Goal: Information Seeking & Learning: Learn about a topic

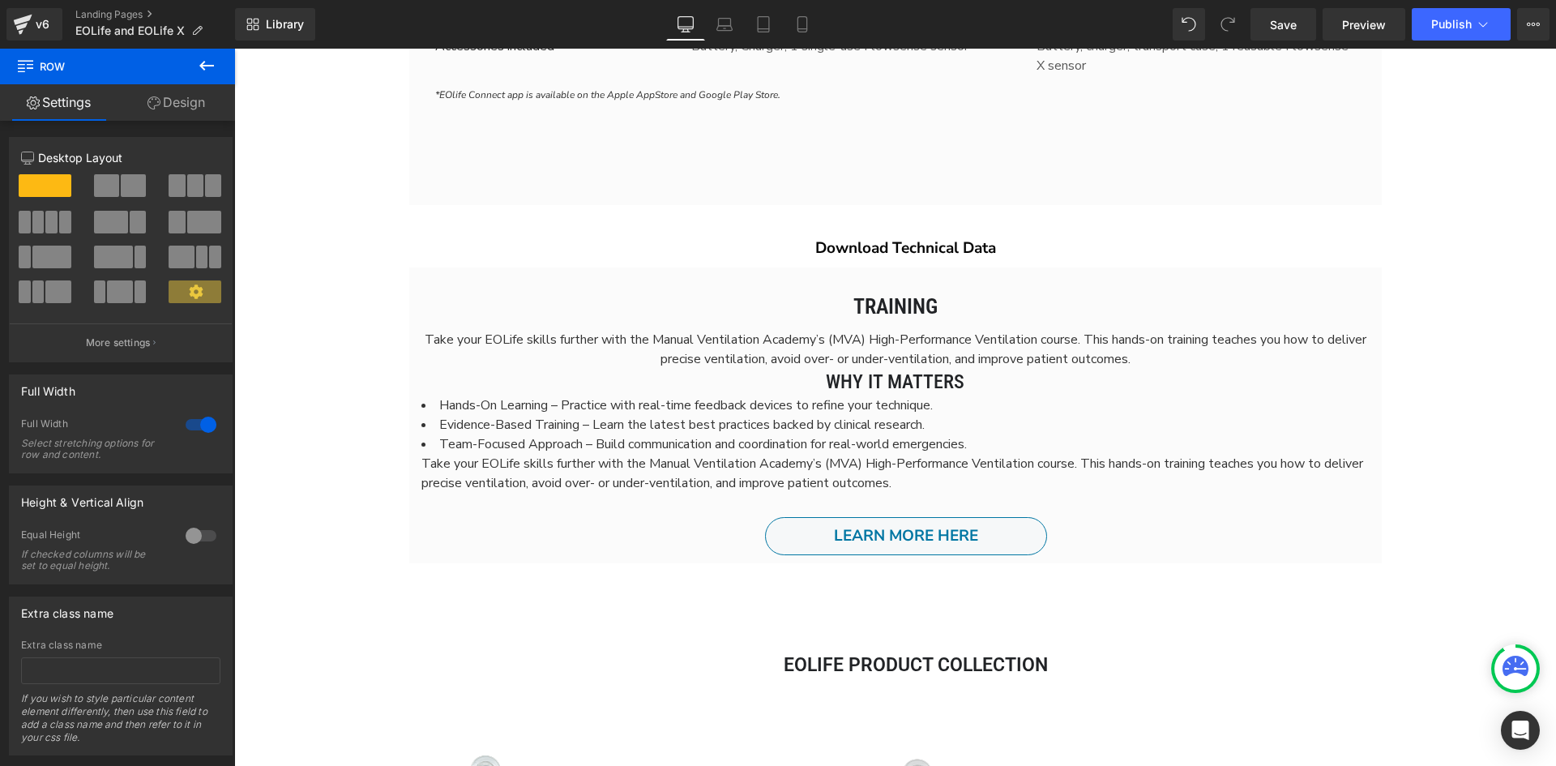
scroll to position [7738, 1310]
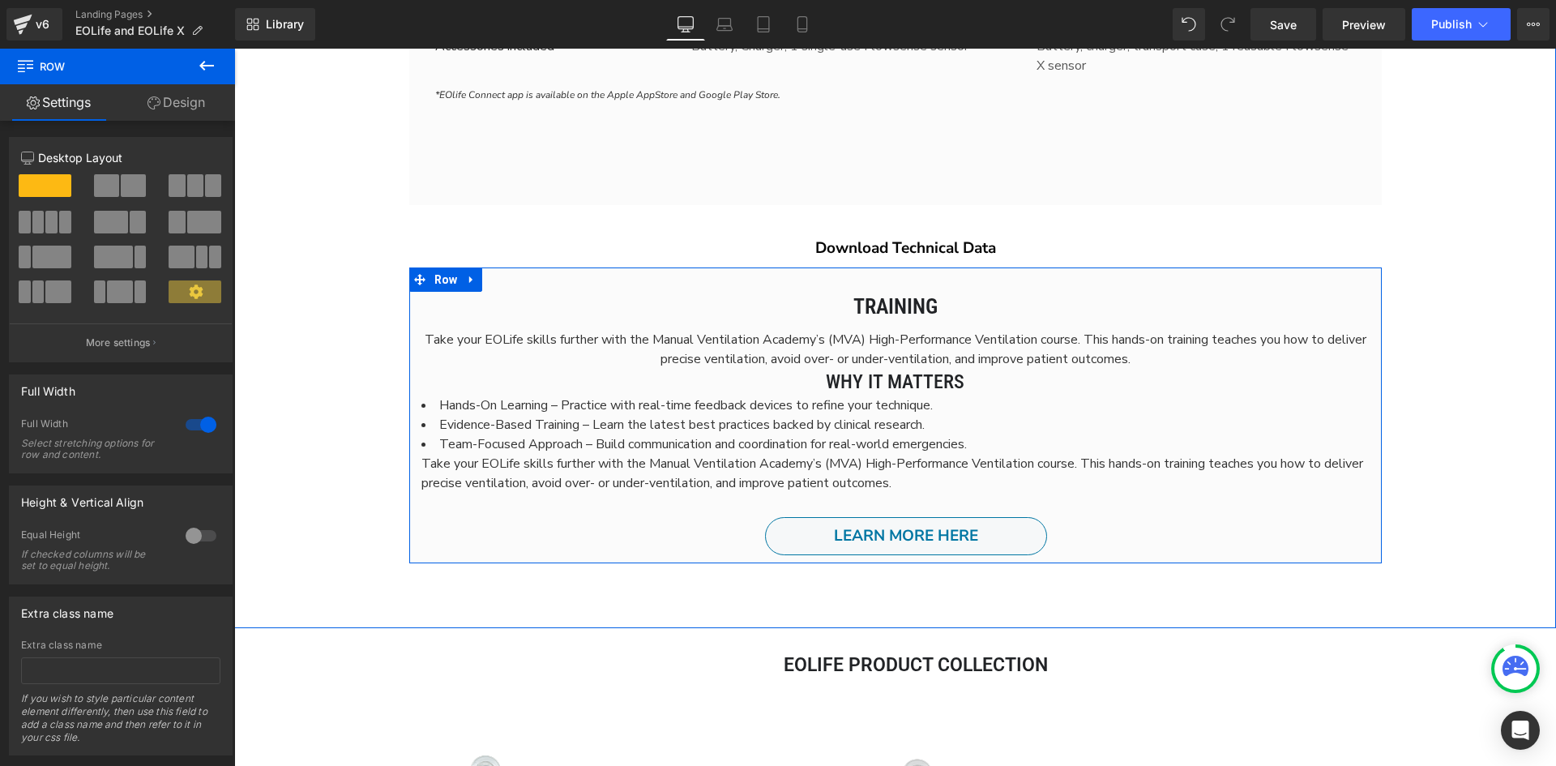
click at [1028, 439] on li "Team-Focused Approach – Build communication and coordination for real-world eme…" at bounding box center [896, 443] width 948 height 19
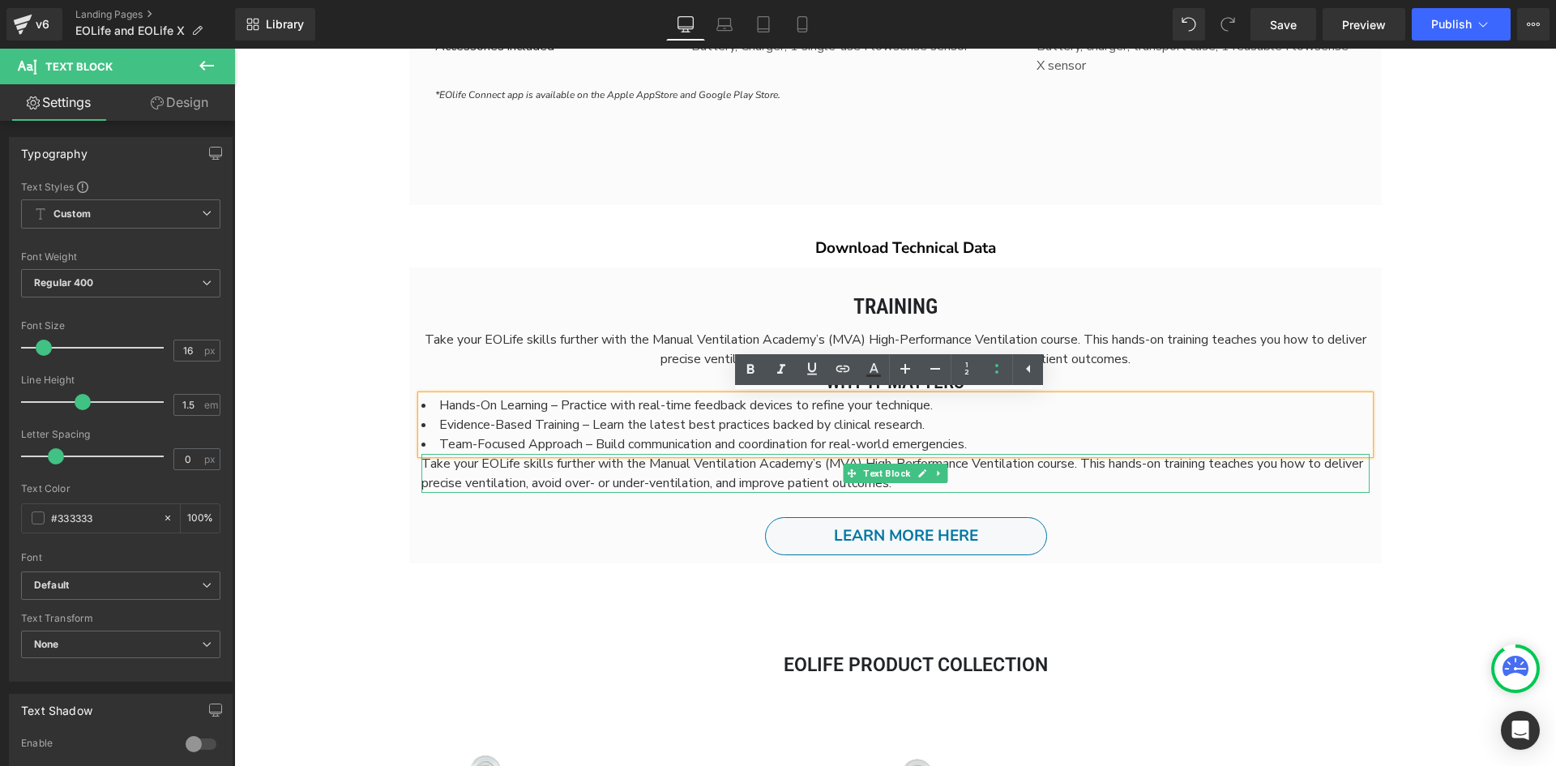
click at [422, 464] on span "Take your EOLife skills further with the Manual Ventilation Academy’s (MVA) Hig…" at bounding box center [893, 473] width 942 height 37
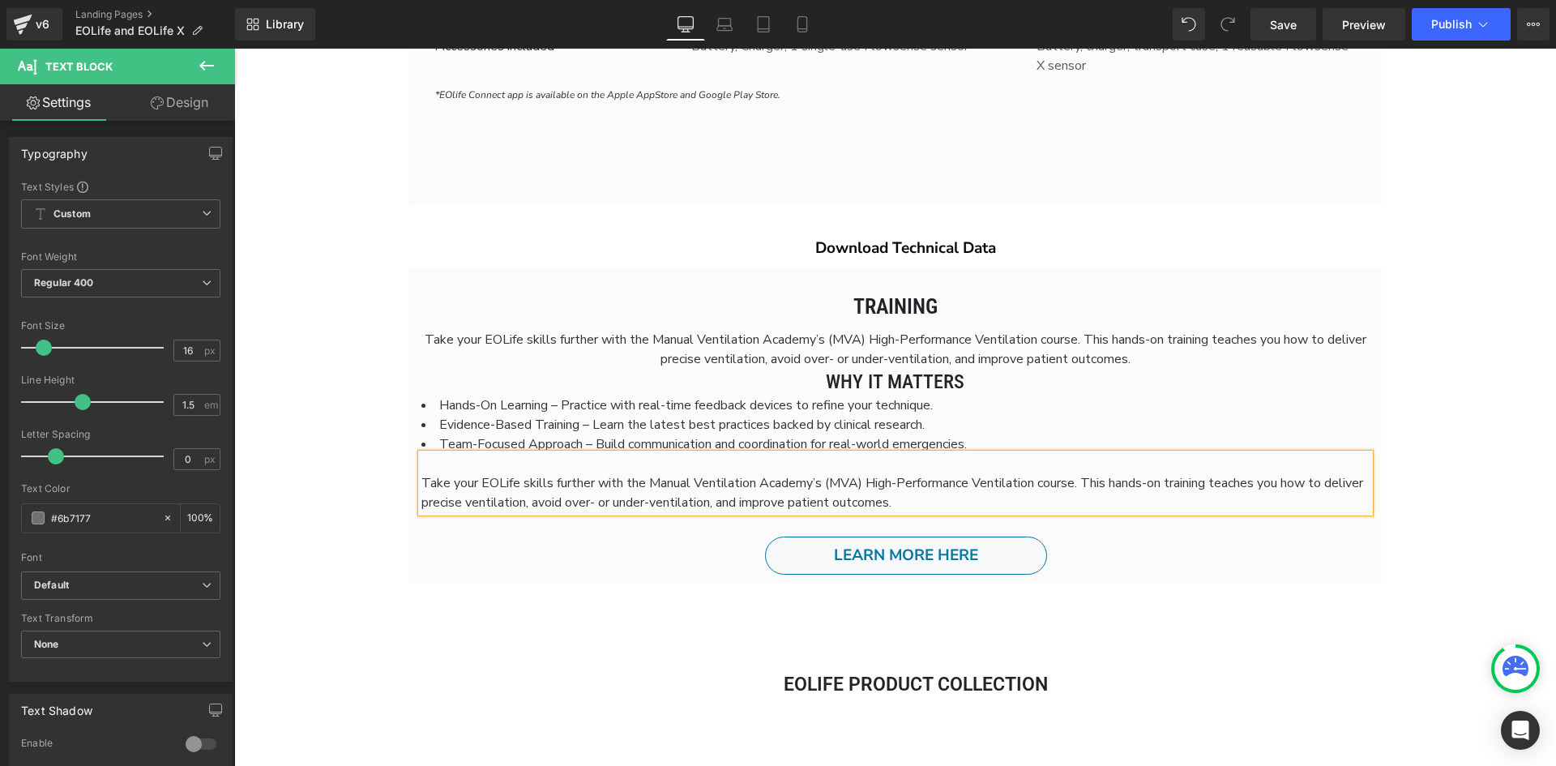
scroll to position [7758, 1310]
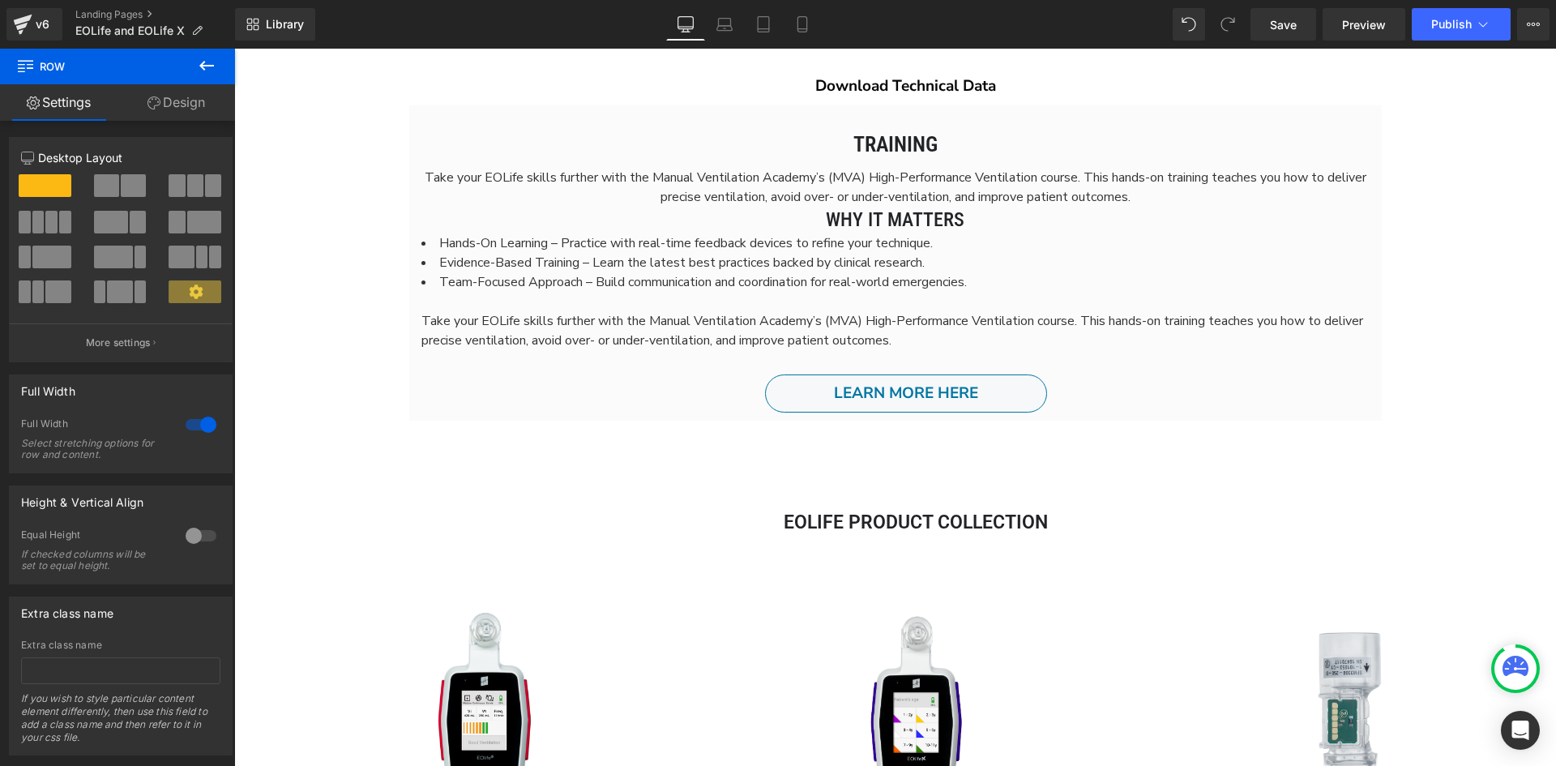
scroll to position [4783, 0]
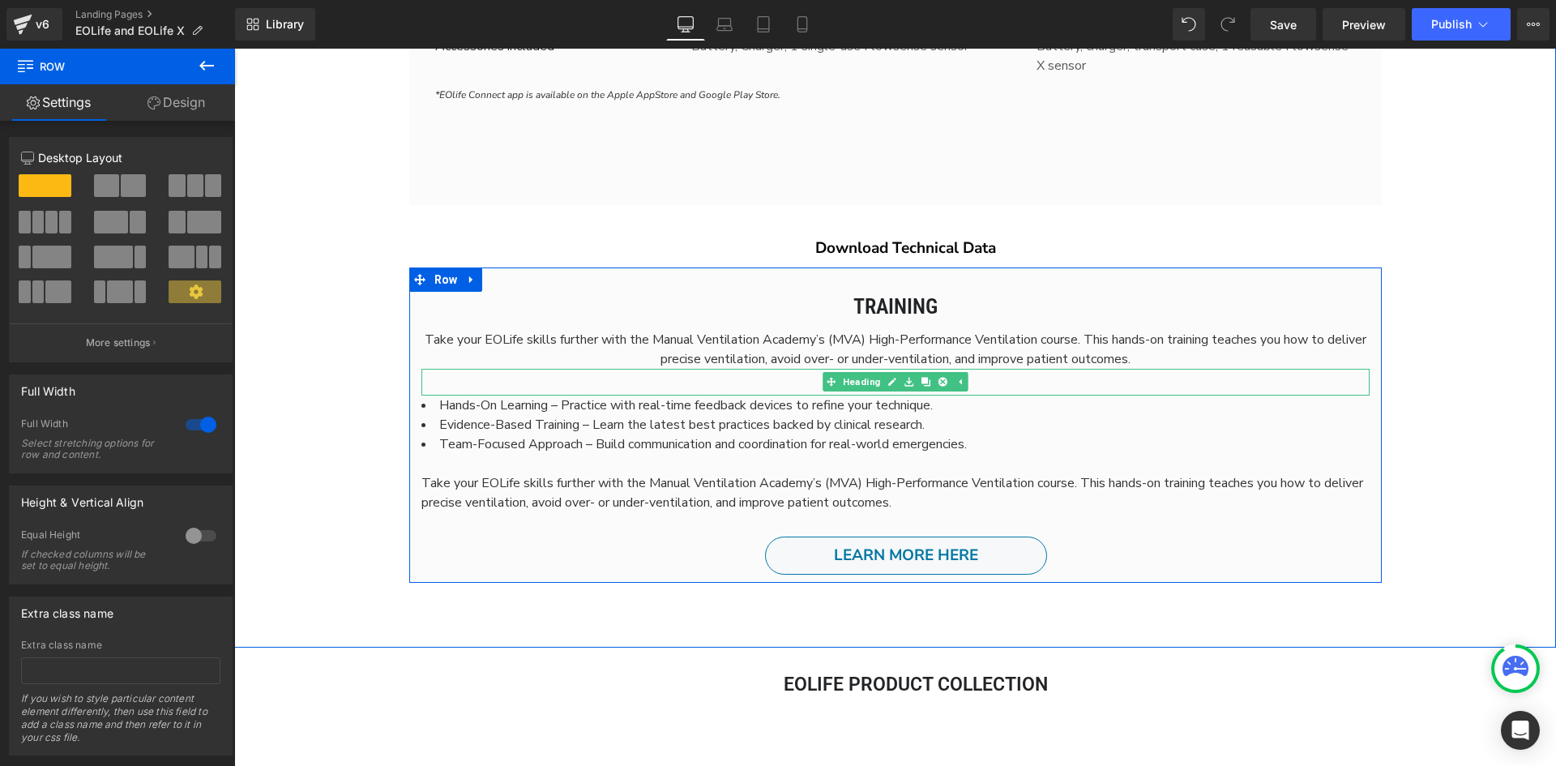
click at [1007, 381] on h2 "Why It Matters" at bounding box center [896, 383] width 948 height 28
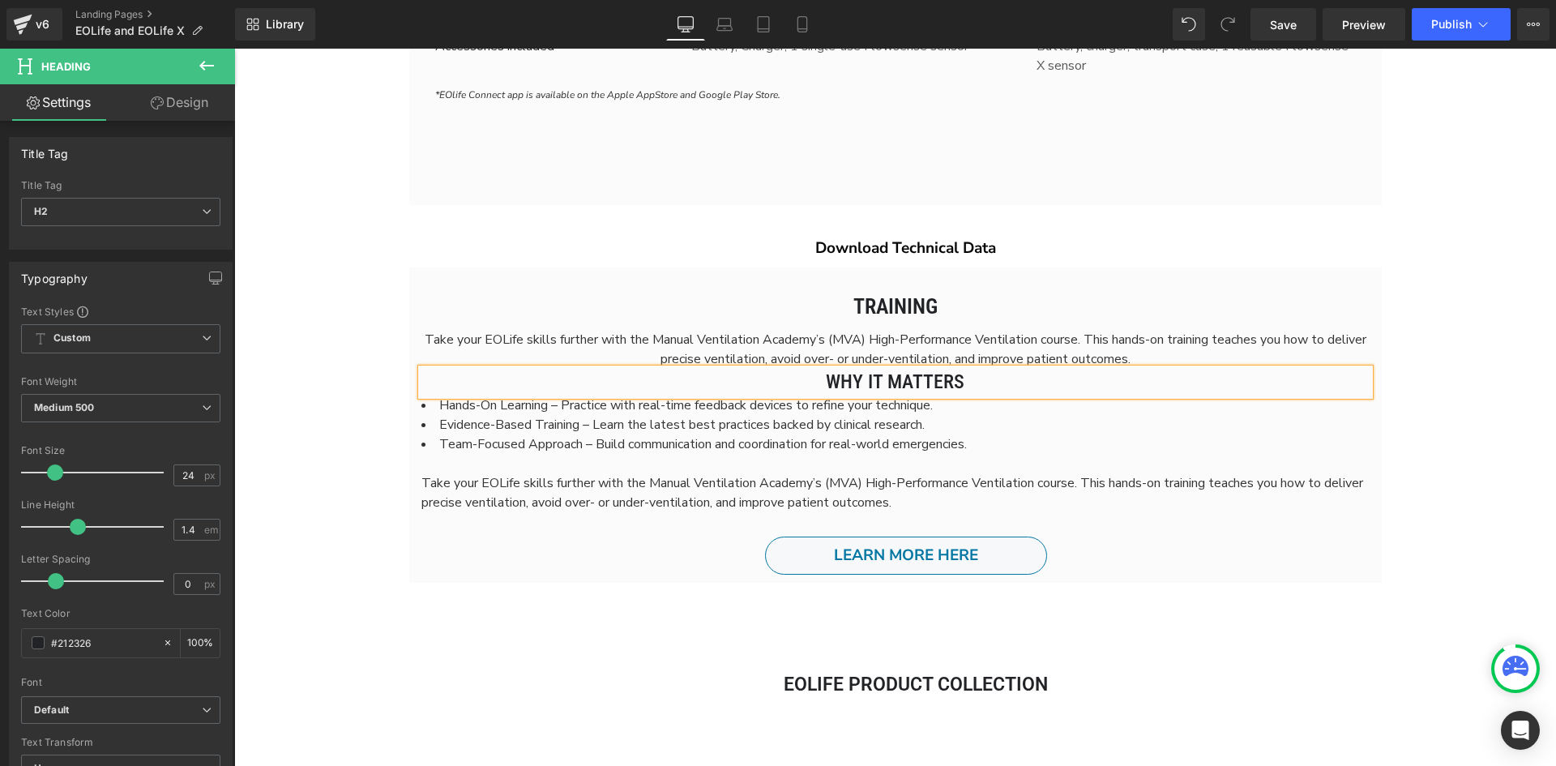
scroll to position [7778, 1310]
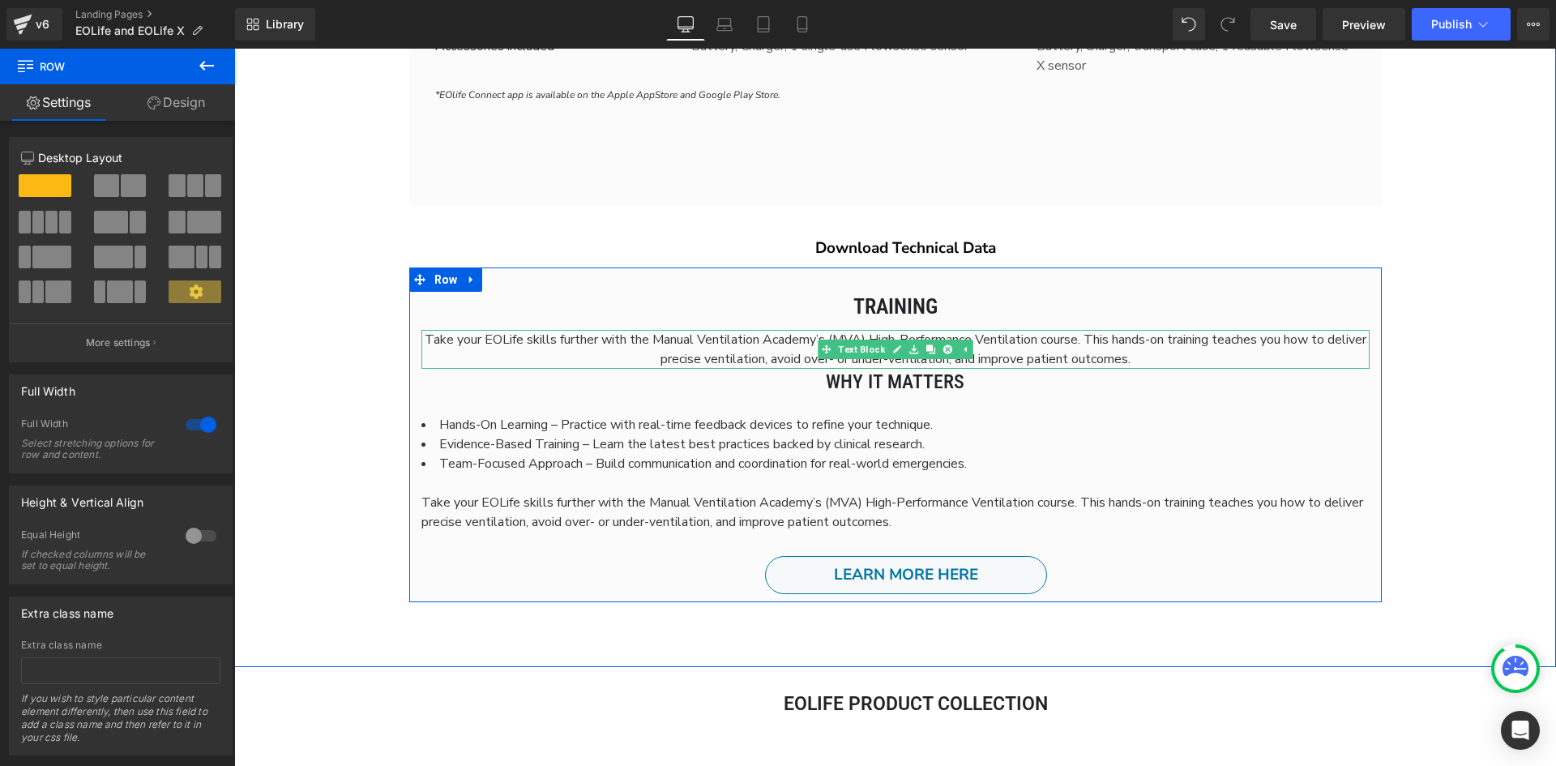
click at [1198, 357] on p "Take your EOLife skills further with the Manual Ventilation Academy’s (MVA) Hig…" at bounding box center [896, 349] width 948 height 39
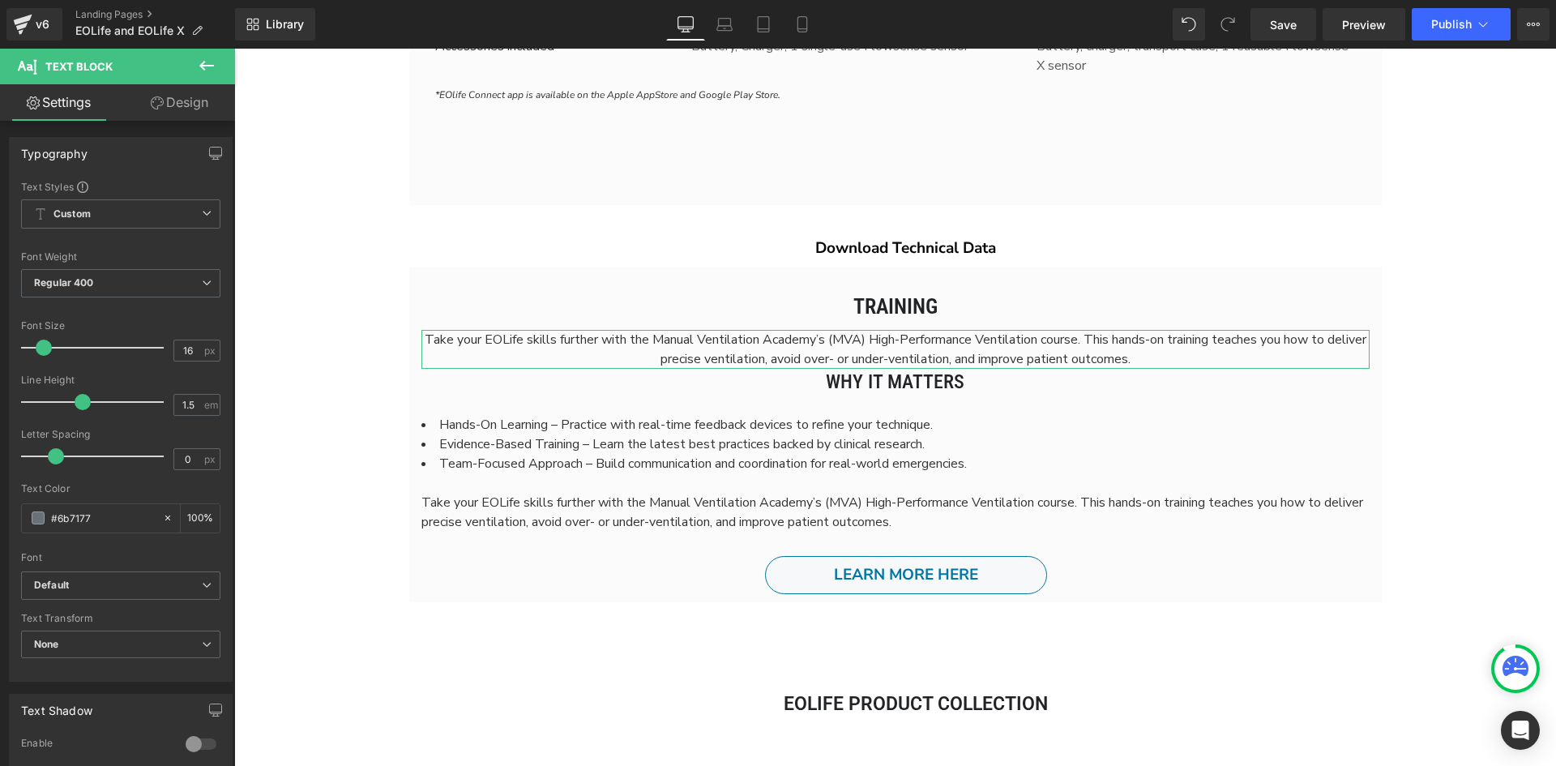
drag, startPoint x: 180, startPoint y: 107, endPoint x: 196, endPoint y: 272, distance: 165.4
click at [180, 107] on link "Design" at bounding box center [180, 102] width 118 height 36
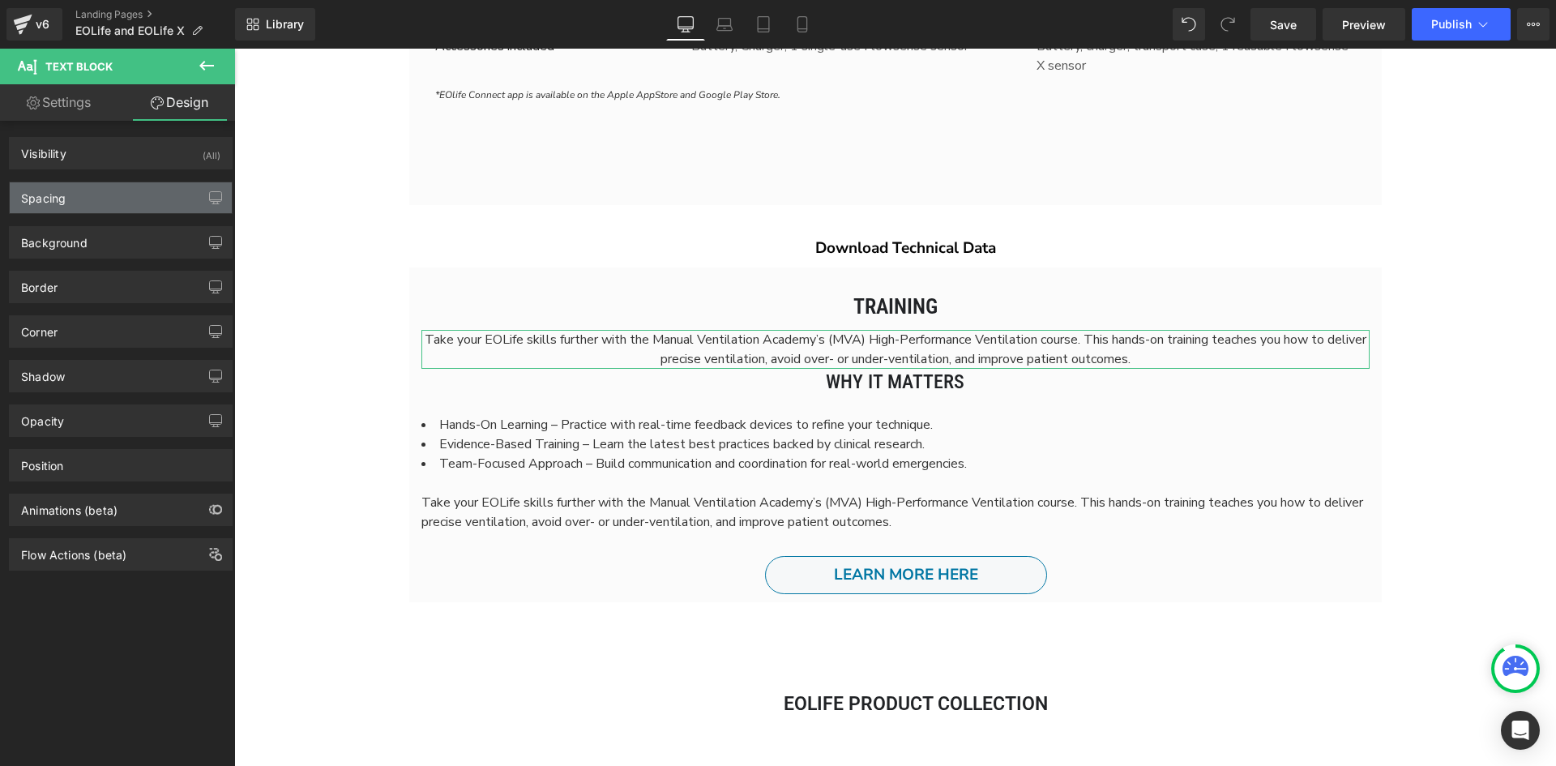
click at [167, 205] on div "Spacing" at bounding box center [121, 197] width 222 height 31
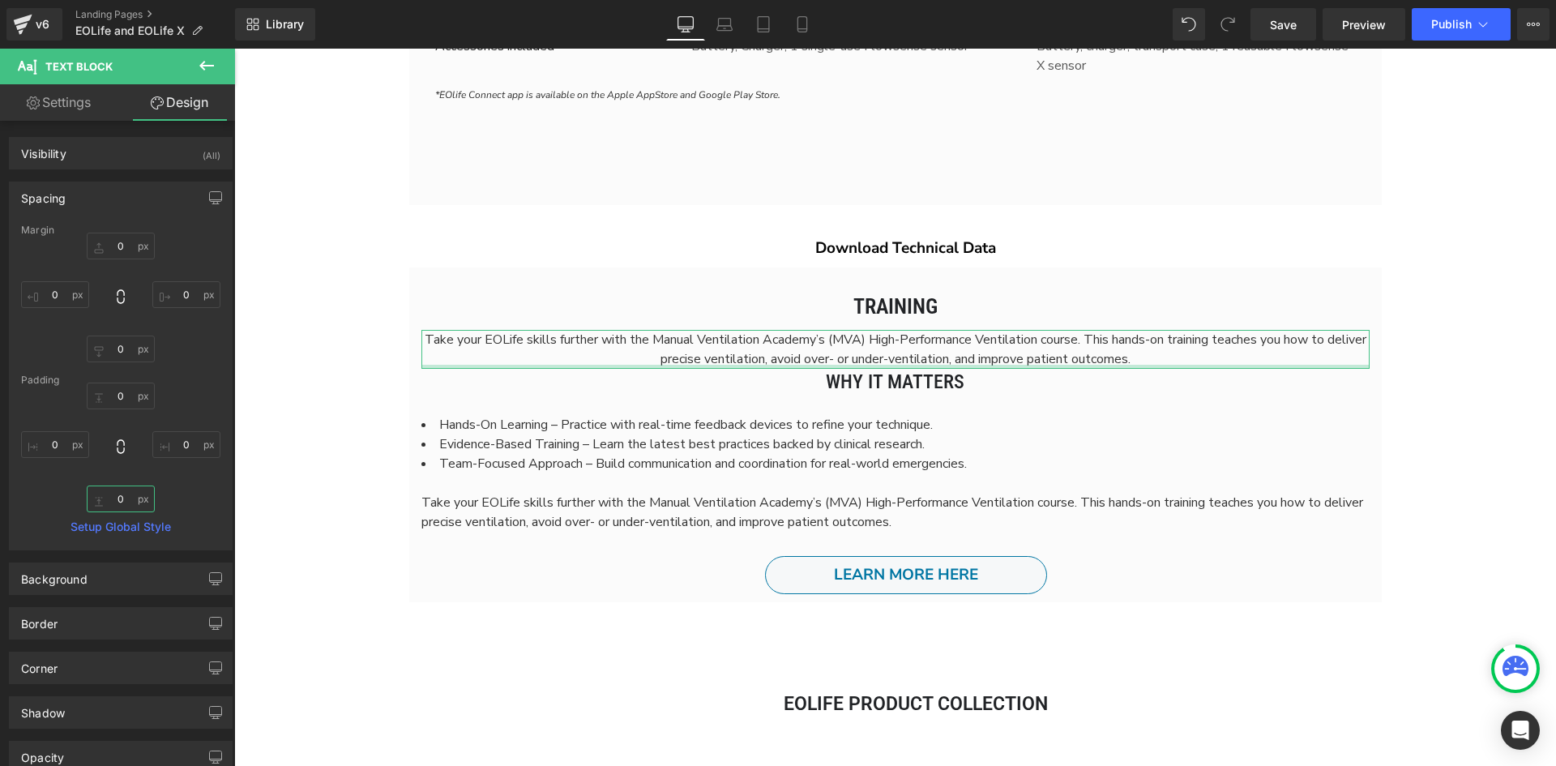
click at [129, 492] on input "0" at bounding box center [121, 499] width 68 height 27
type input "5"
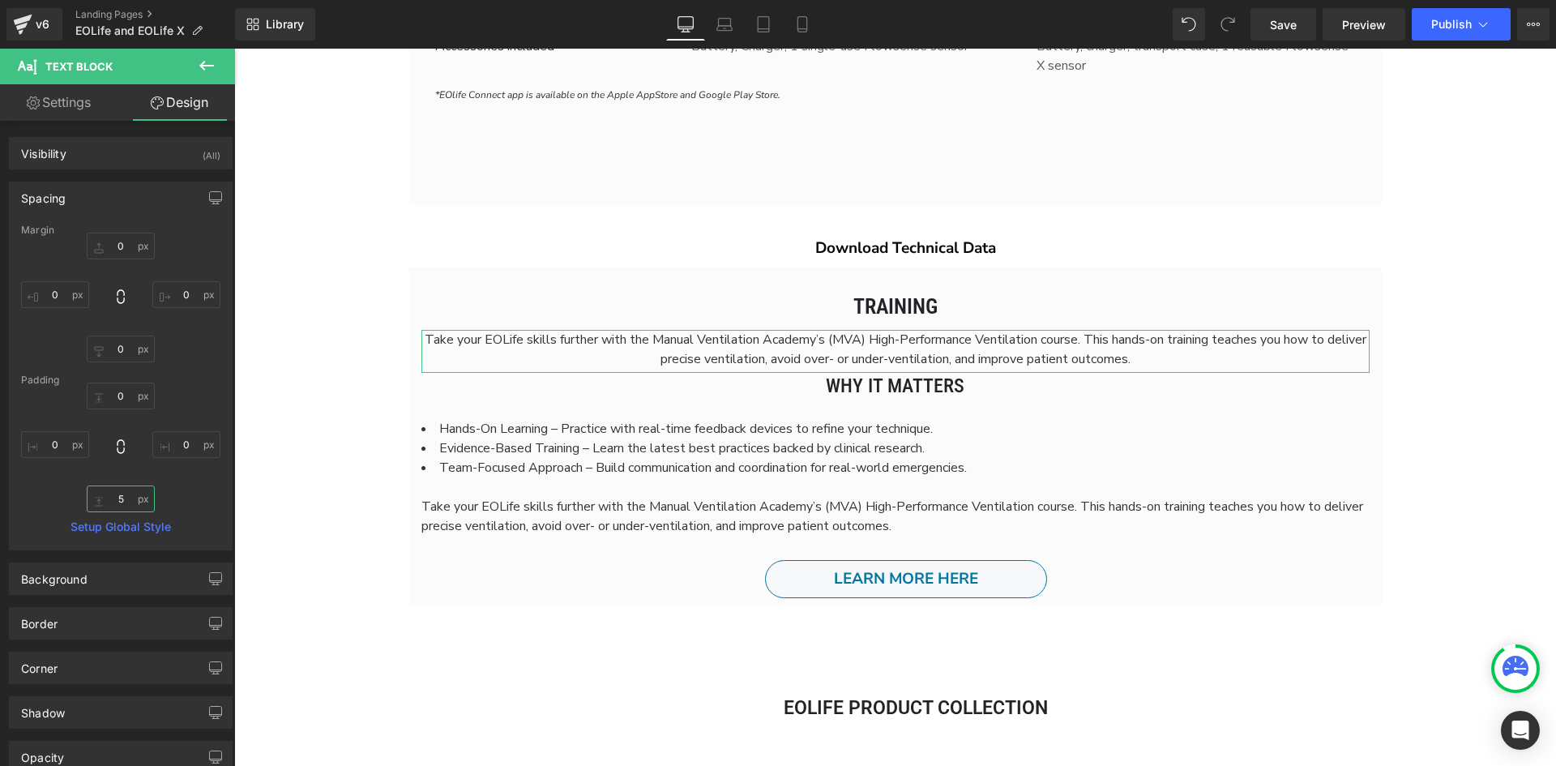
scroll to position [7782, 1310]
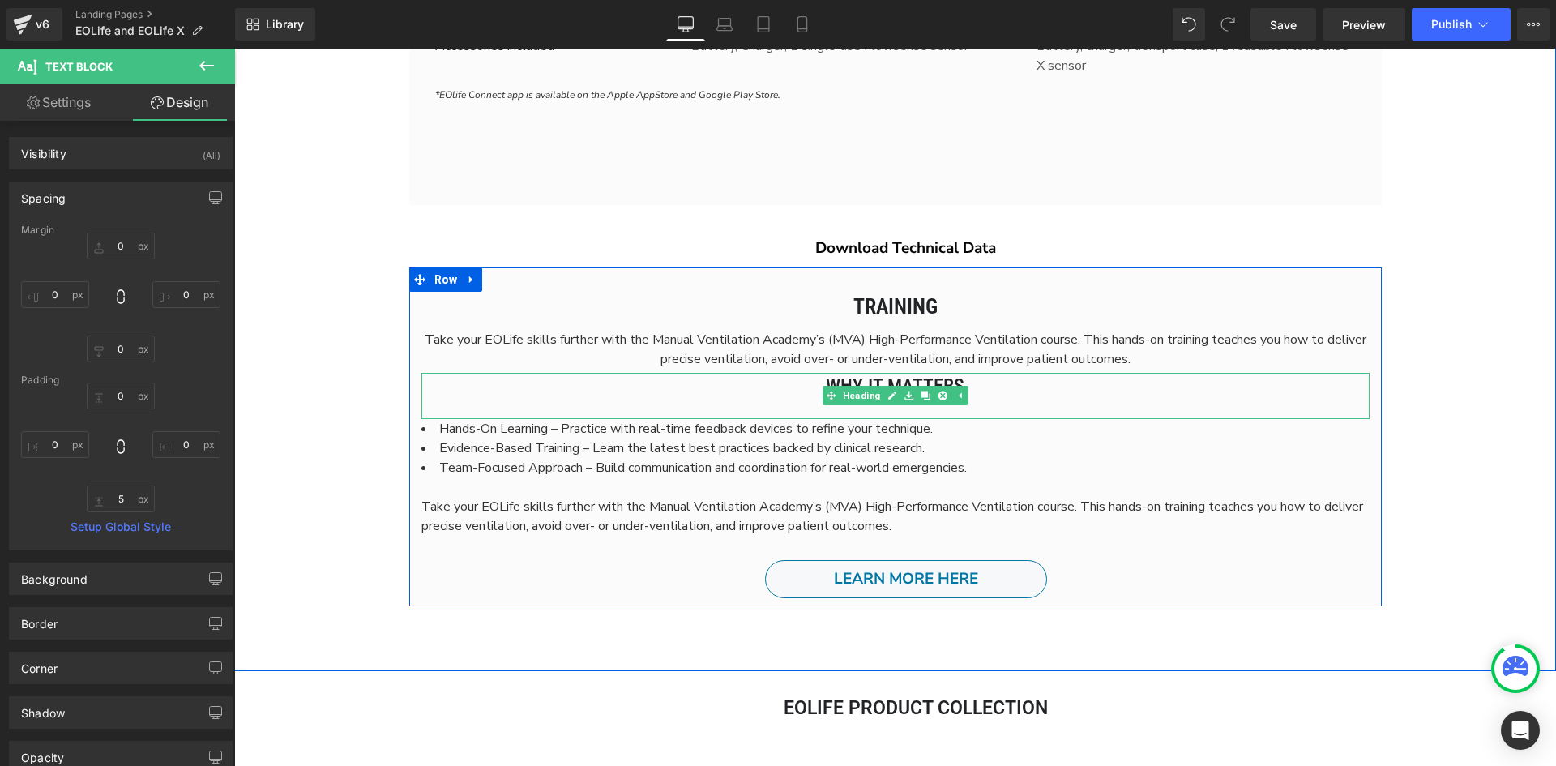
click at [645, 399] on h2 "Why It Matters" at bounding box center [896, 387] width 948 height 28
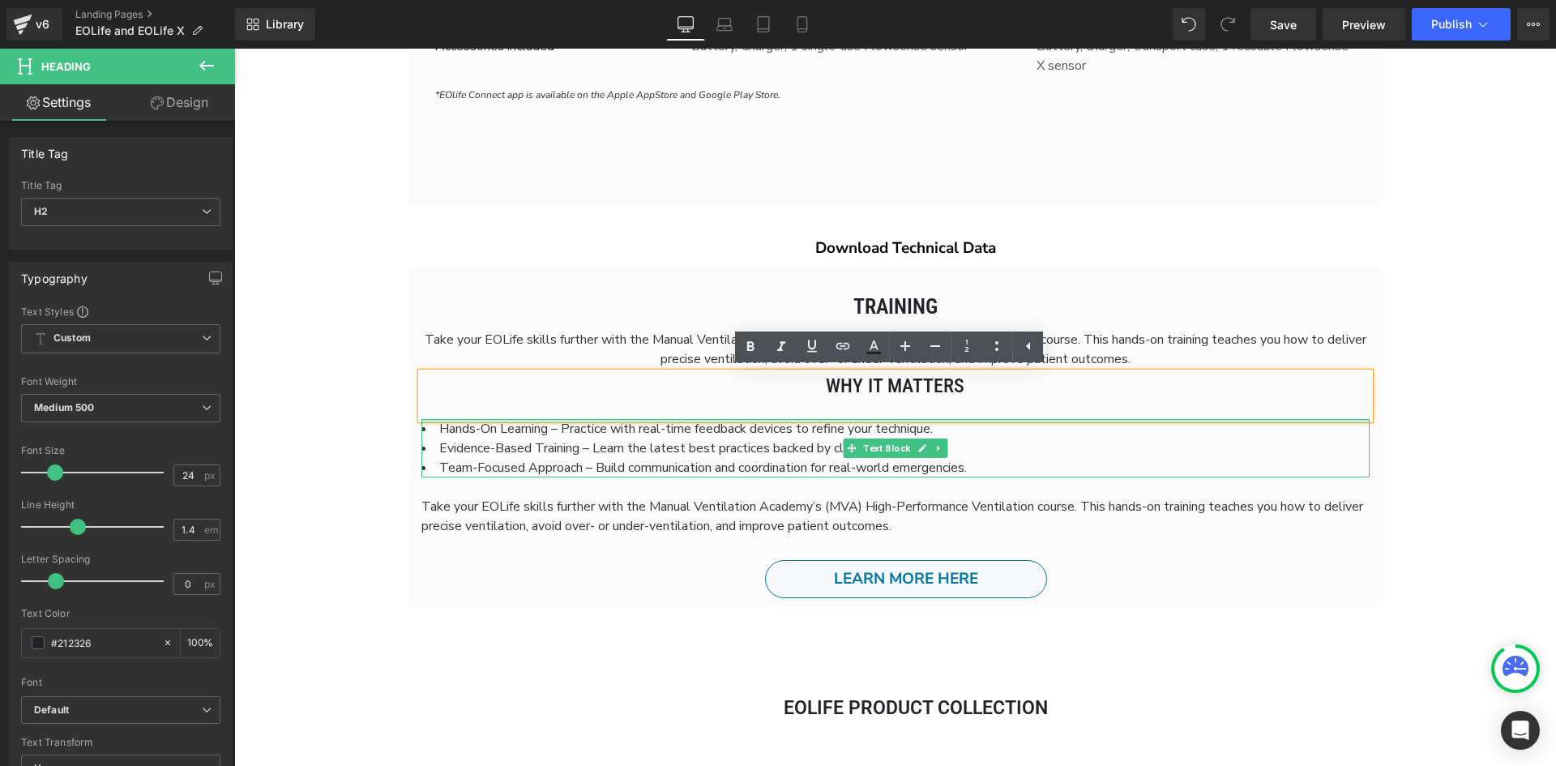
click at [791, 422] on div "Hands-On Learning – Practice with real-time feedback devices to refine your tec…" at bounding box center [896, 448] width 948 height 58
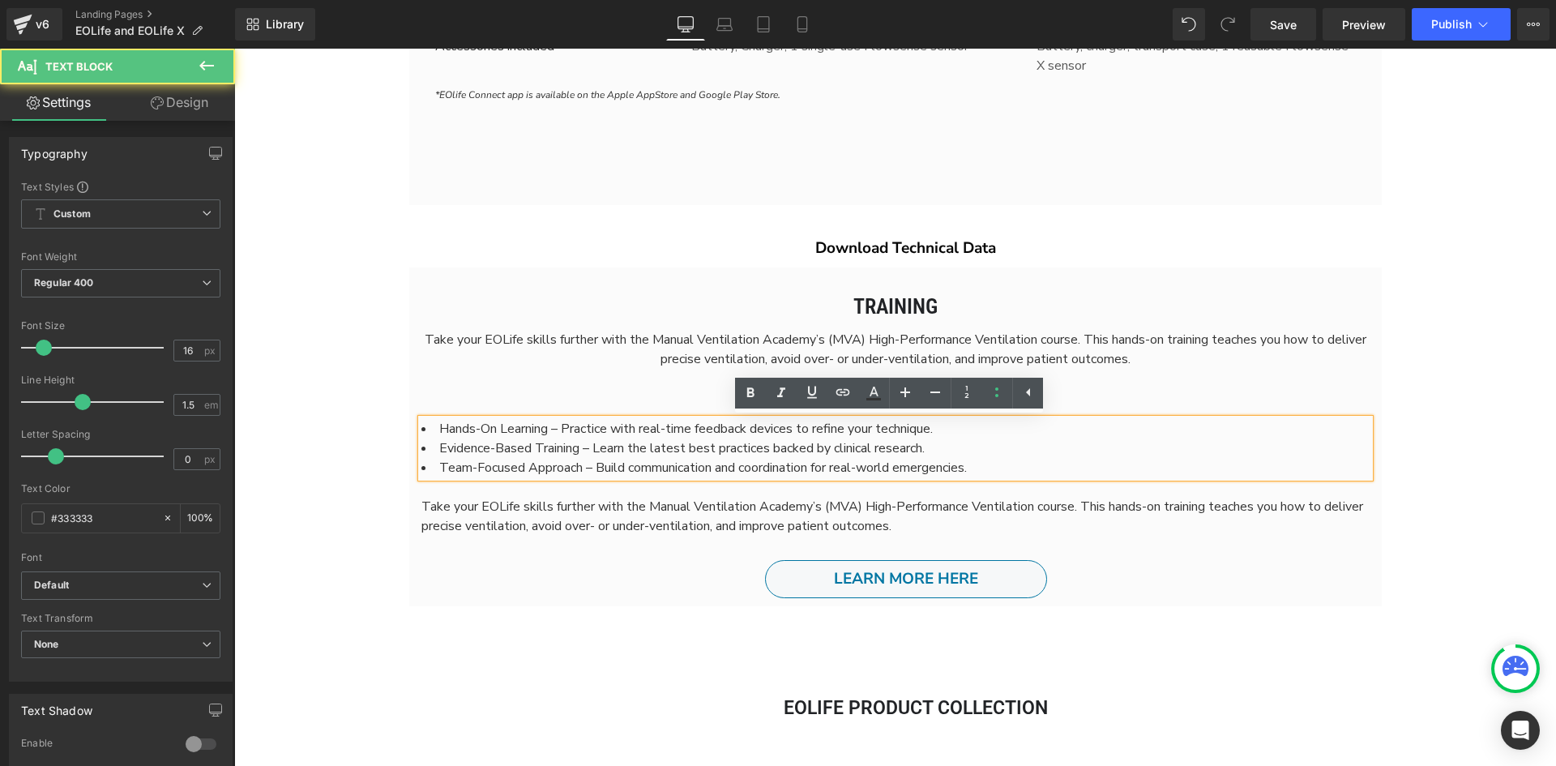
click at [1149, 390] on h2 "Why It Matters" at bounding box center [896, 387] width 948 height 28
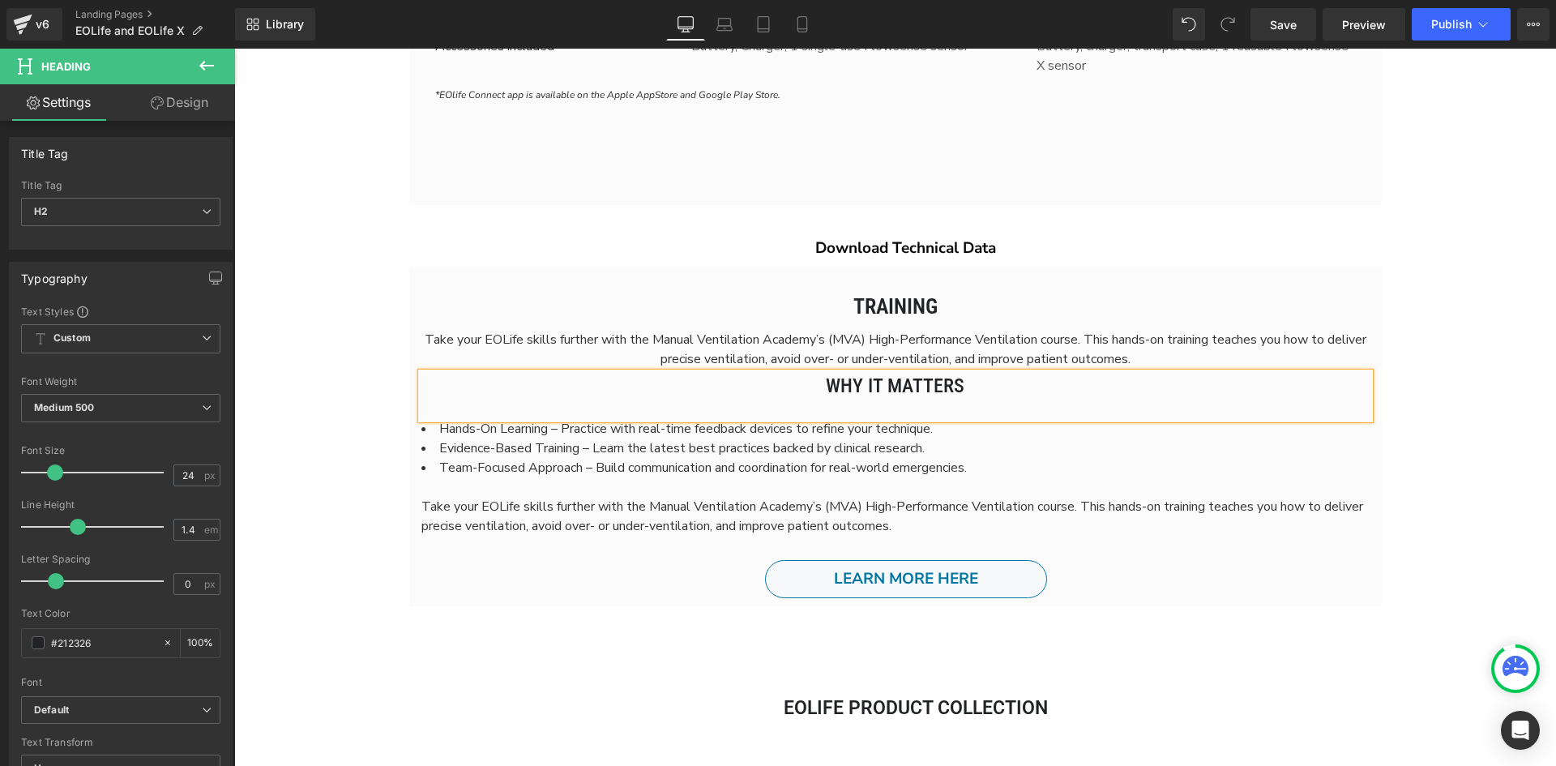
scroll to position [7762, 1310]
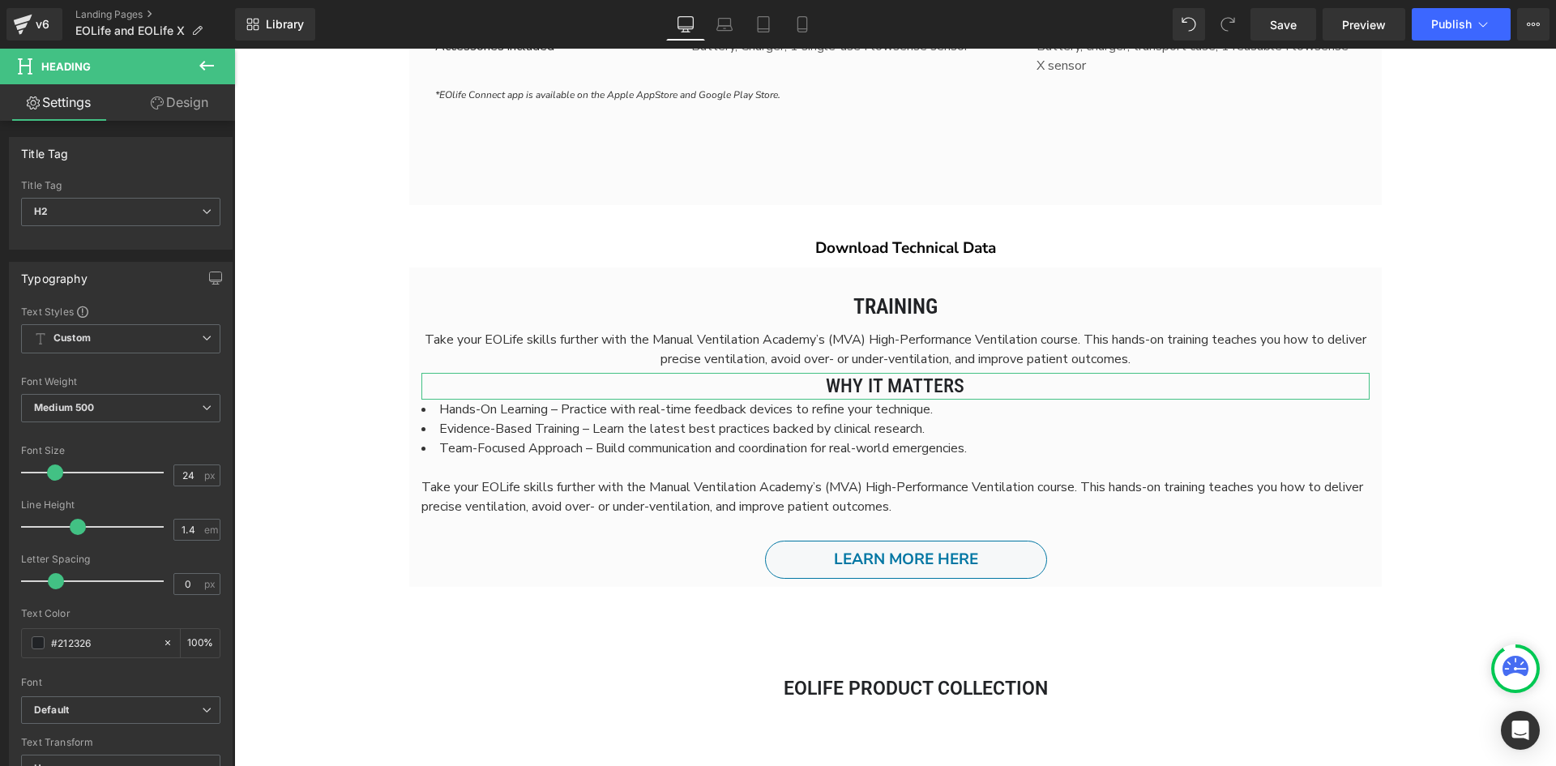
click at [186, 87] on link "Design" at bounding box center [180, 102] width 118 height 36
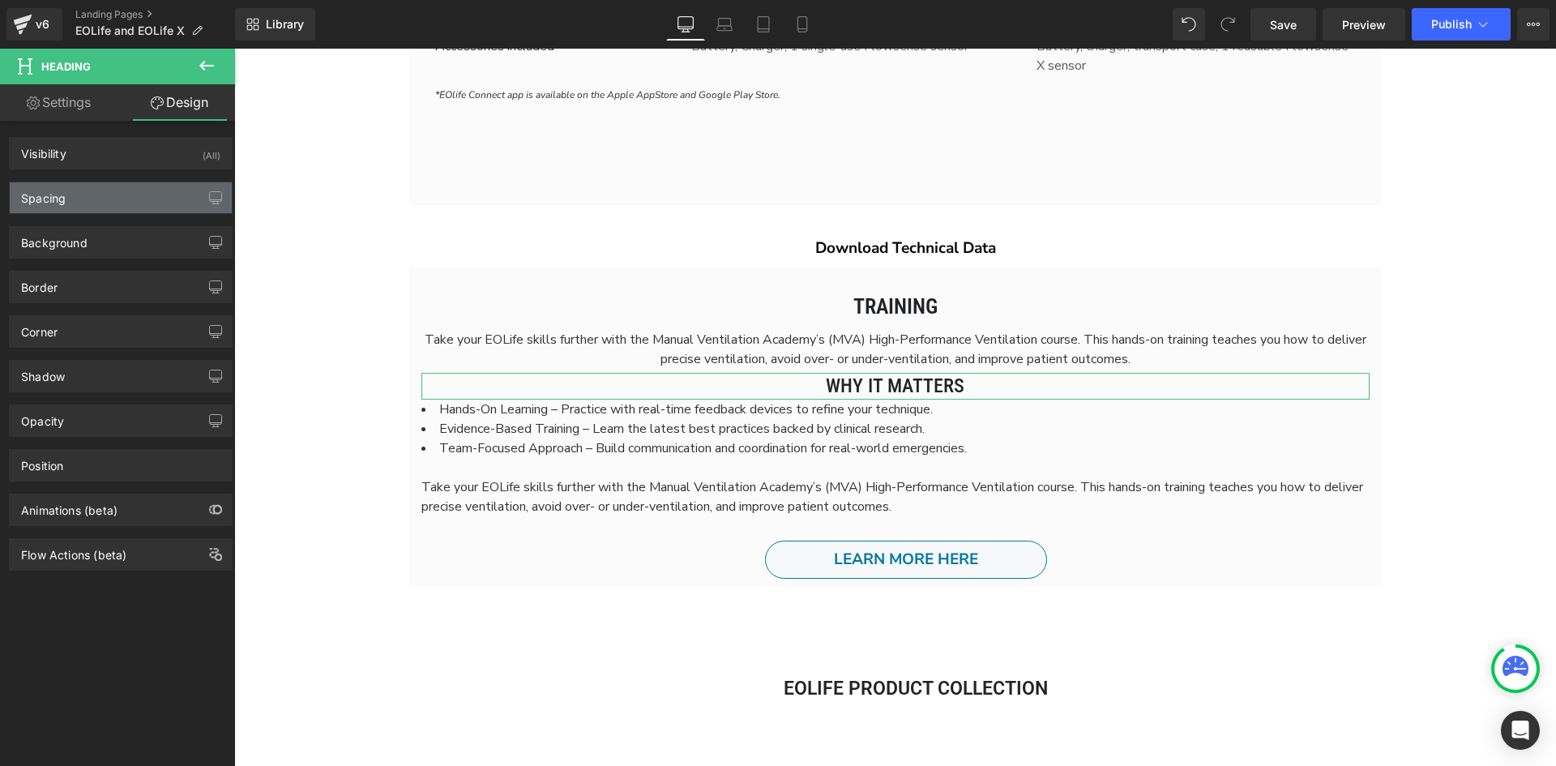
click at [111, 200] on div "Spacing" at bounding box center [121, 197] width 222 height 31
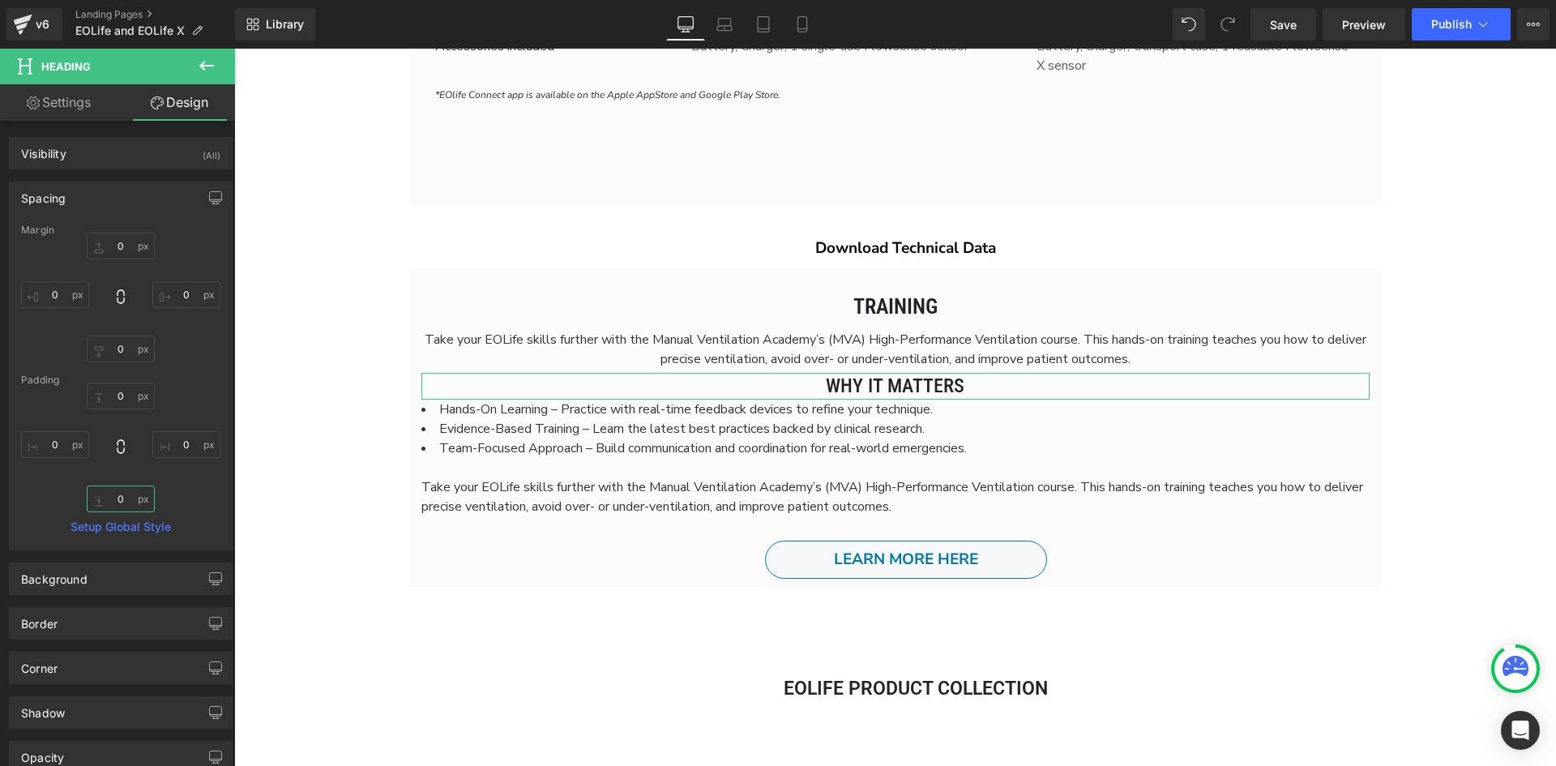
click at [121, 497] on input "0" at bounding box center [121, 499] width 68 height 27
type input "10"
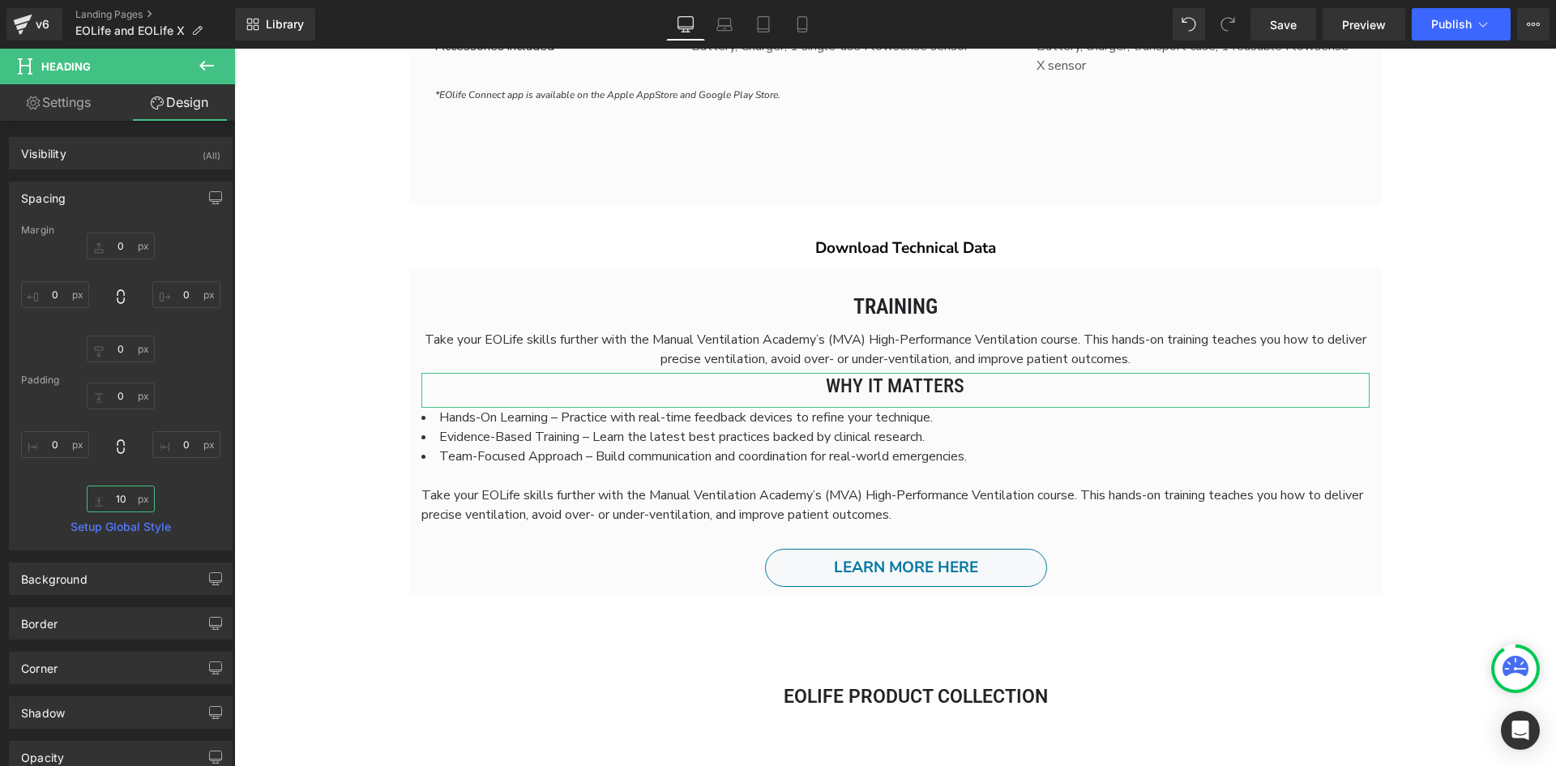
scroll to position [7770, 1310]
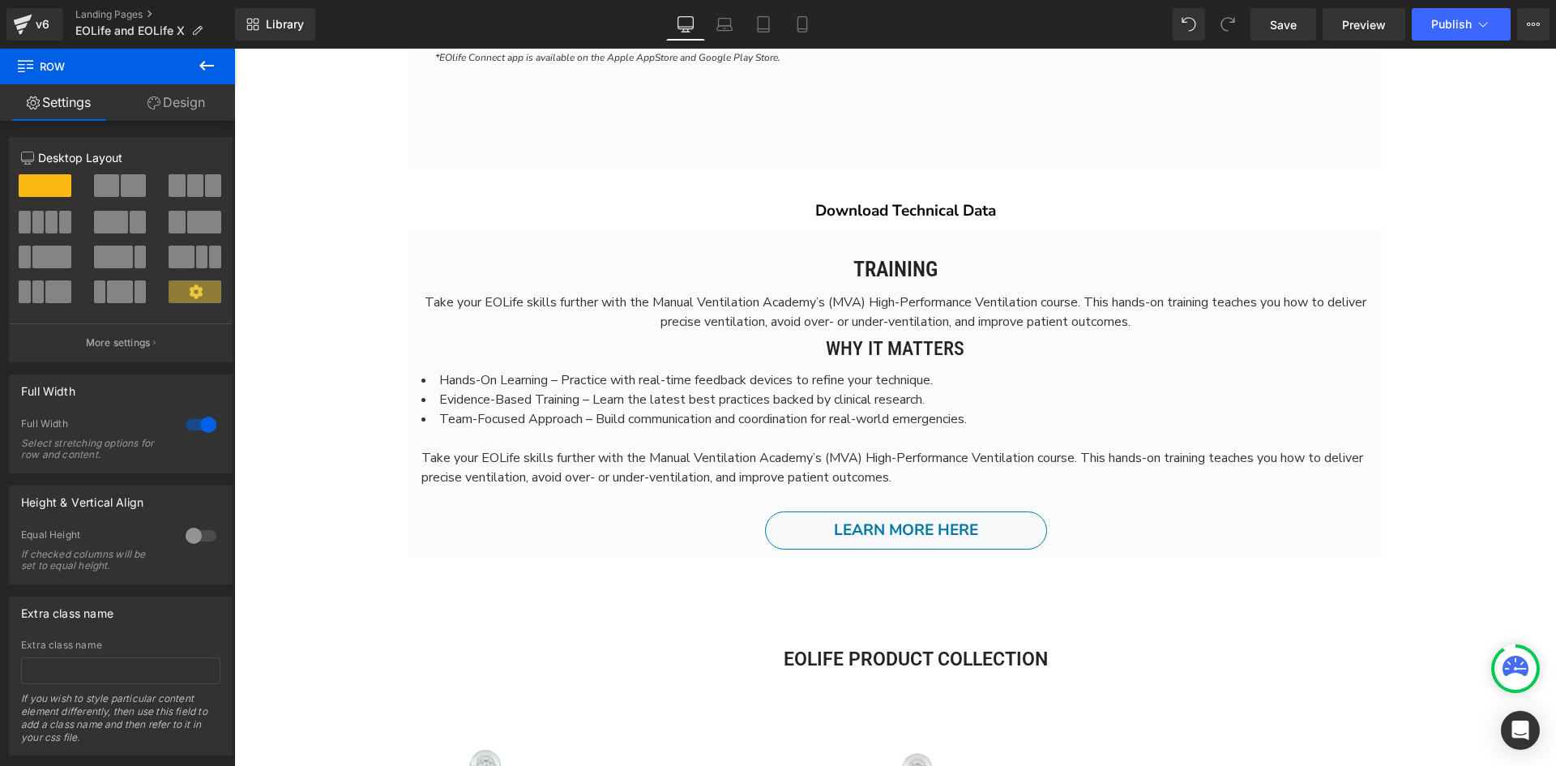
scroll to position [4621, 0]
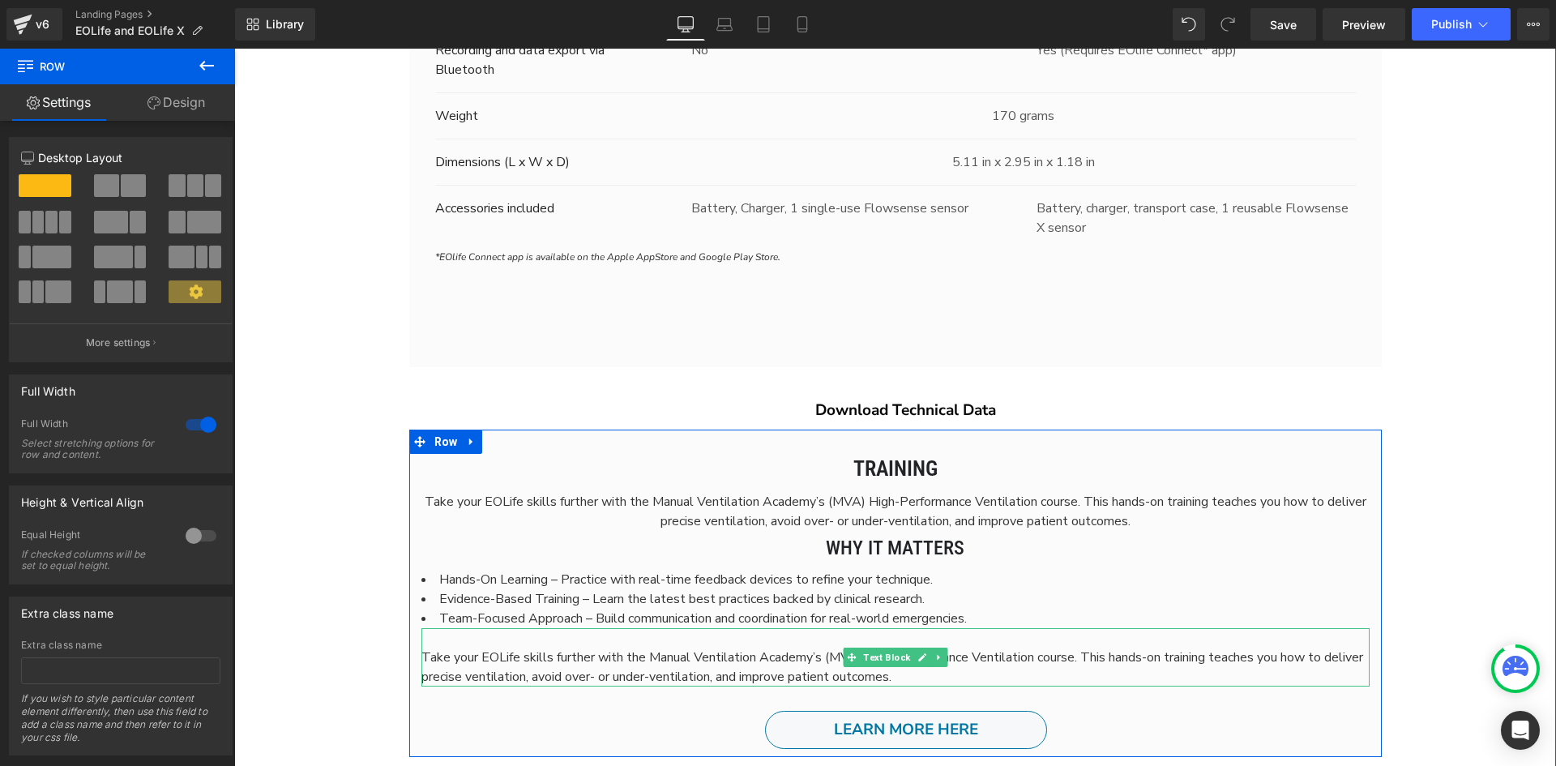
click at [490, 675] on span "eliver precise ventilation, avoid over- or under-ventilation, and improve patie…" at bounding box center [893, 666] width 942 height 37
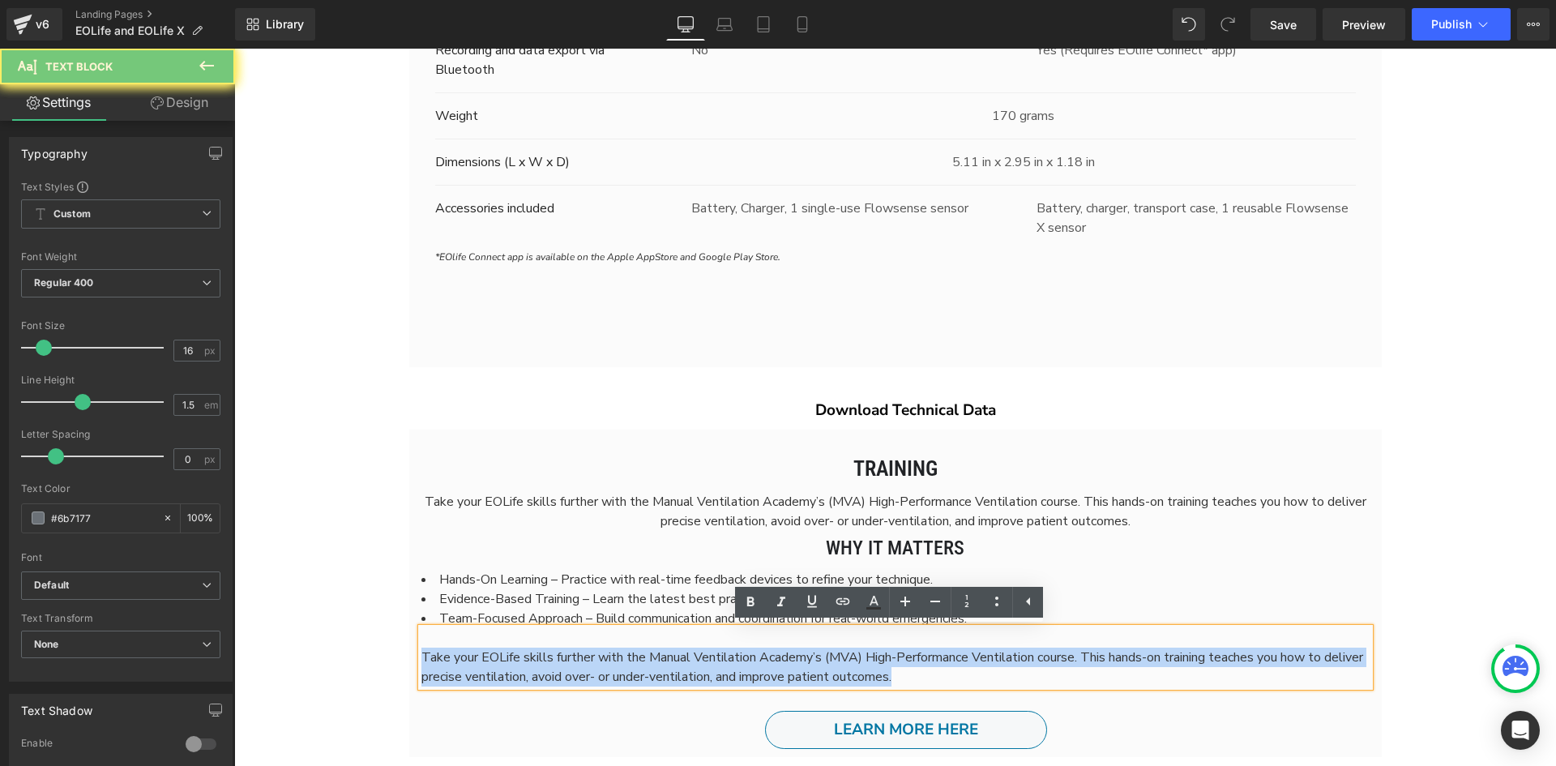
click at [490, 675] on span "eliver precise ventilation, avoid over- or under-ventilation, and improve patie…" at bounding box center [893, 666] width 942 height 37
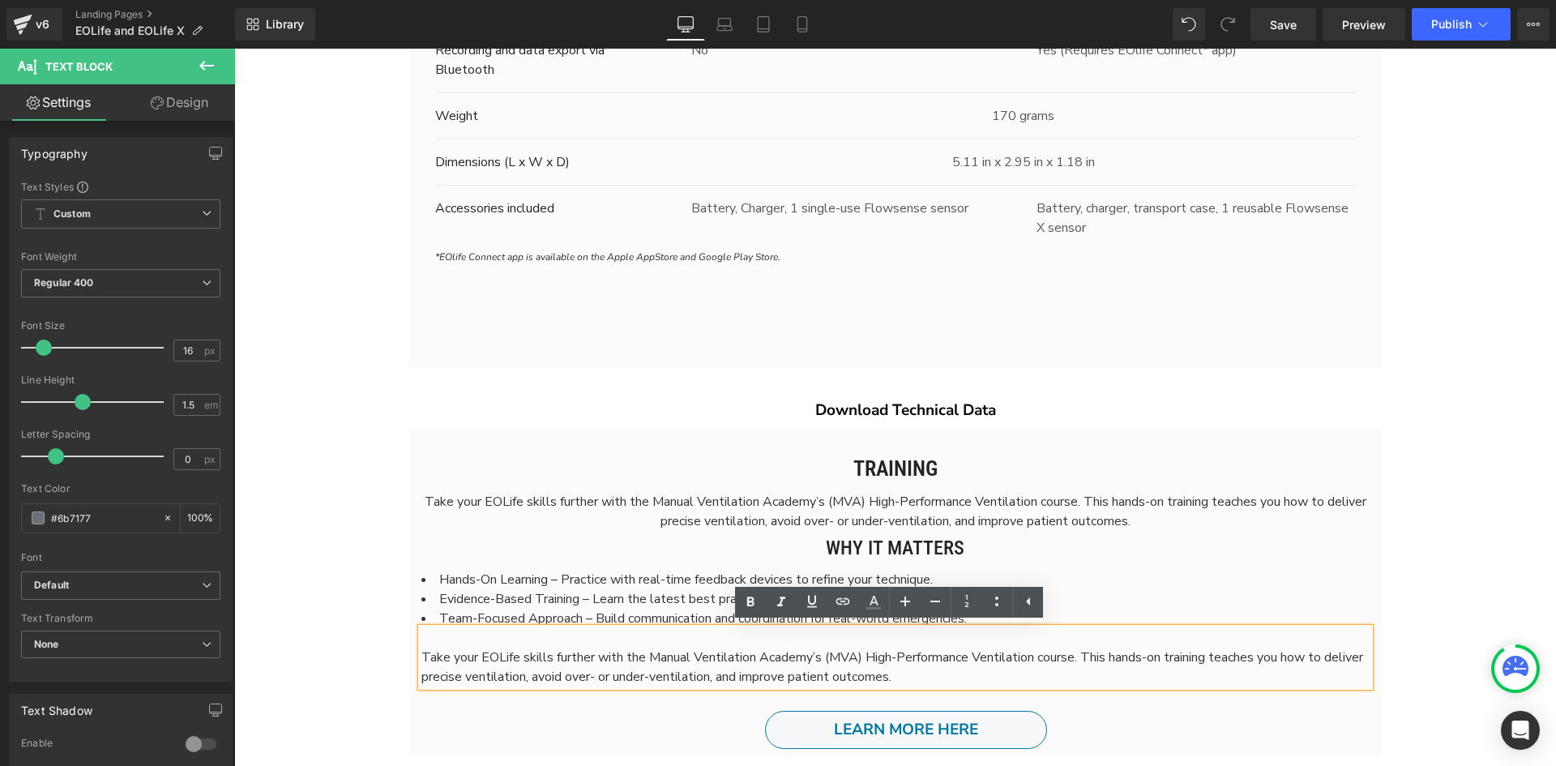
scroll to position [7750, 1310]
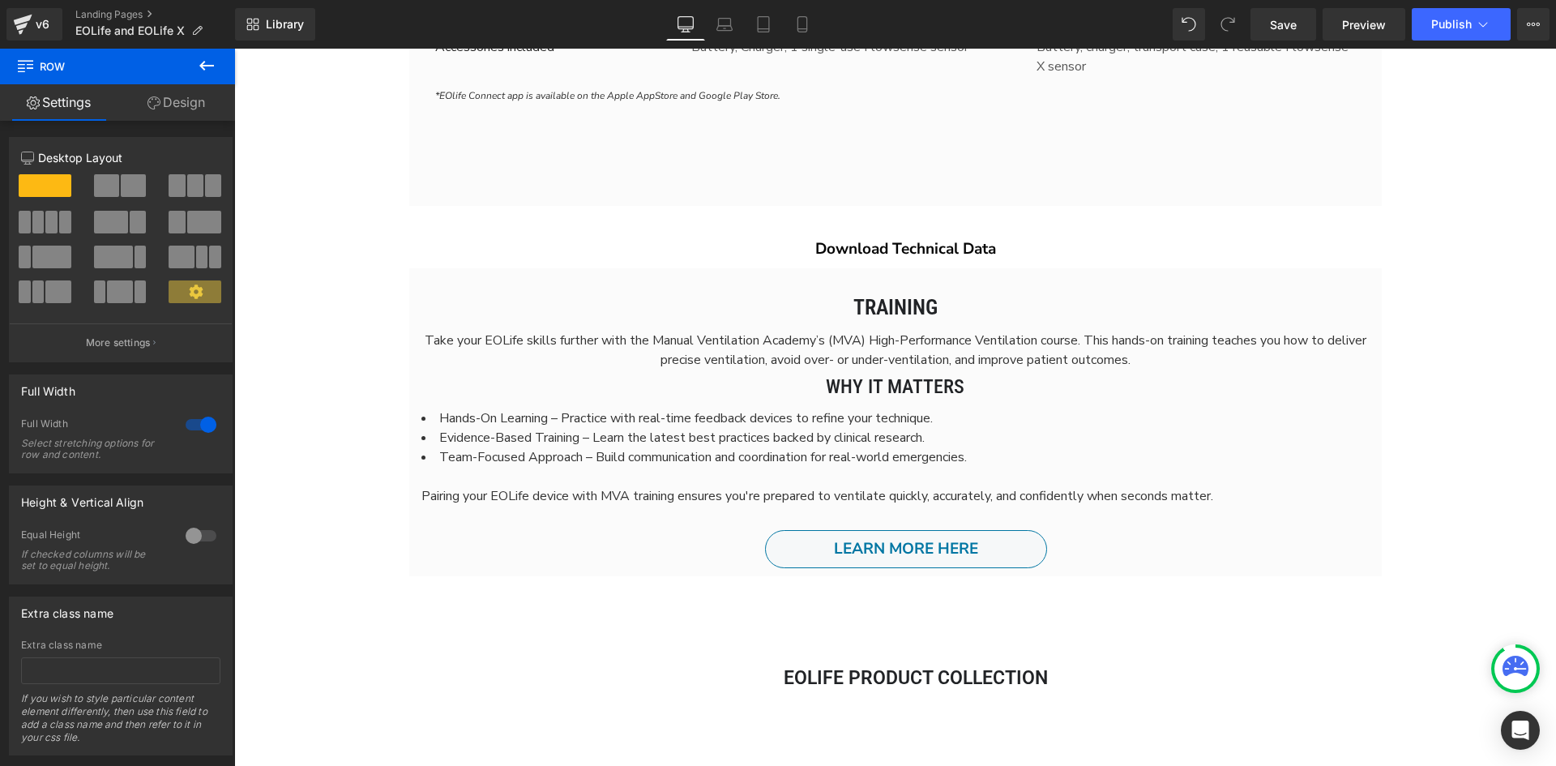
scroll to position [4783, 0]
click at [234, 49] on div at bounding box center [234, 49] width 0 height 0
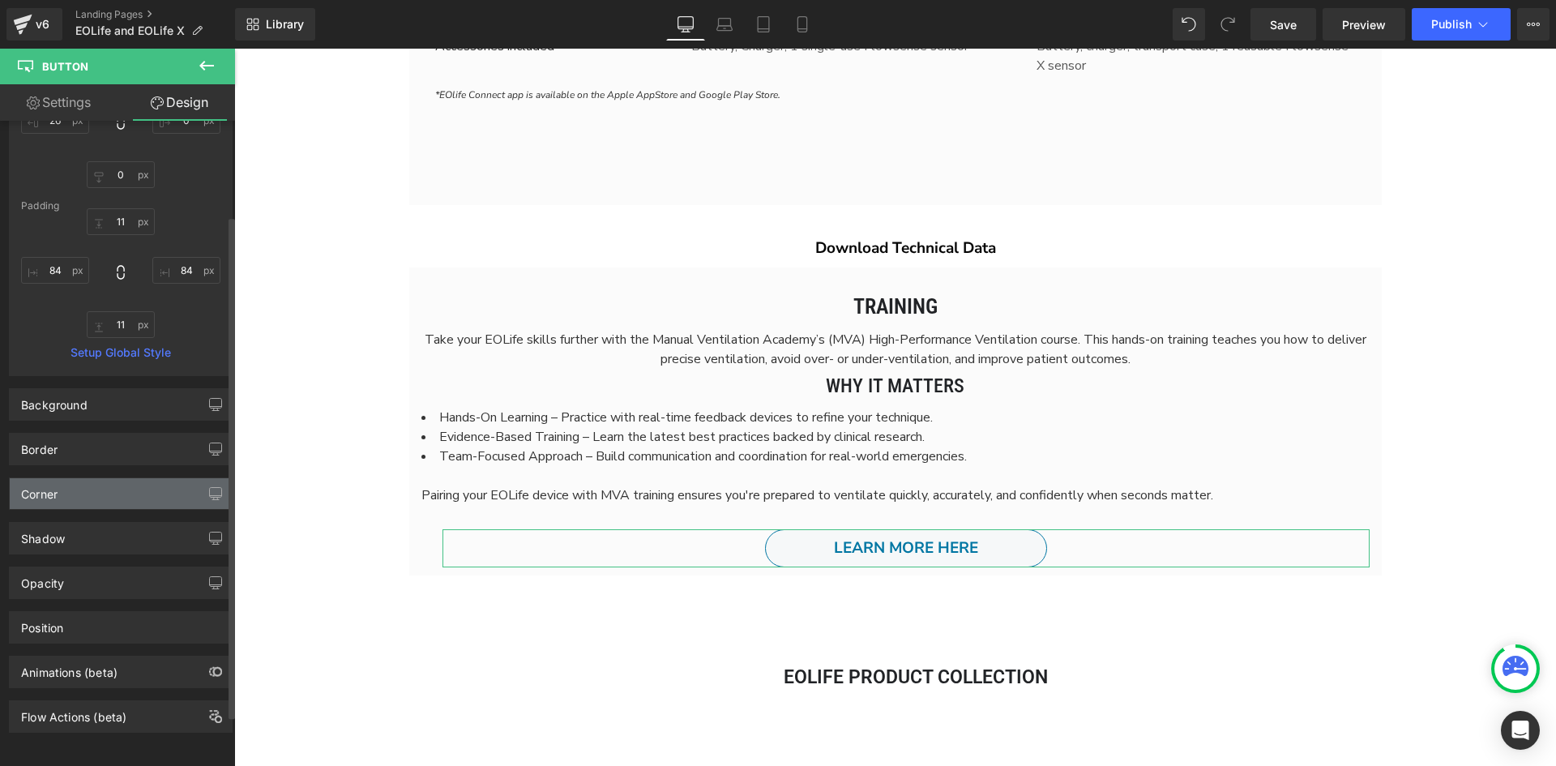
scroll to position [0, 0]
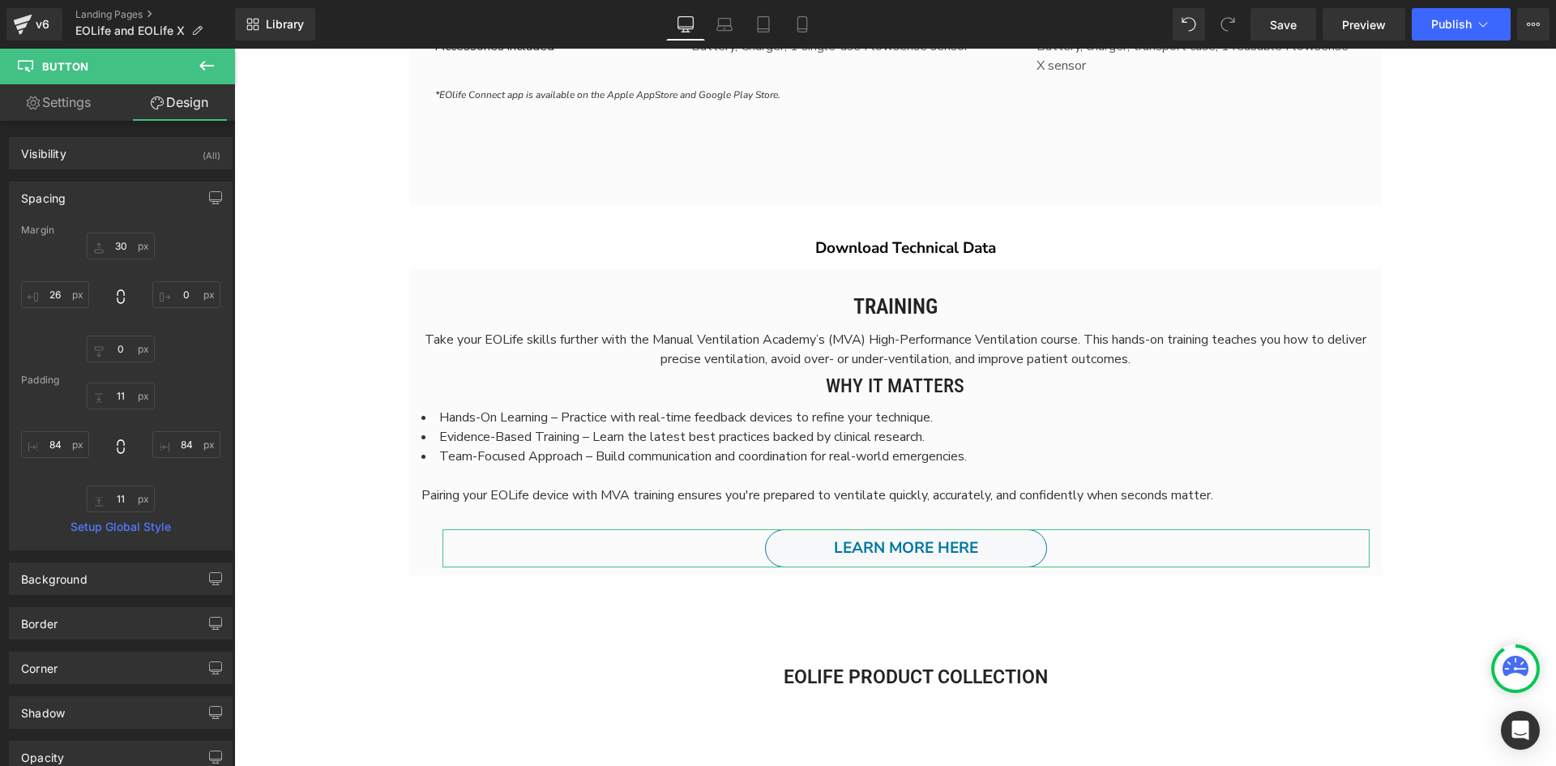
click at [70, 97] on link "Settings" at bounding box center [59, 102] width 118 height 36
type input "2"
type input "100"
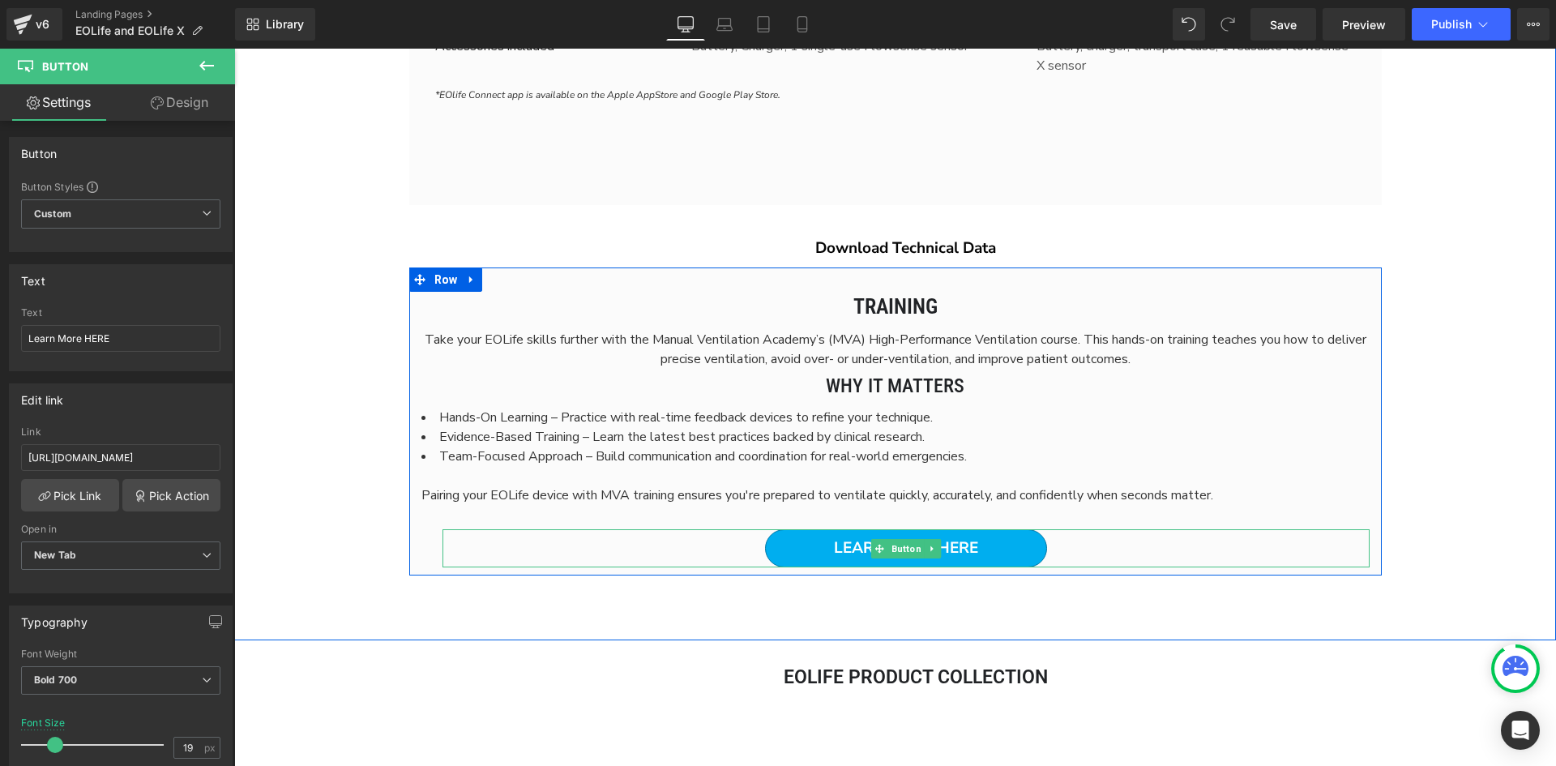
click at [984, 551] on link "Learn More HERE" at bounding box center [906, 548] width 282 height 38
click at [933, 552] on link at bounding box center [932, 548] width 17 height 19
click at [940, 546] on link at bounding box center [940, 548] width 17 height 19
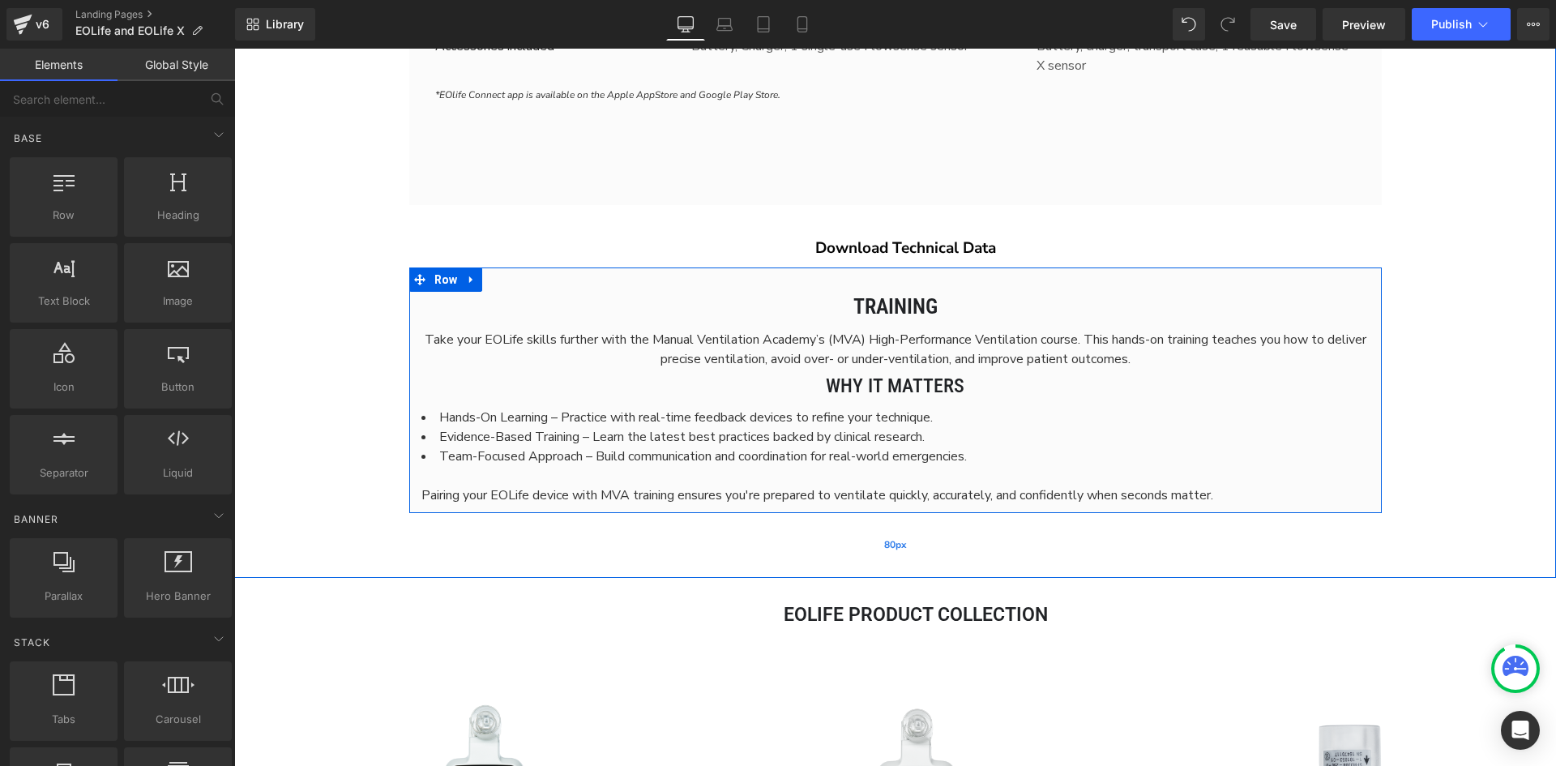
scroll to position [7689, 1310]
click at [860, 354] on span "Text Block" at bounding box center [887, 351] width 54 height 19
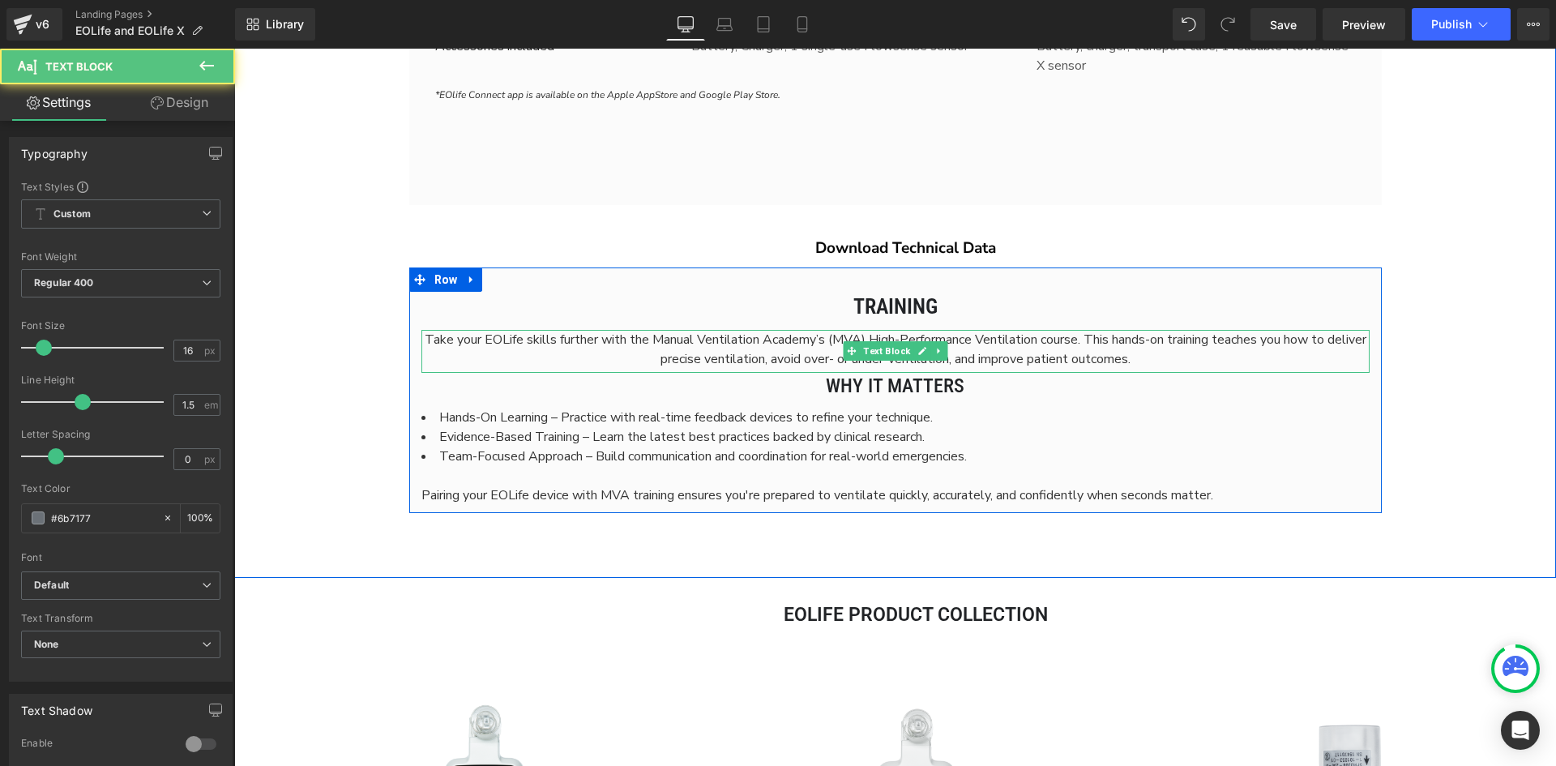
click at [686, 352] on span "Take your EOLife skills further with the Manual Ventilation Academy’s (MVA) Hig…" at bounding box center [896, 349] width 942 height 37
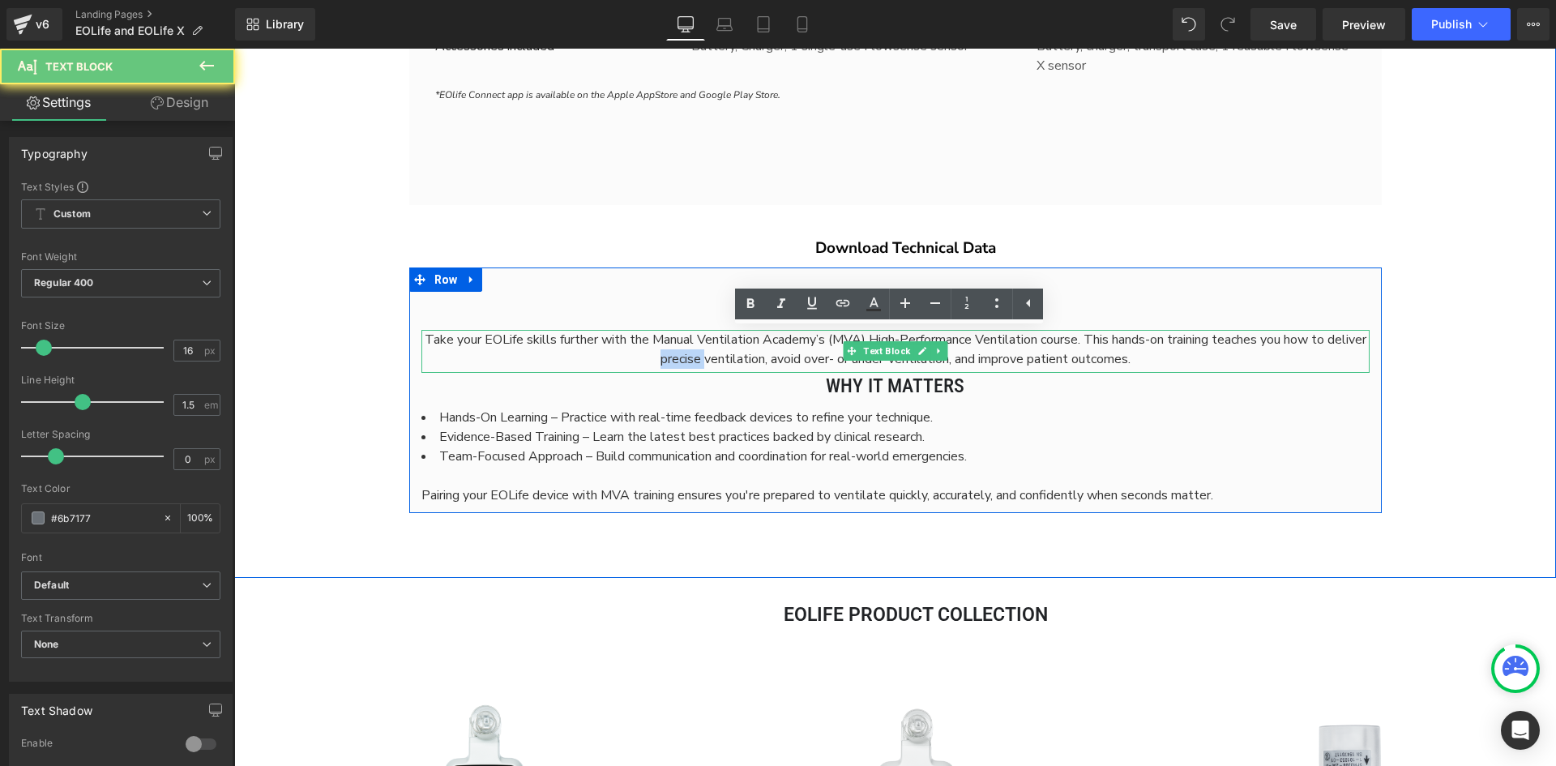
click at [686, 352] on span "Take your EOLife skills further with the Manual Ventilation Academy’s (MVA) Hig…" at bounding box center [896, 349] width 942 height 37
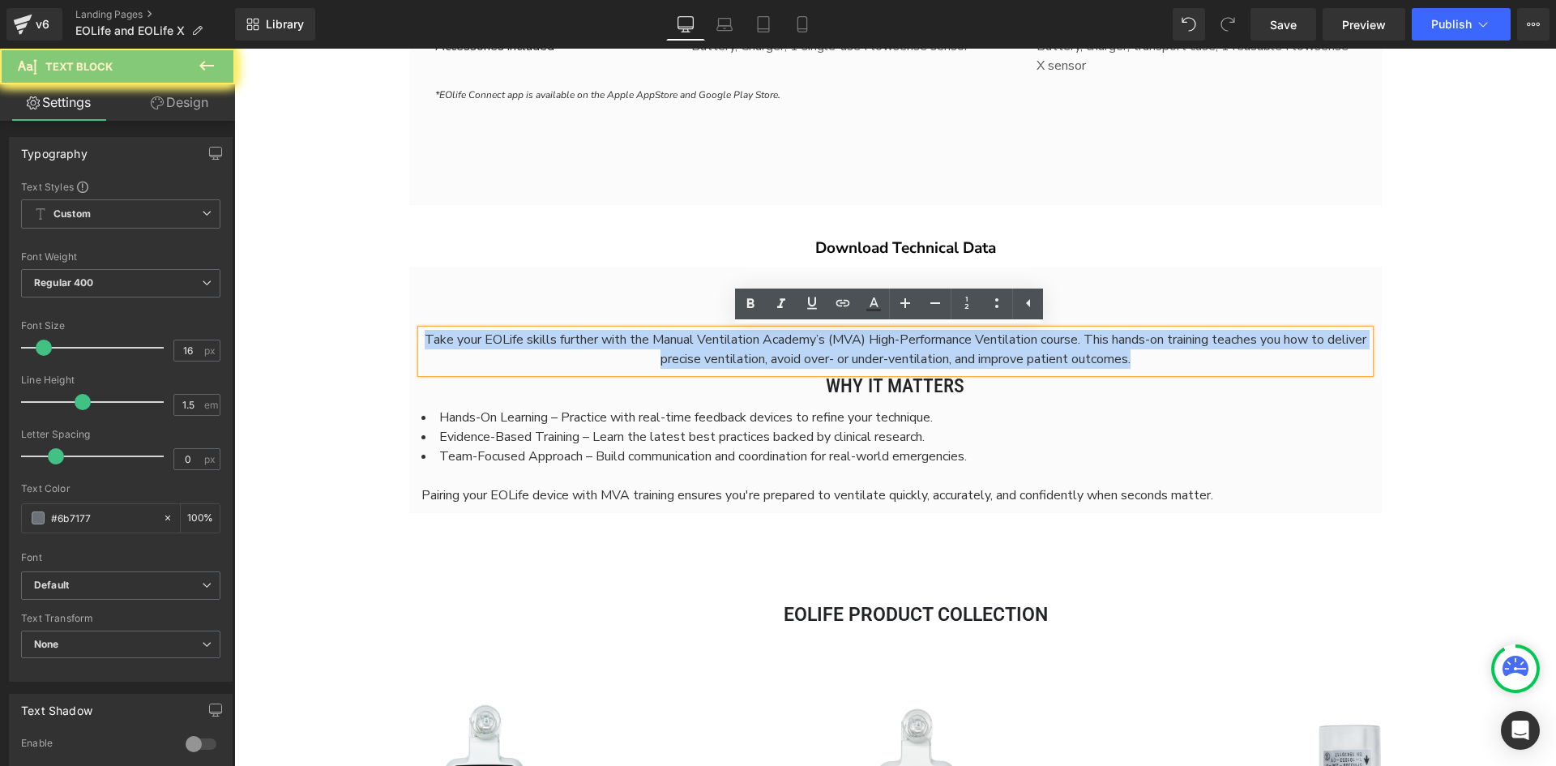
click at [686, 352] on span "Take your EOLife skills further with the Manual Ventilation Academy’s (MVA) Hig…" at bounding box center [896, 349] width 942 height 37
paste div
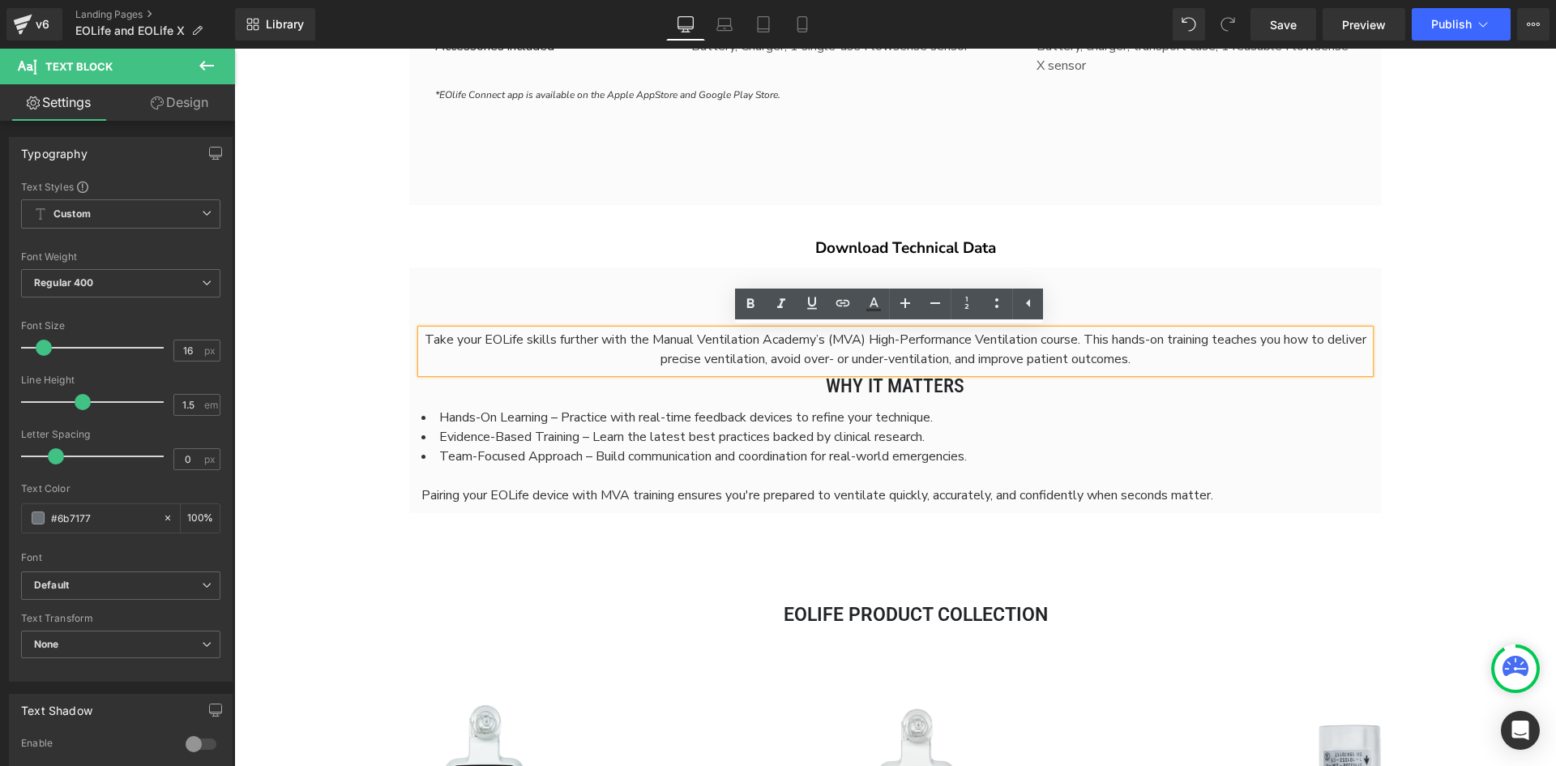
scroll to position [8, 8]
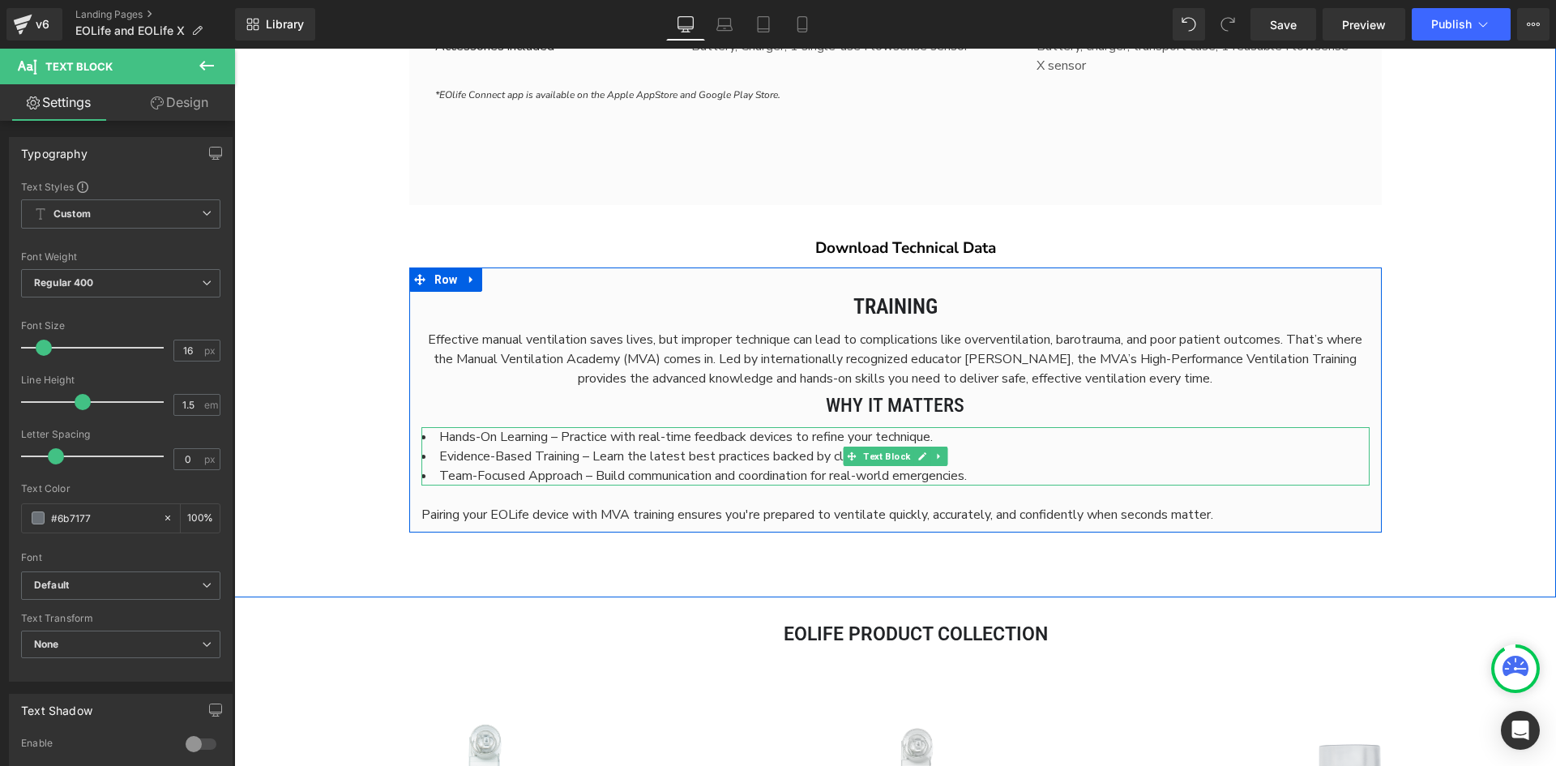
click at [721, 475] on span "Team-Focused Approach – Build communication and coordination for real-world eme…" at bounding box center [703, 476] width 528 height 18
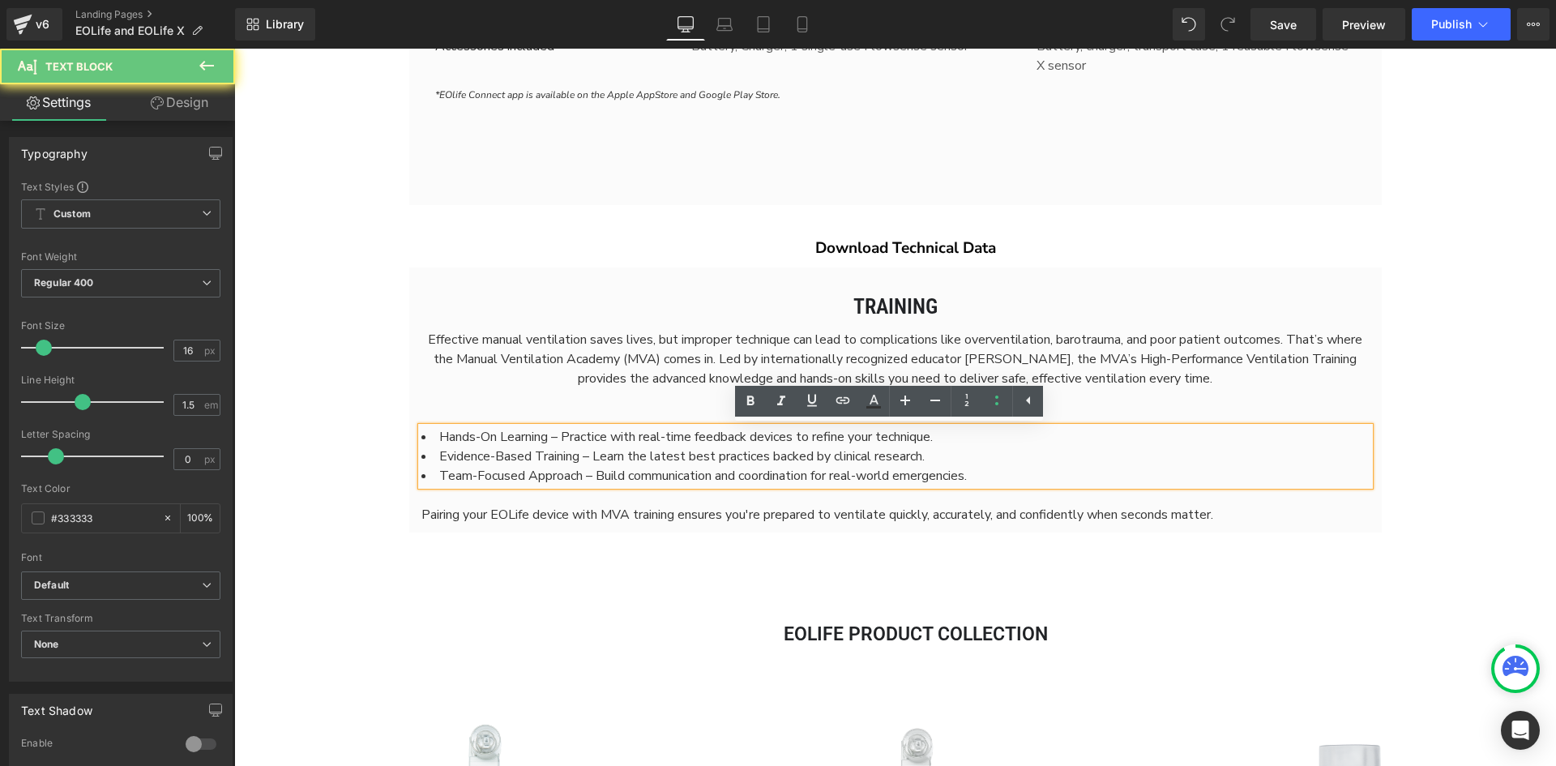
click at [721, 475] on span "Team-Focused Approach – Build communication and coordination for real-world eme…" at bounding box center [703, 476] width 528 height 18
click at [862, 460] on span "Evidence-Based Training – Learn the latest best practices backed by clinical re…" at bounding box center [682, 456] width 486 height 18
drag, startPoint x: 993, startPoint y: 475, endPoint x: 398, endPoint y: 464, distance: 595.1
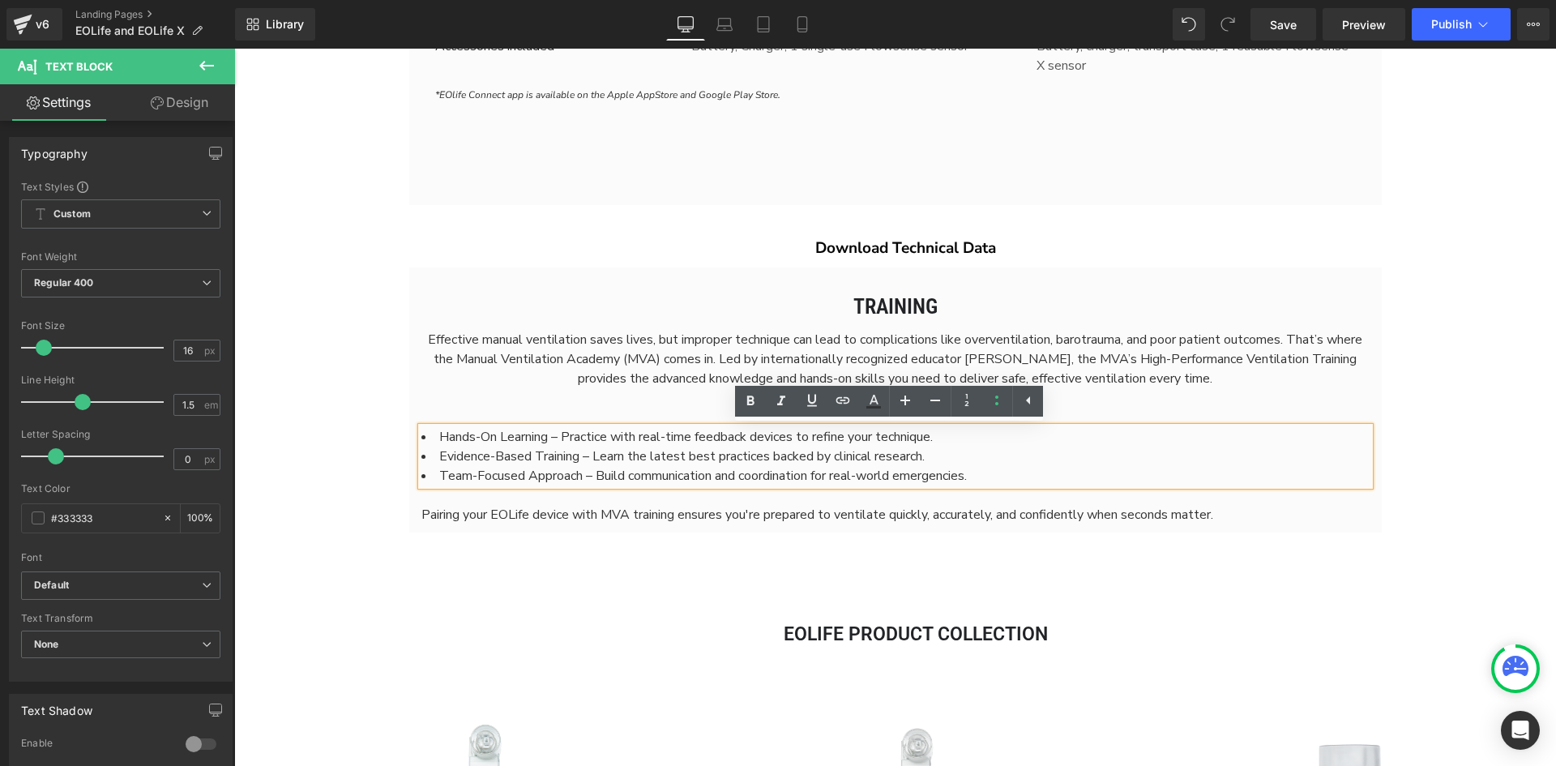
paste div
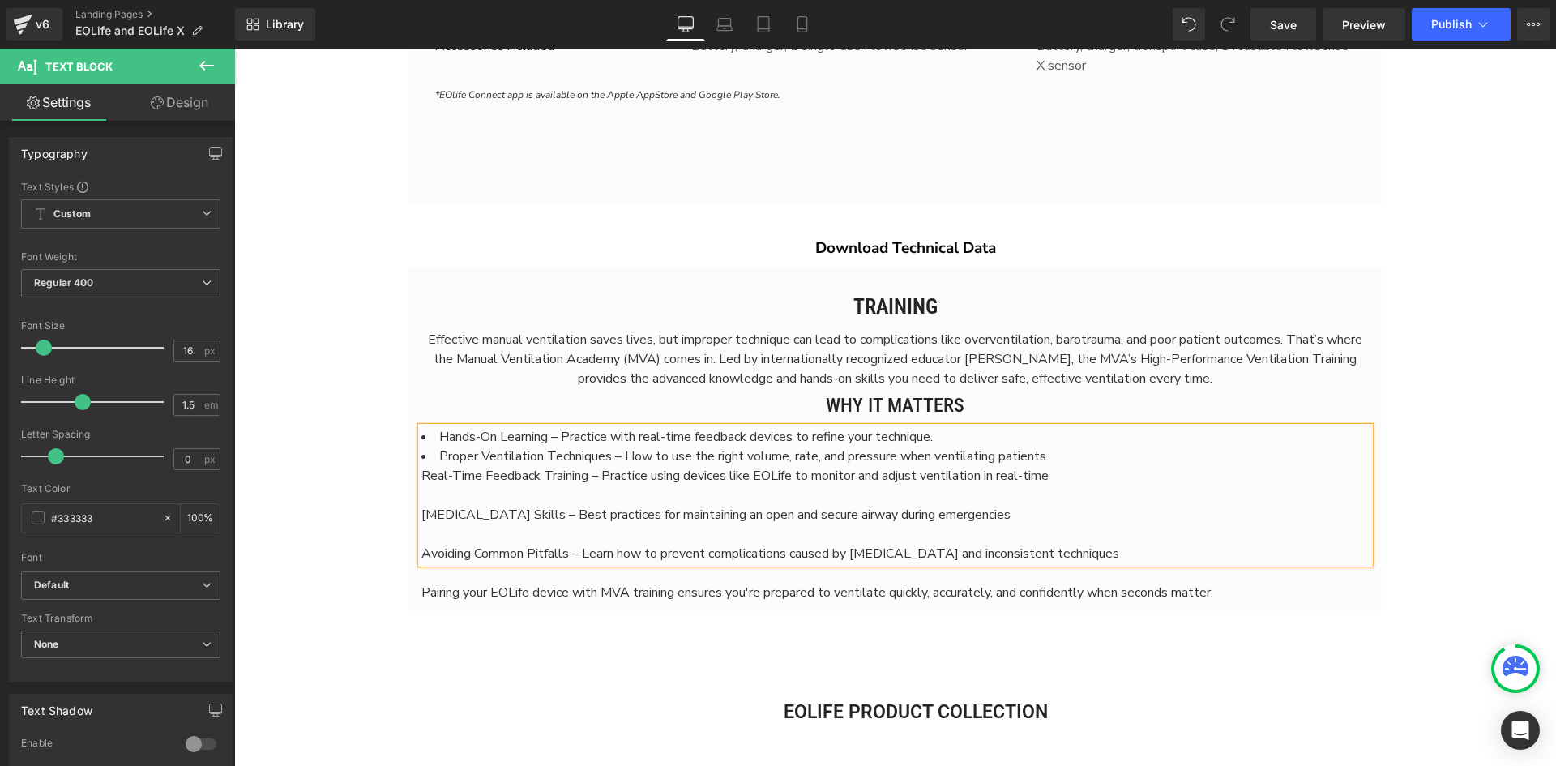
click at [998, 478] on div "Real-Time Feedback Training – Practice using devices like EOLife to monitor and…" at bounding box center [896, 475] width 948 height 19
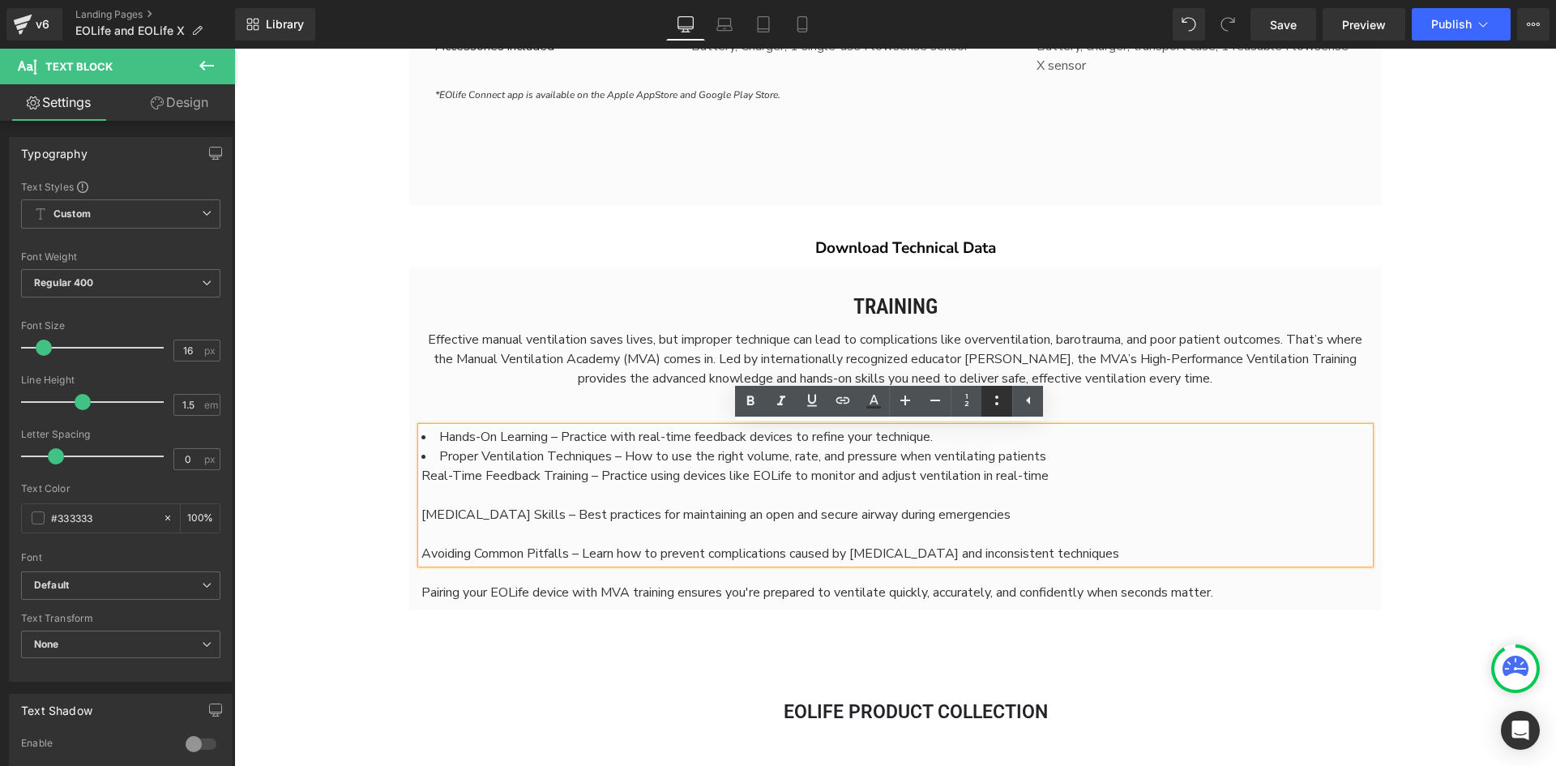
click at [994, 408] on icon at bounding box center [996, 400] width 19 height 19
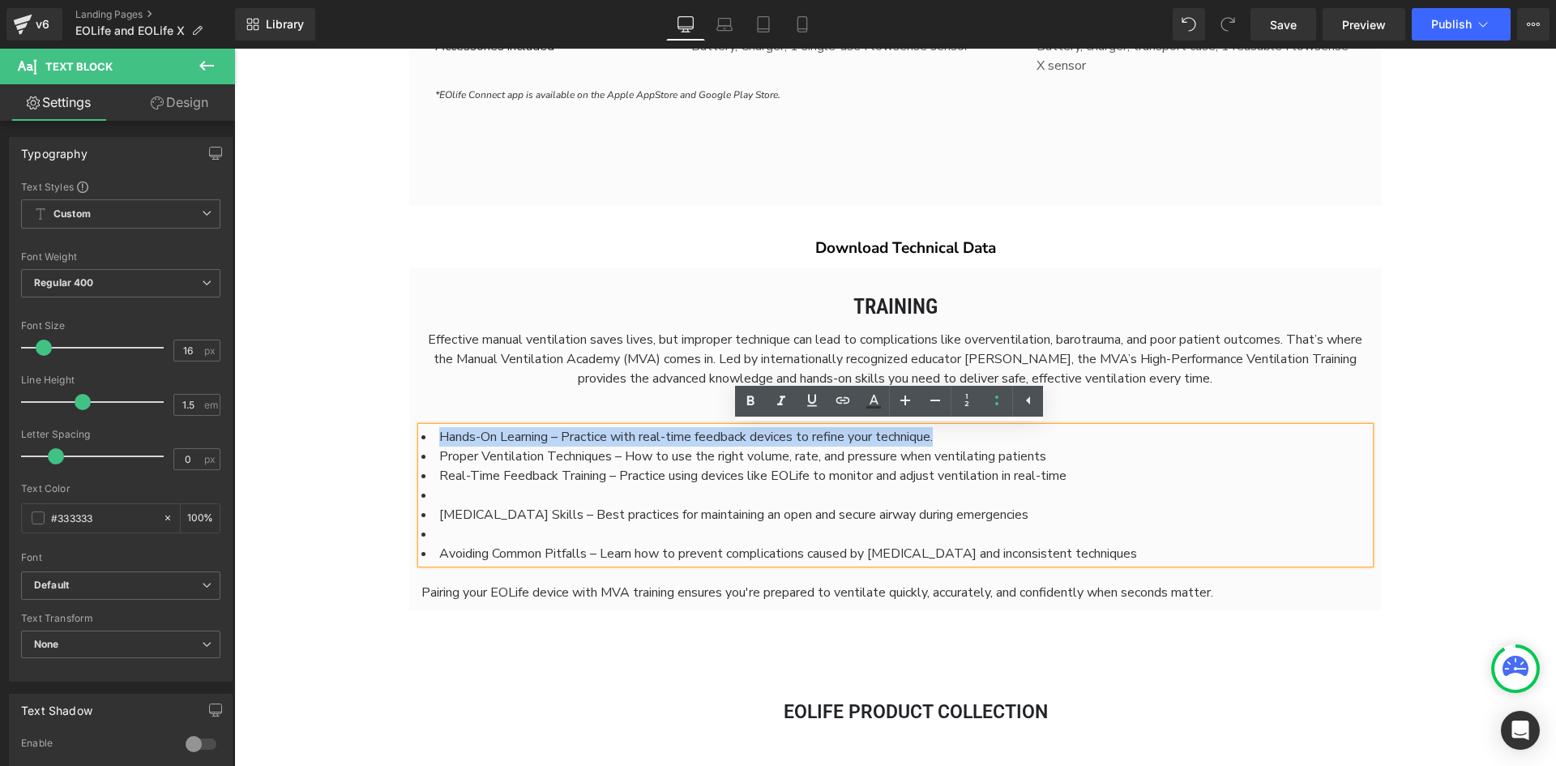
click at [608, 494] on li at bounding box center [896, 495] width 948 height 19
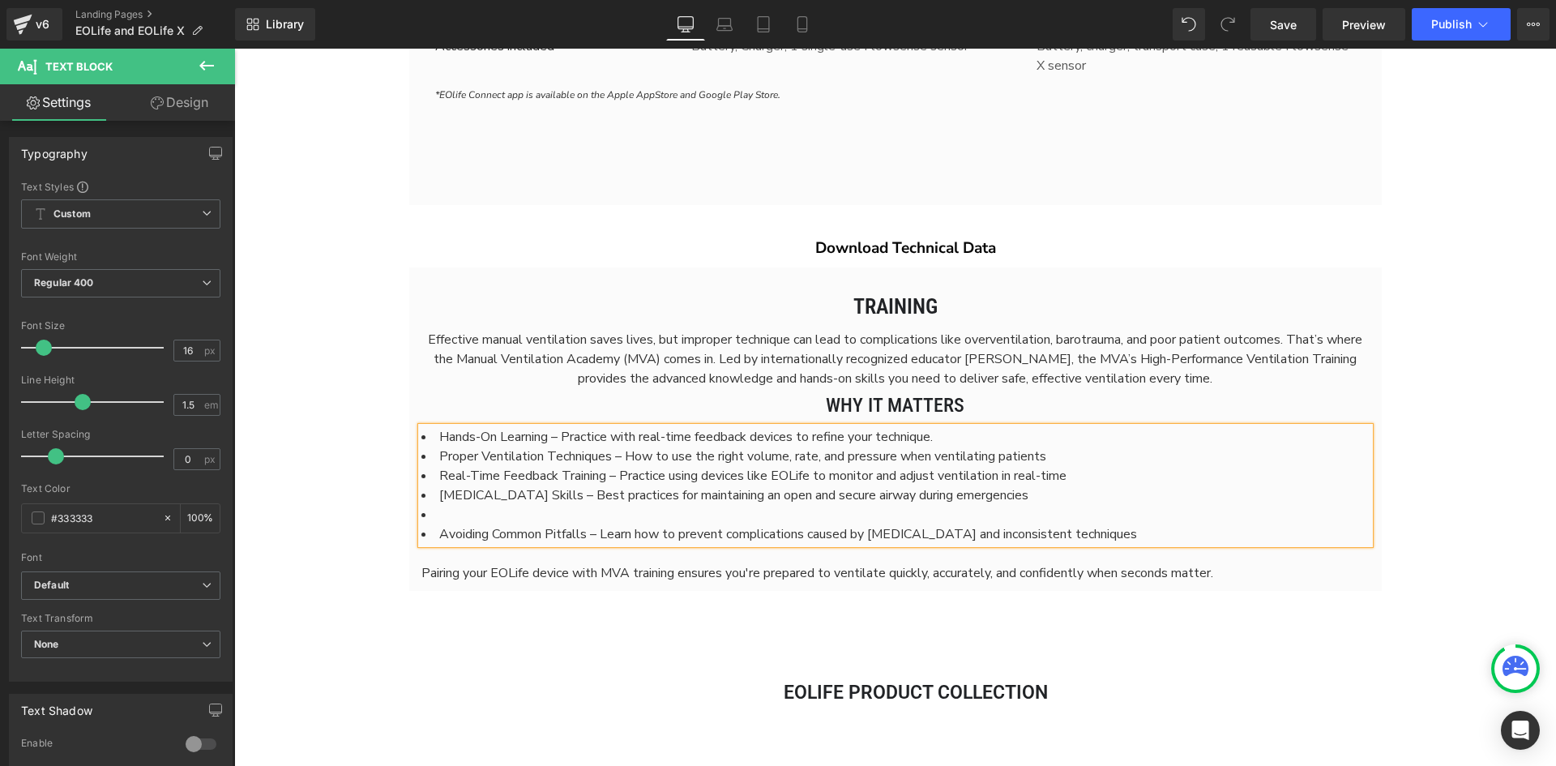
click at [550, 521] on li at bounding box center [896, 514] width 948 height 19
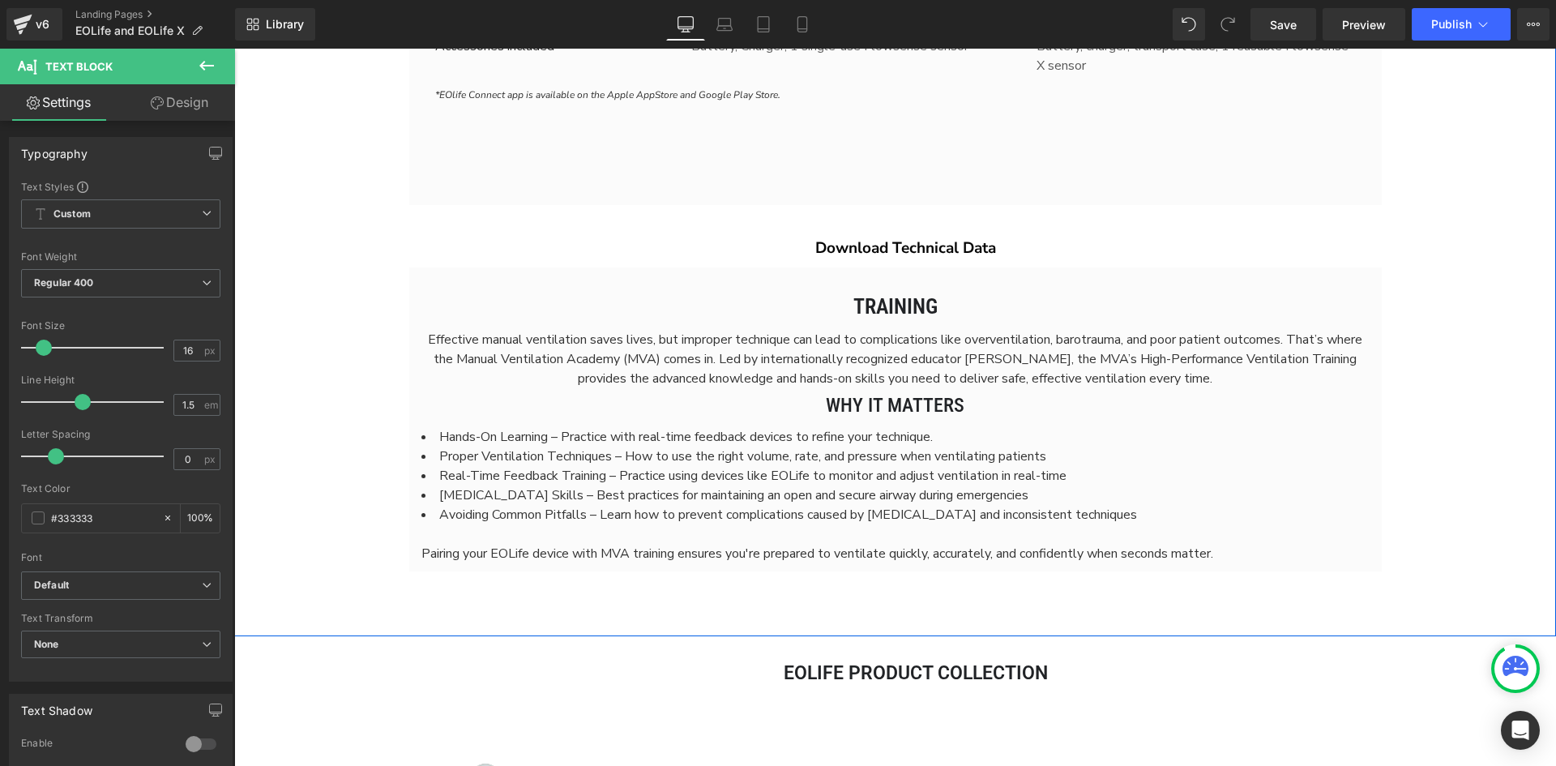
click at [657, 556] on span "Pairing your EOLife device with MVA training ensures you're prepared to ventila…" at bounding box center [818, 554] width 792 height 18
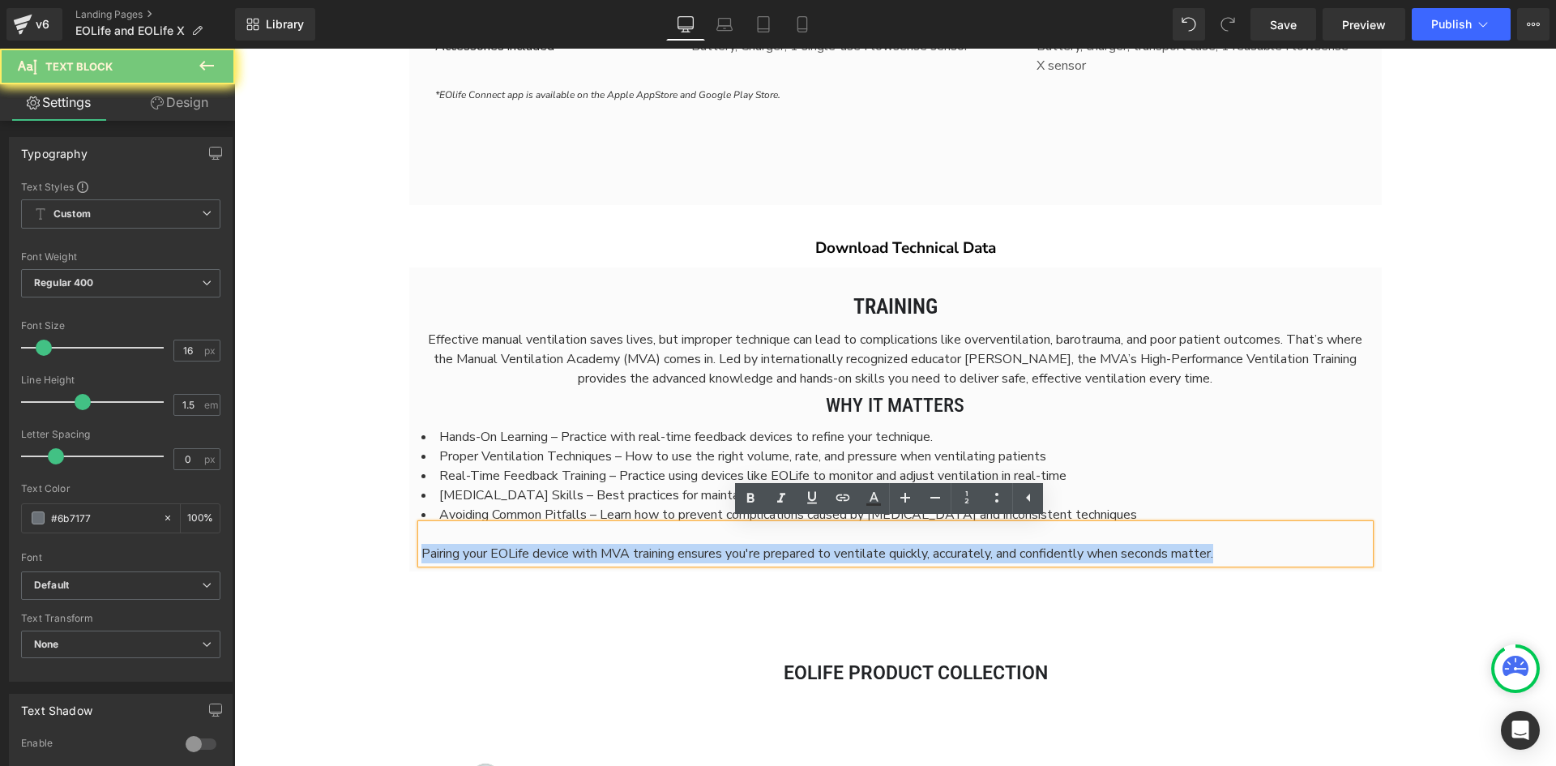
click at [657, 556] on span "Pairing your EOLife device with MVA training ensures you're prepared to ventila…" at bounding box center [818, 554] width 792 height 18
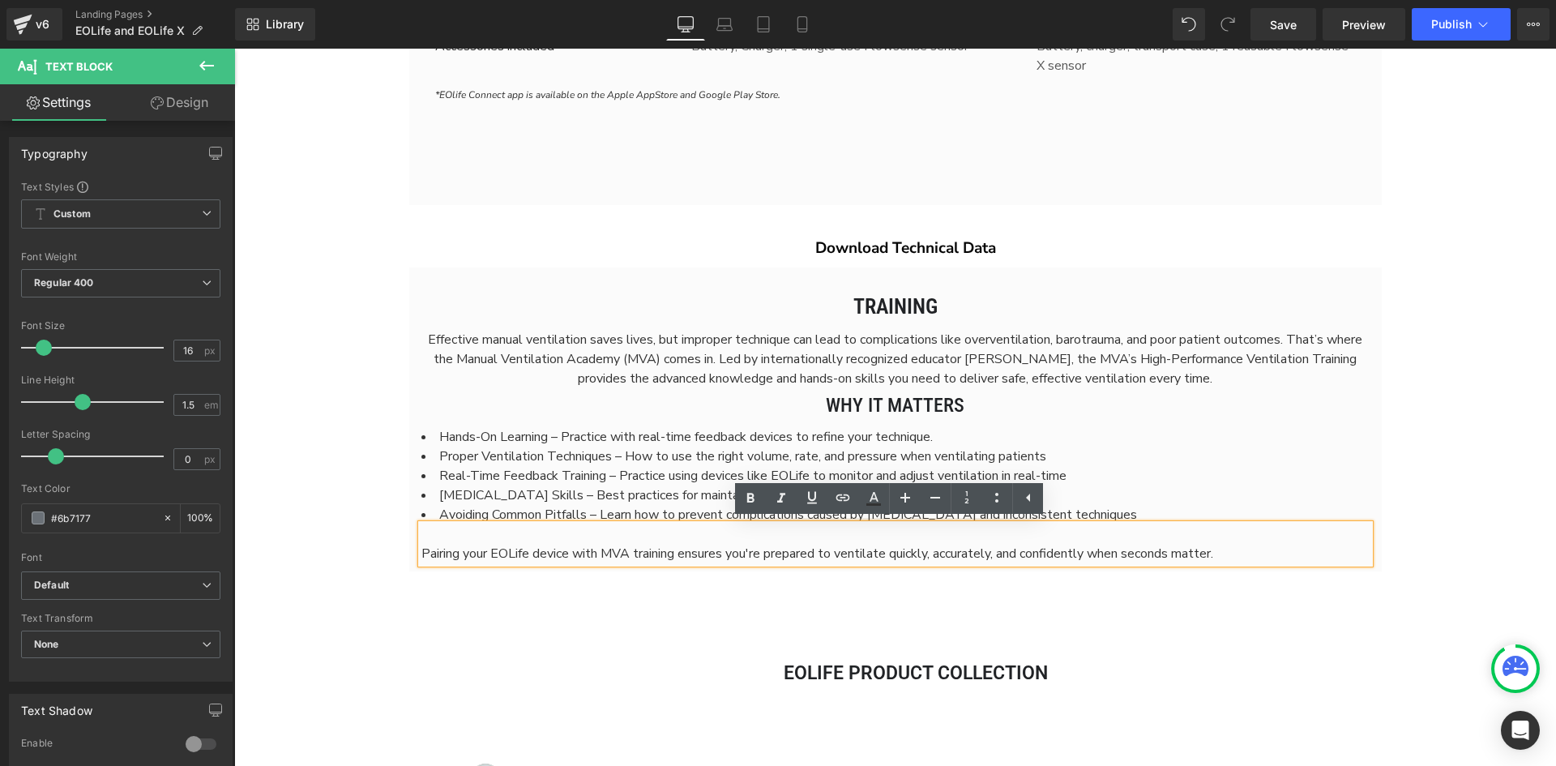
scroll to position [8, 8]
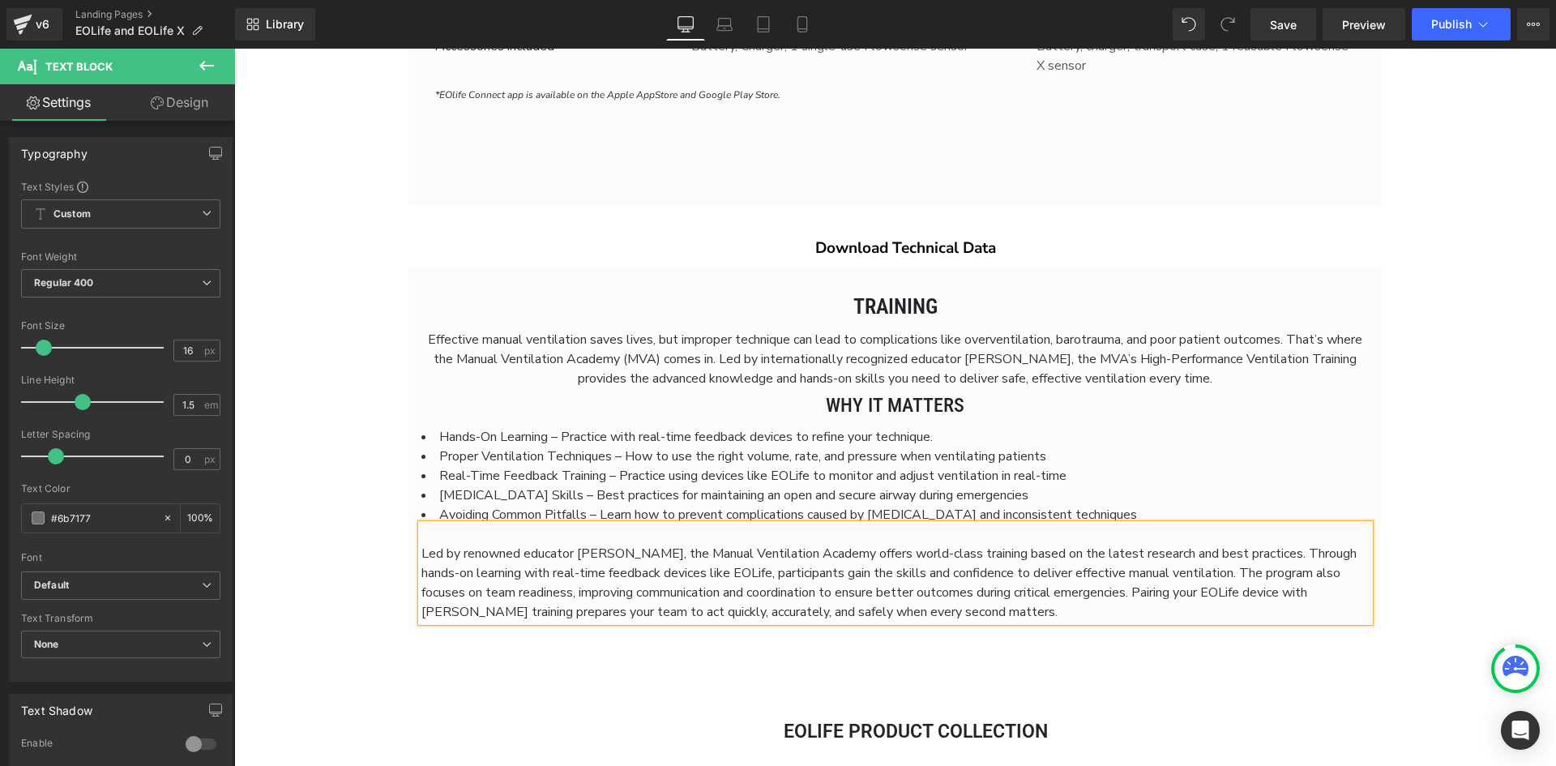
click at [1346, 597] on span "Led by renowned educator [PERSON_NAME], the Manual Ventilation Academy offers w…" at bounding box center [889, 583] width 935 height 76
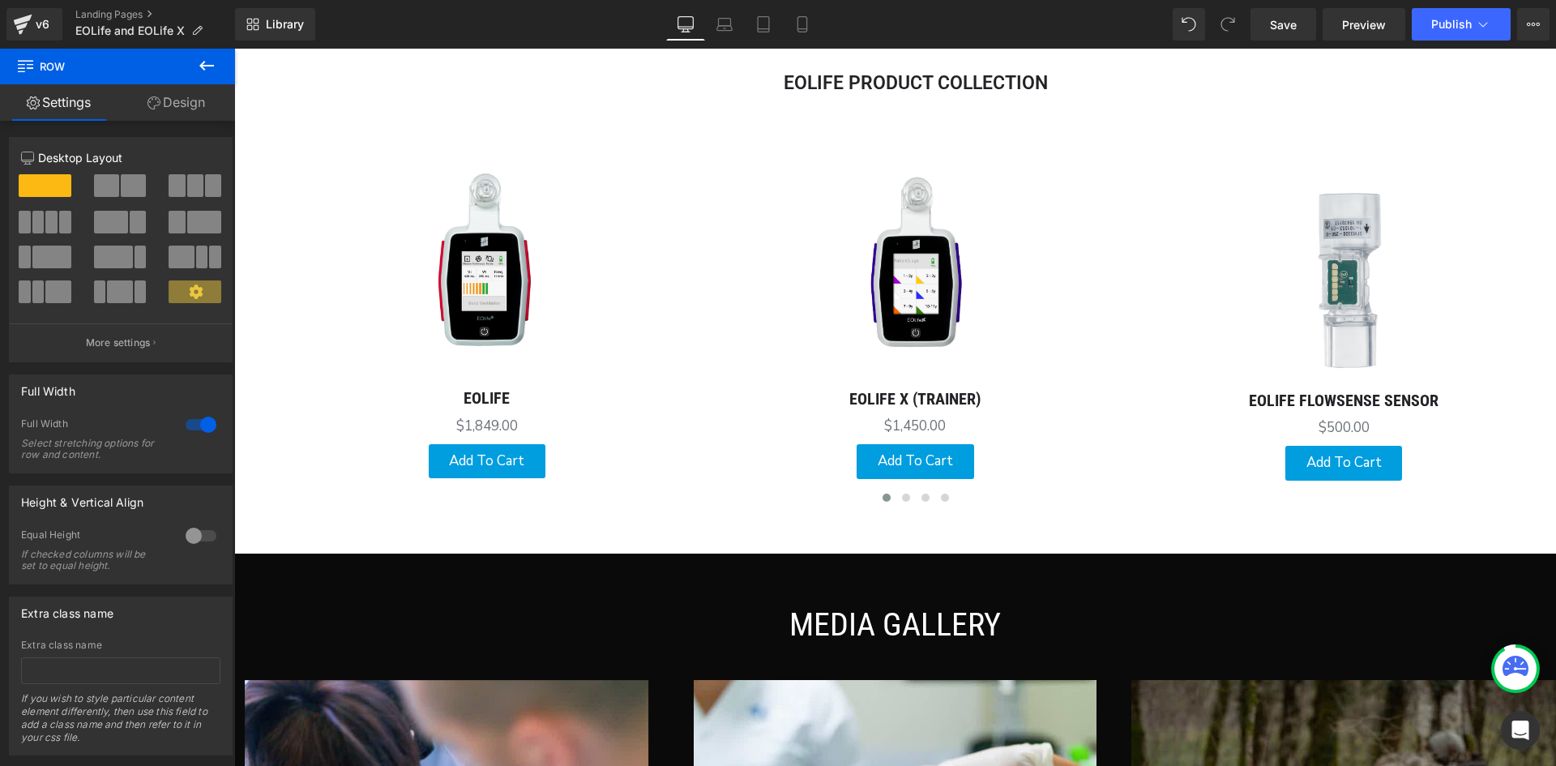
scroll to position [5026, 0]
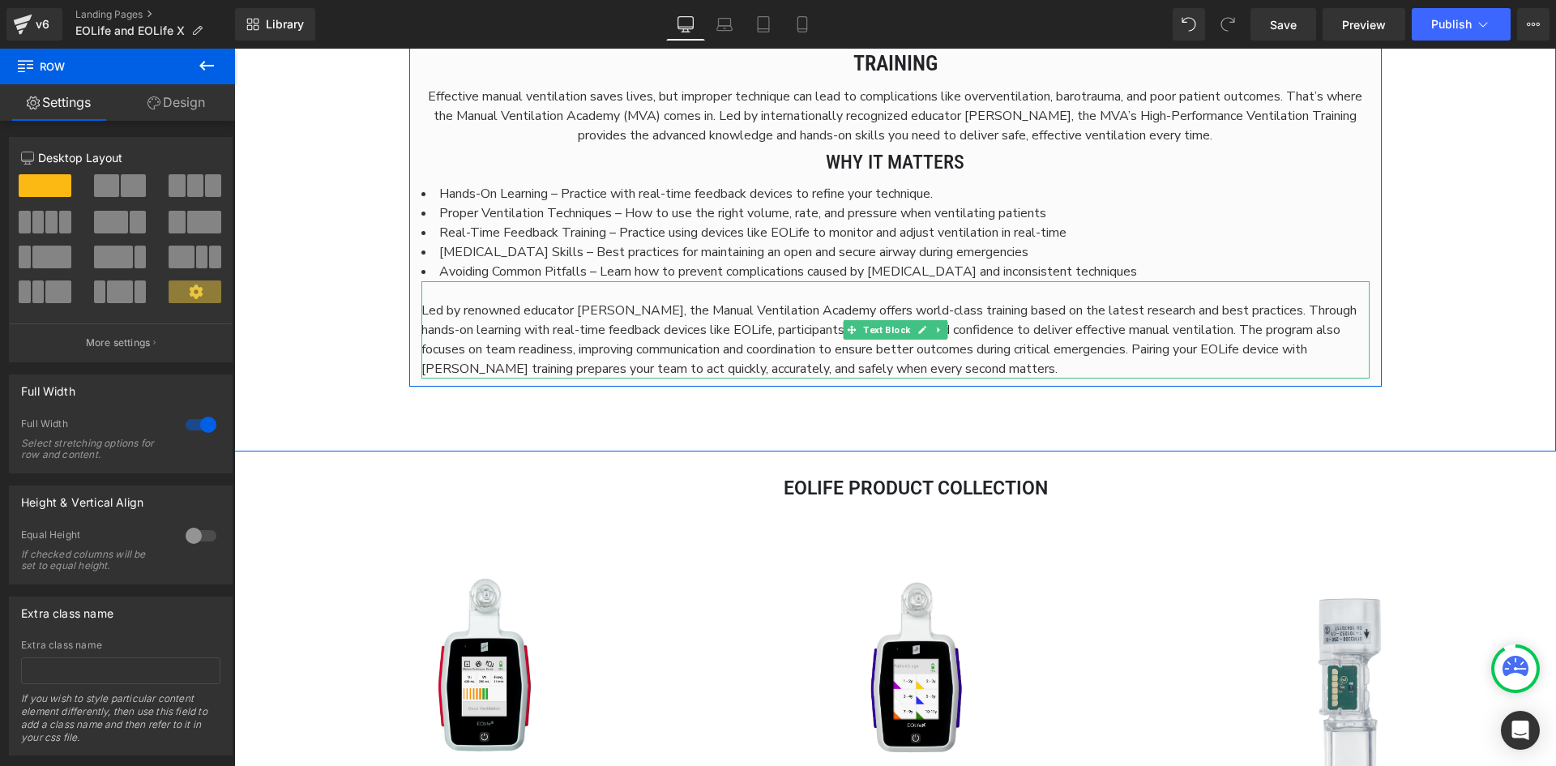
click at [992, 367] on p "Led by renowned educator [PERSON_NAME], the Manual Ventilation Academy offers w…" at bounding box center [896, 340] width 948 height 78
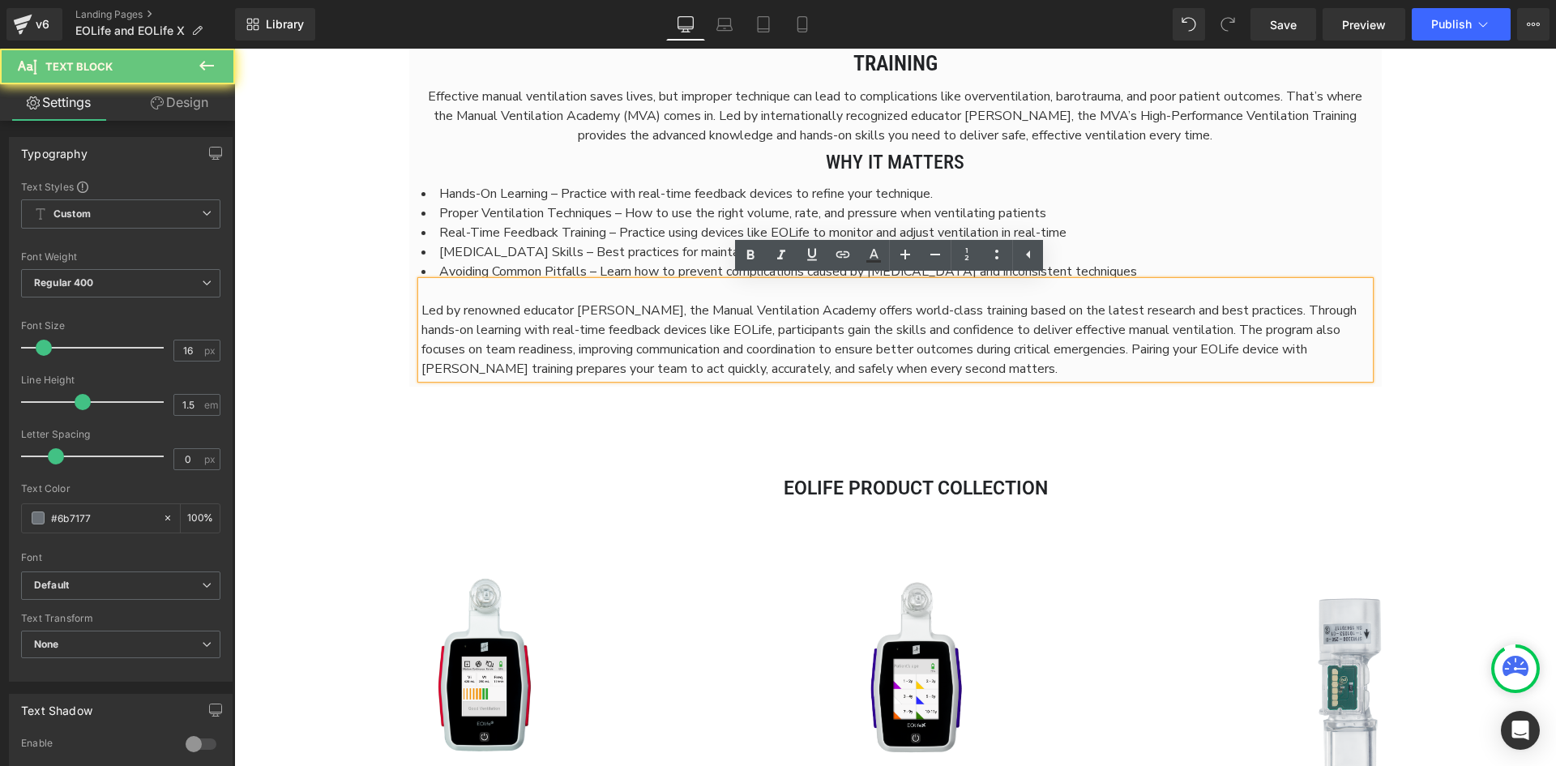
click at [992, 367] on p "Led by renowned educator [PERSON_NAME], the Manual Ventilation Academy offers w…" at bounding box center [896, 340] width 948 height 78
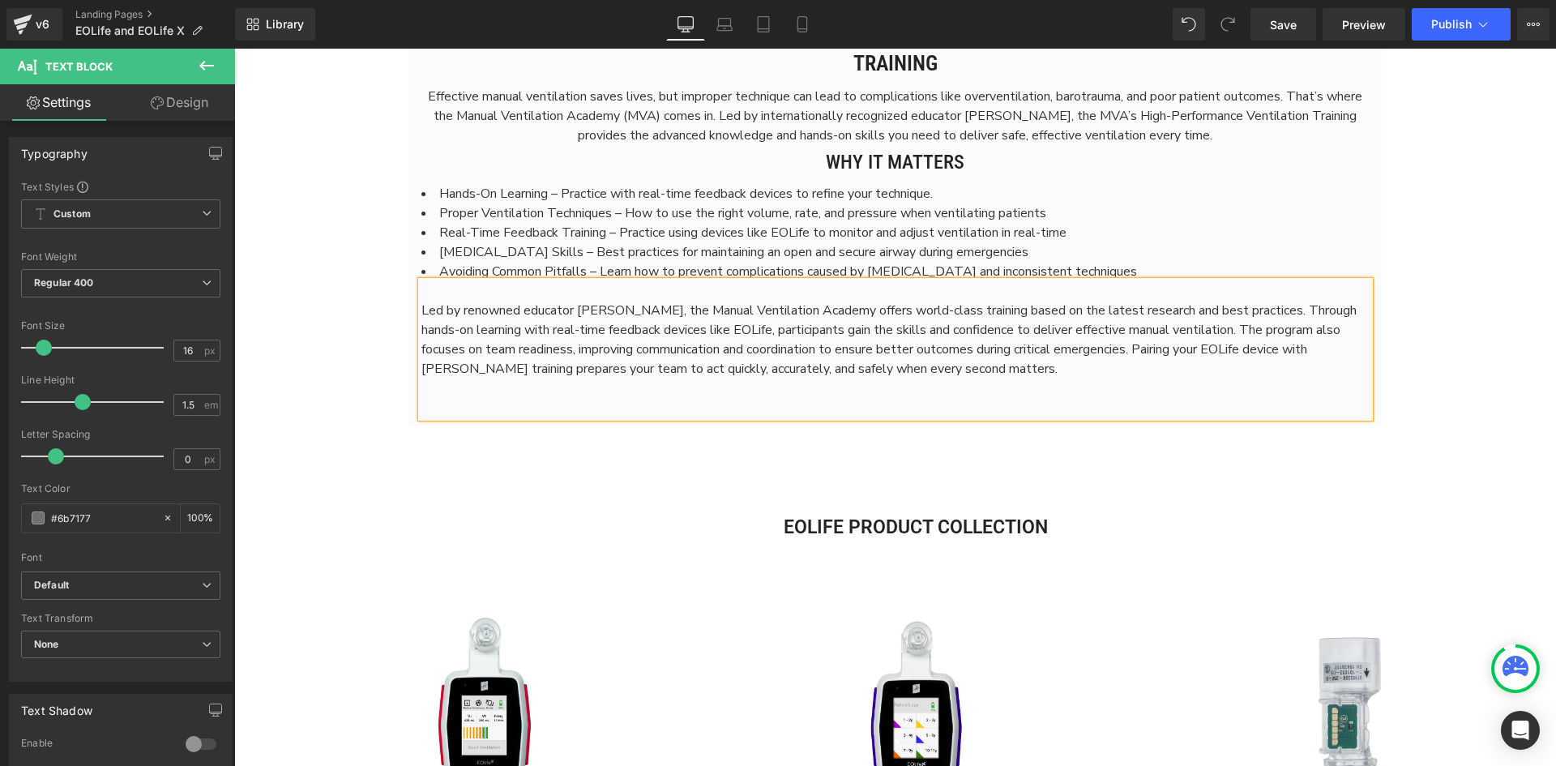
scroll to position [7844, 1310]
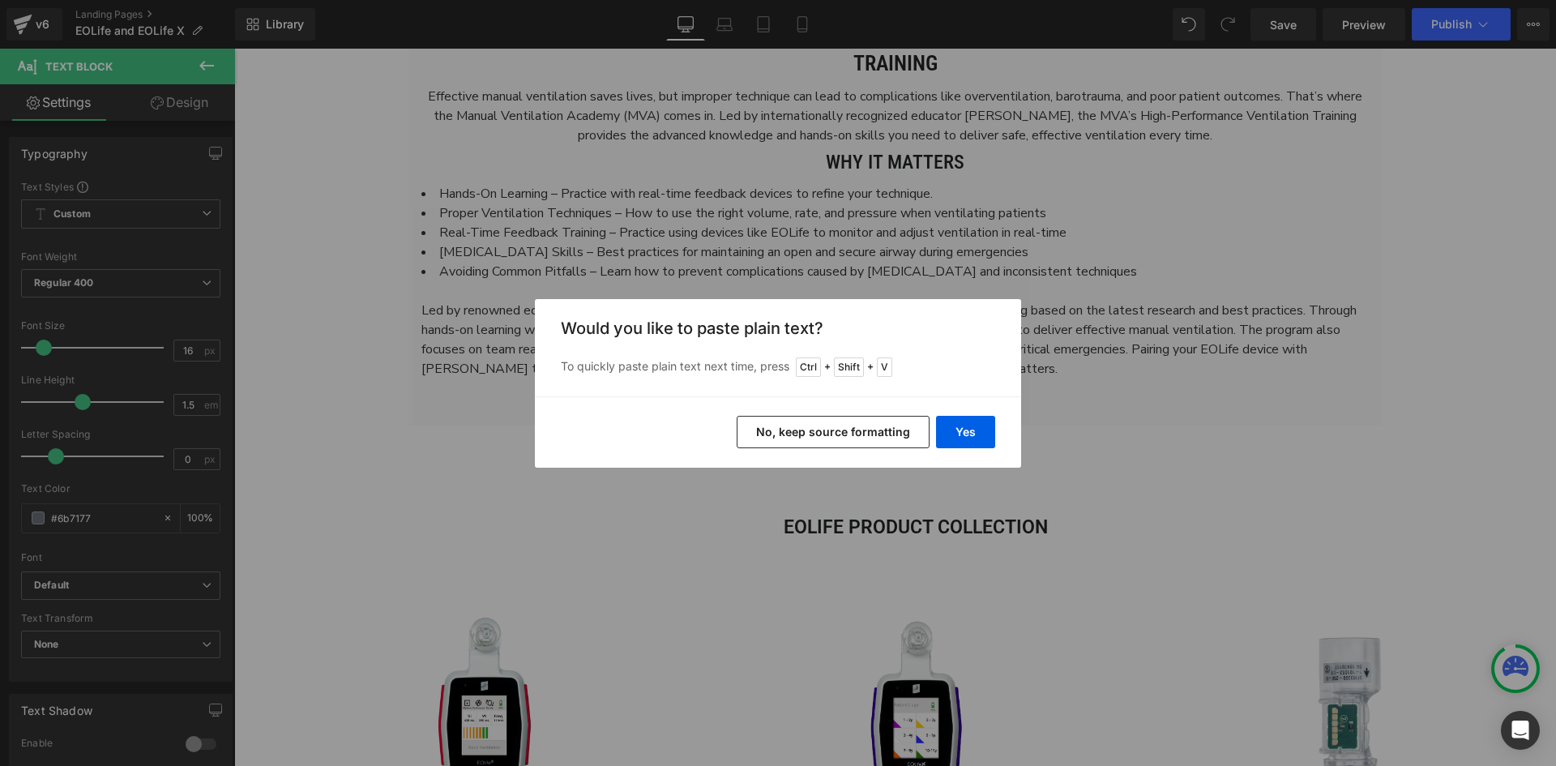
click at [837, 439] on button "No, keep source formatting" at bounding box center [833, 432] width 193 height 32
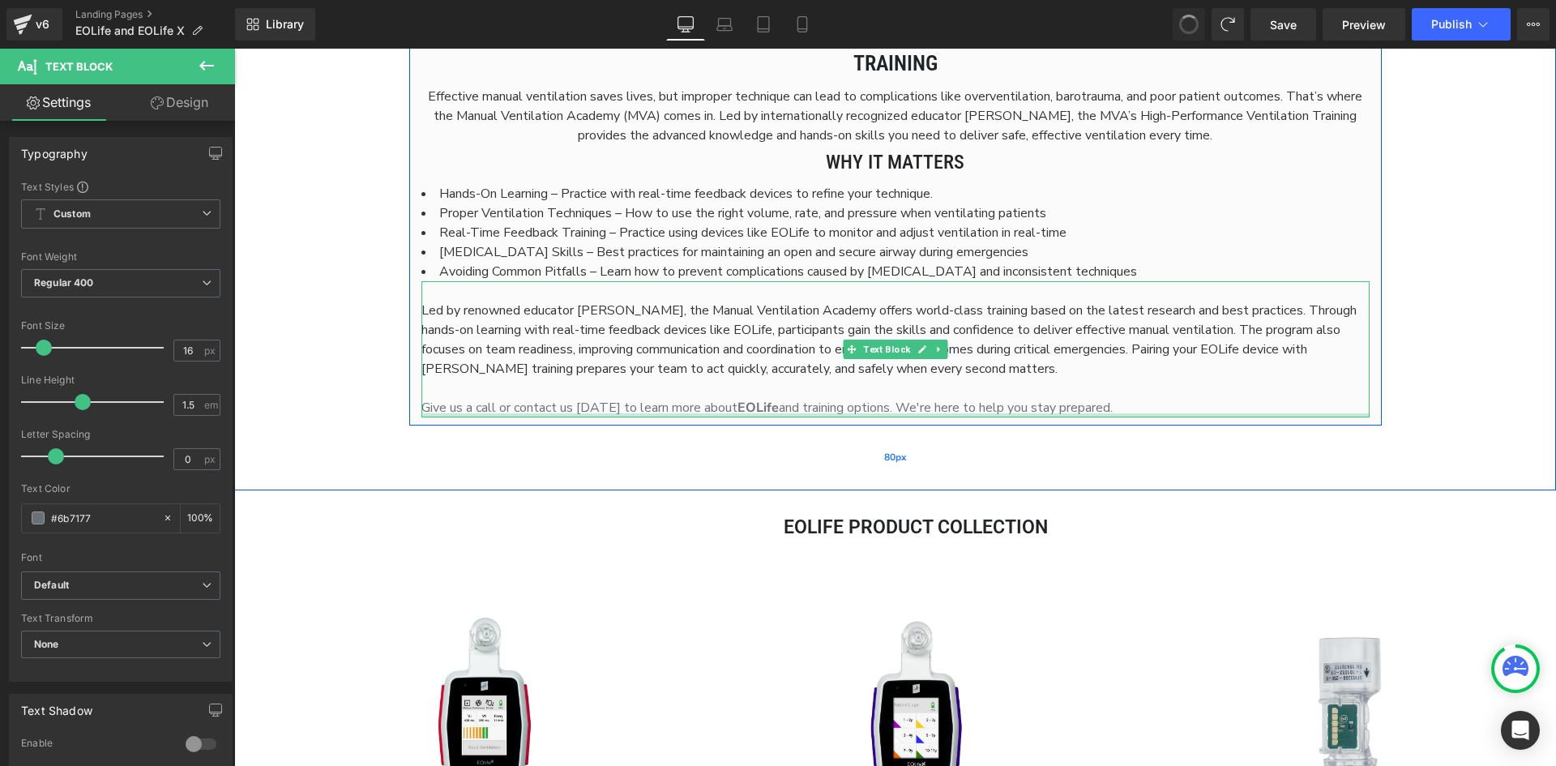
scroll to position [7805, 1310]
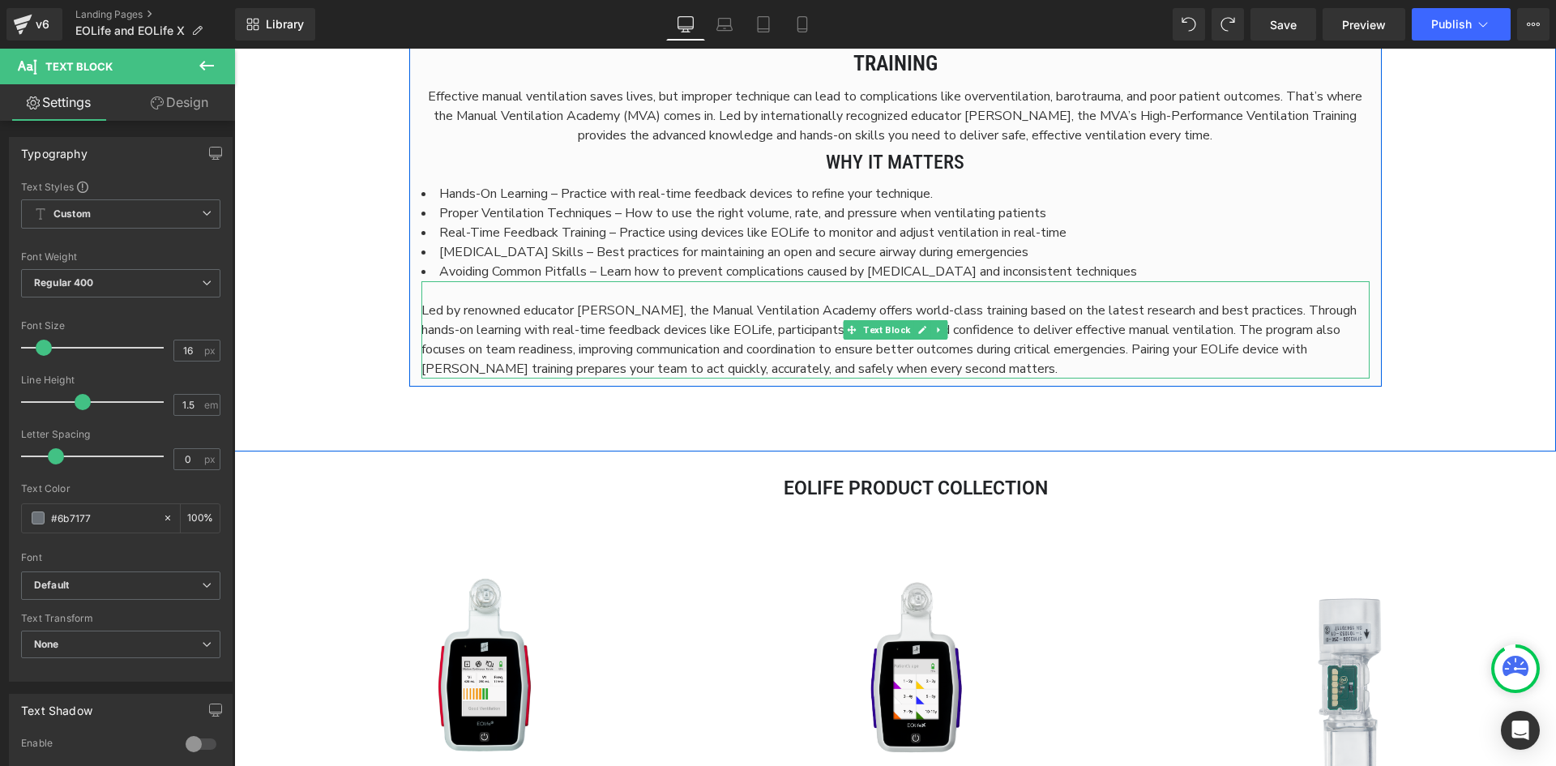
click at [959, 368] on p "Led by renowned educator [PERSON_NAME], the Manual Ventilation Academy offers w…" at bounding box center [896, 340] width 948 height 78
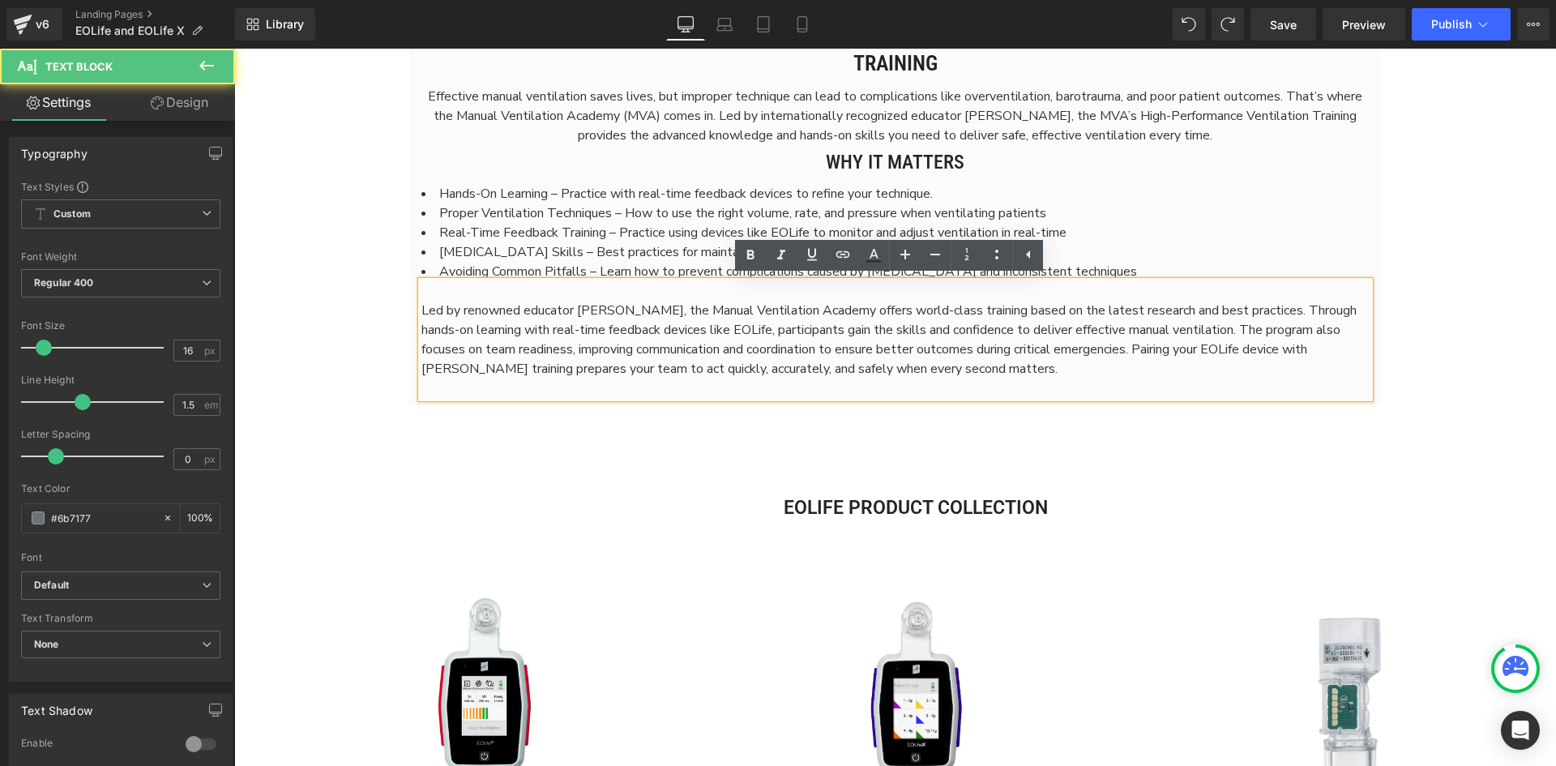
scroll to position [7844, 1310]
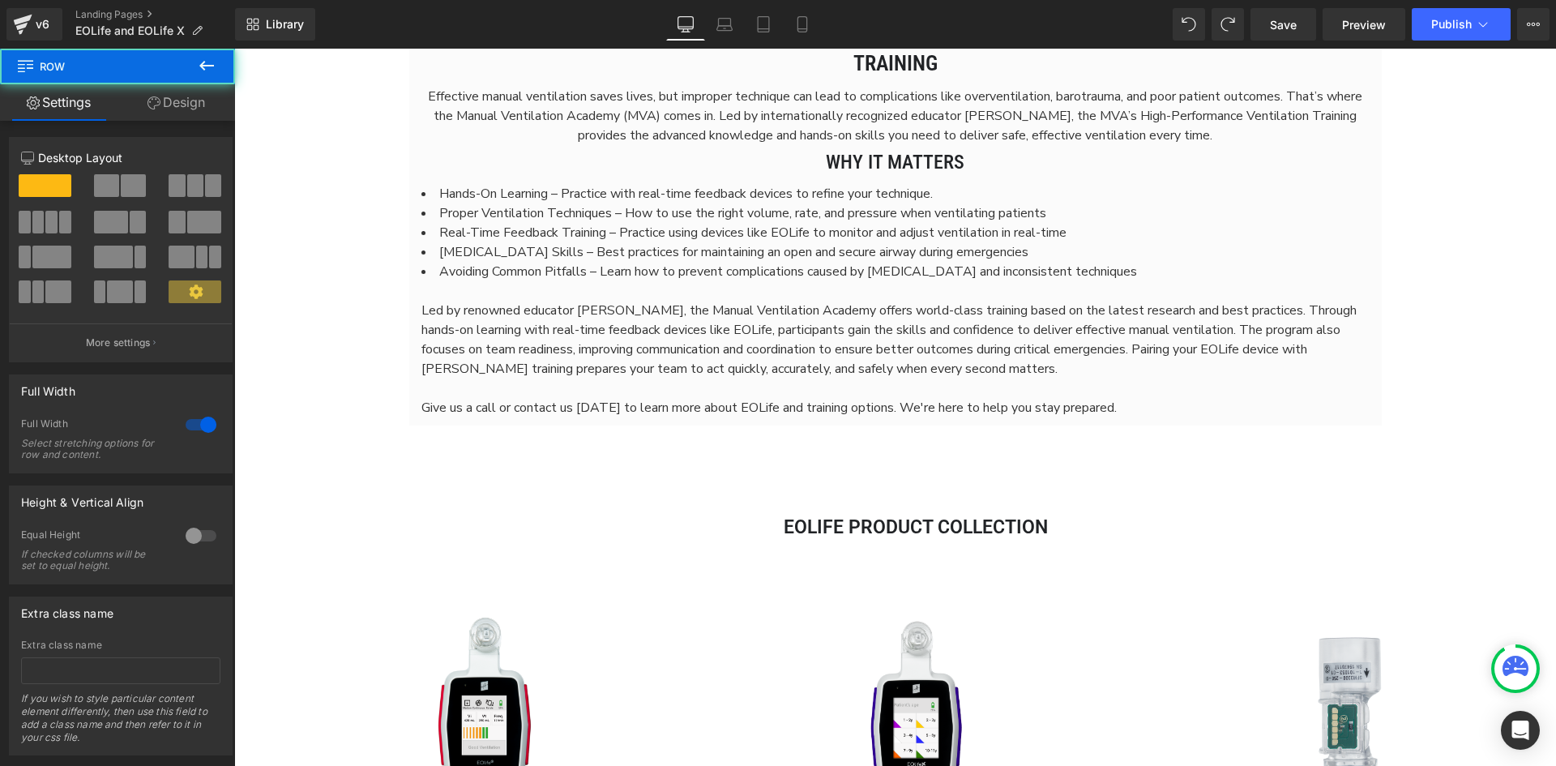
scroll to position [4945, 0]
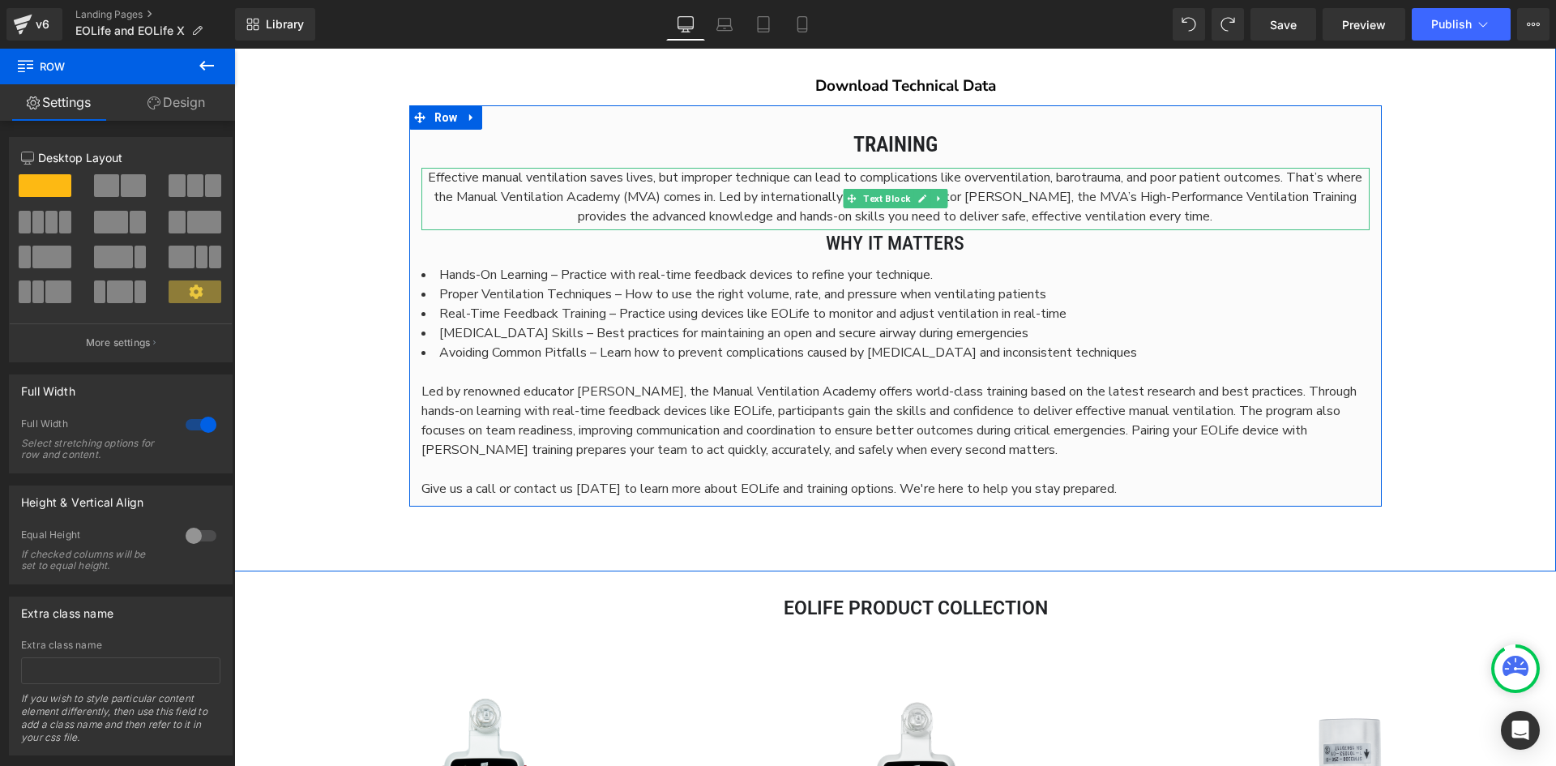
click at [819, 187] on span "Effective manual ventilation saves lives, but improper technique can lead to co…" at bounding box center [895, 197] width 935 height 57
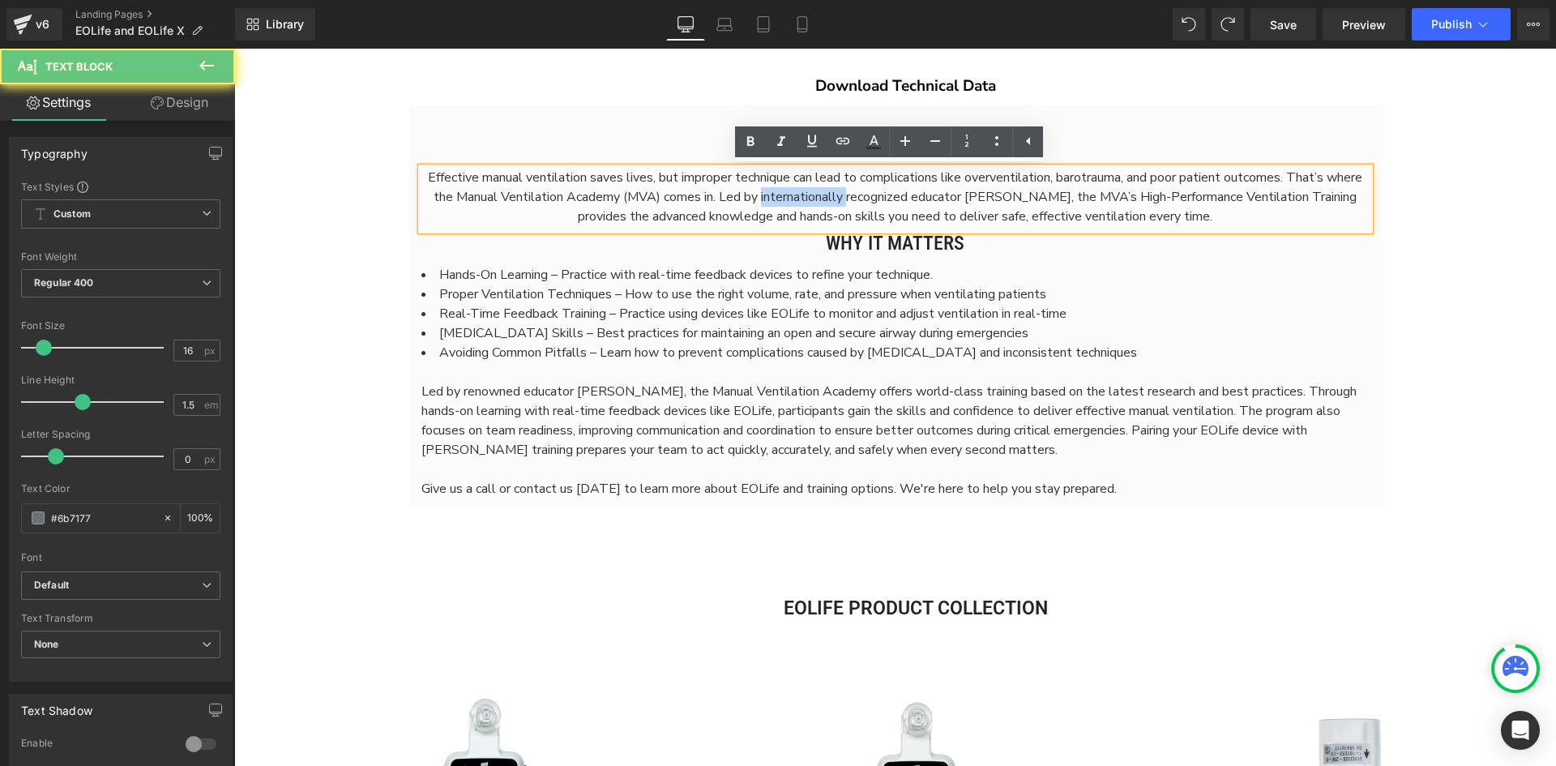
click at [819, 187] on span "Effective manual ventilation saves lives, but improper technique can lead to co…" at bounding box center [895, 197] width 935 height 57
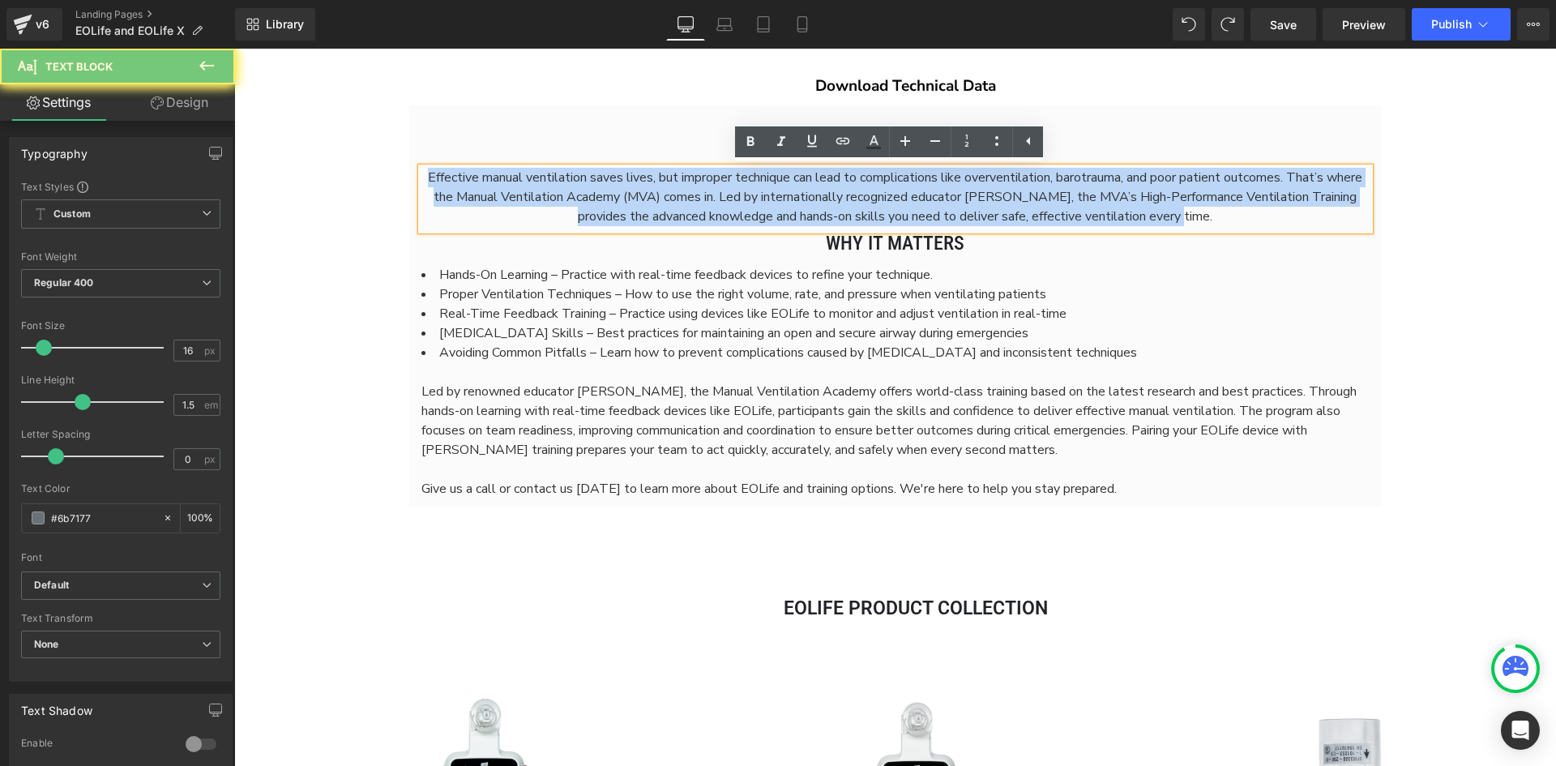
click at [819, 187] on span "Effective manual ventilation saves lives, but improper technique can lead to co…" at bounding box center [895, 197] width 935 height 57
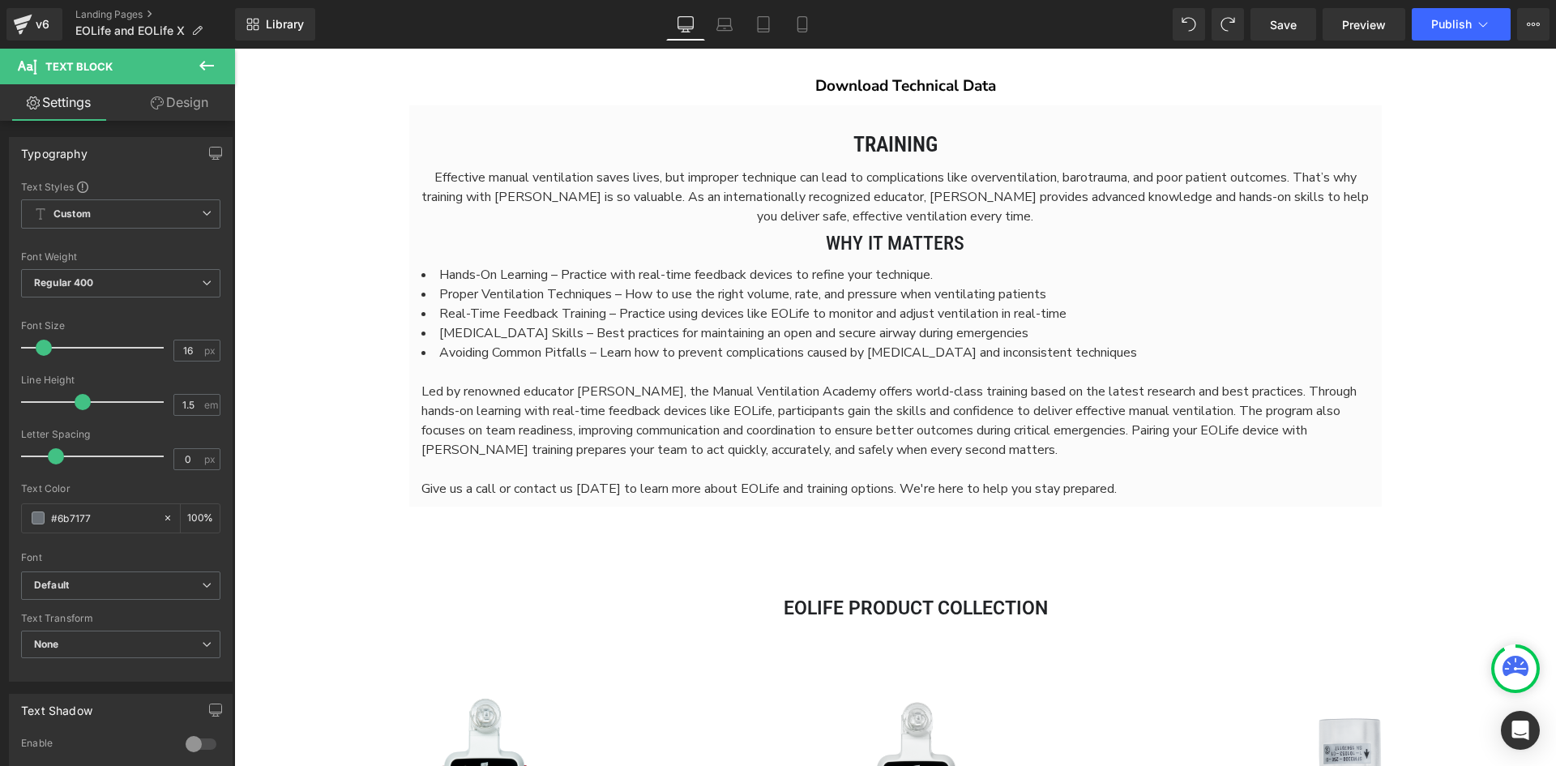
click at [1003, 320] on li "Real-Time Feedback Training – Practice using devices like EOLife to monitor and…" at bounding box center [896, 313] width 948 height 19
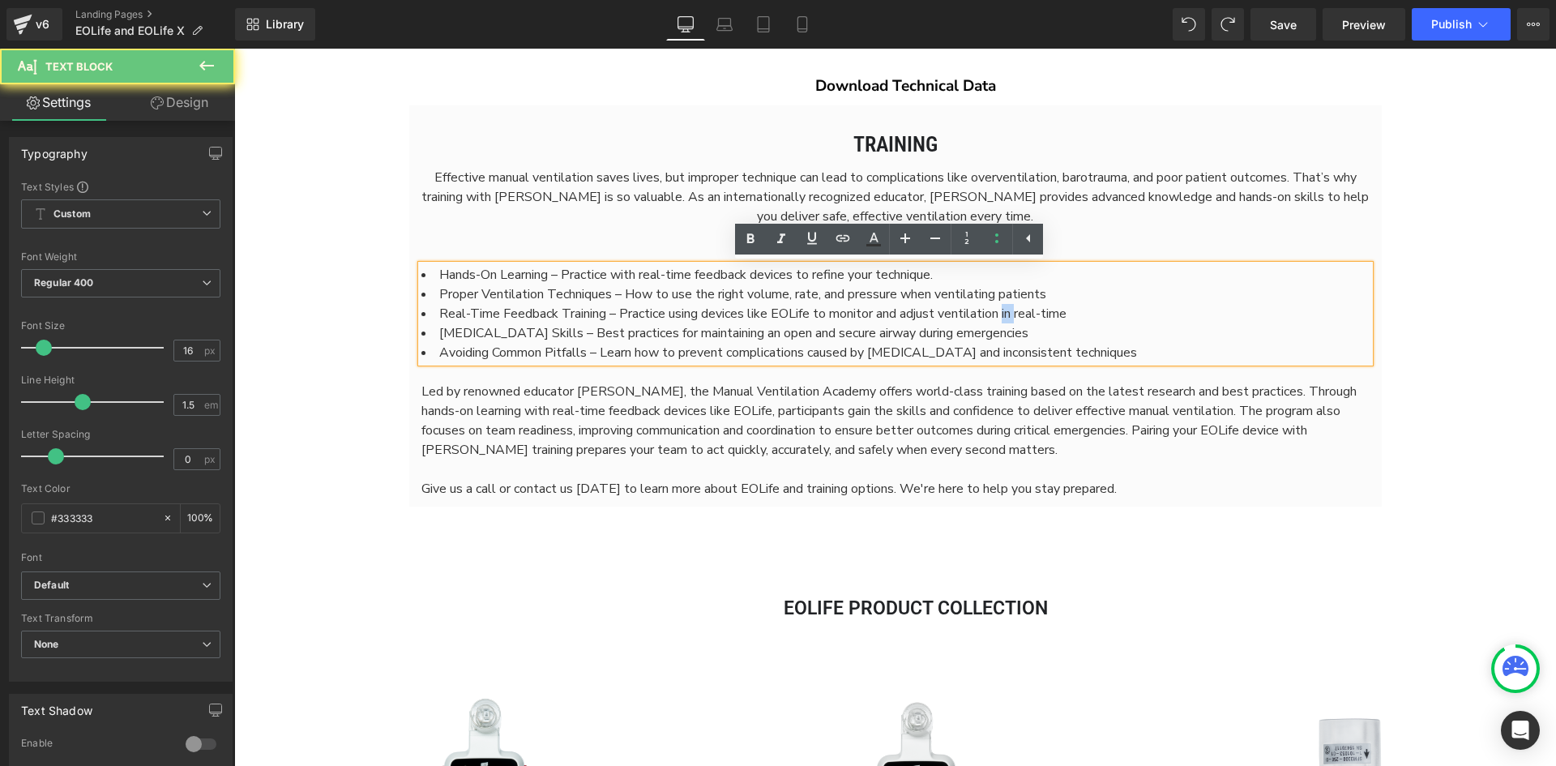
click at [1003, 320] on li "Real-Time Feedback Training – Practice using devices like EOLife to monitor and…" at bounding box center [896, 313] width 948 height 19
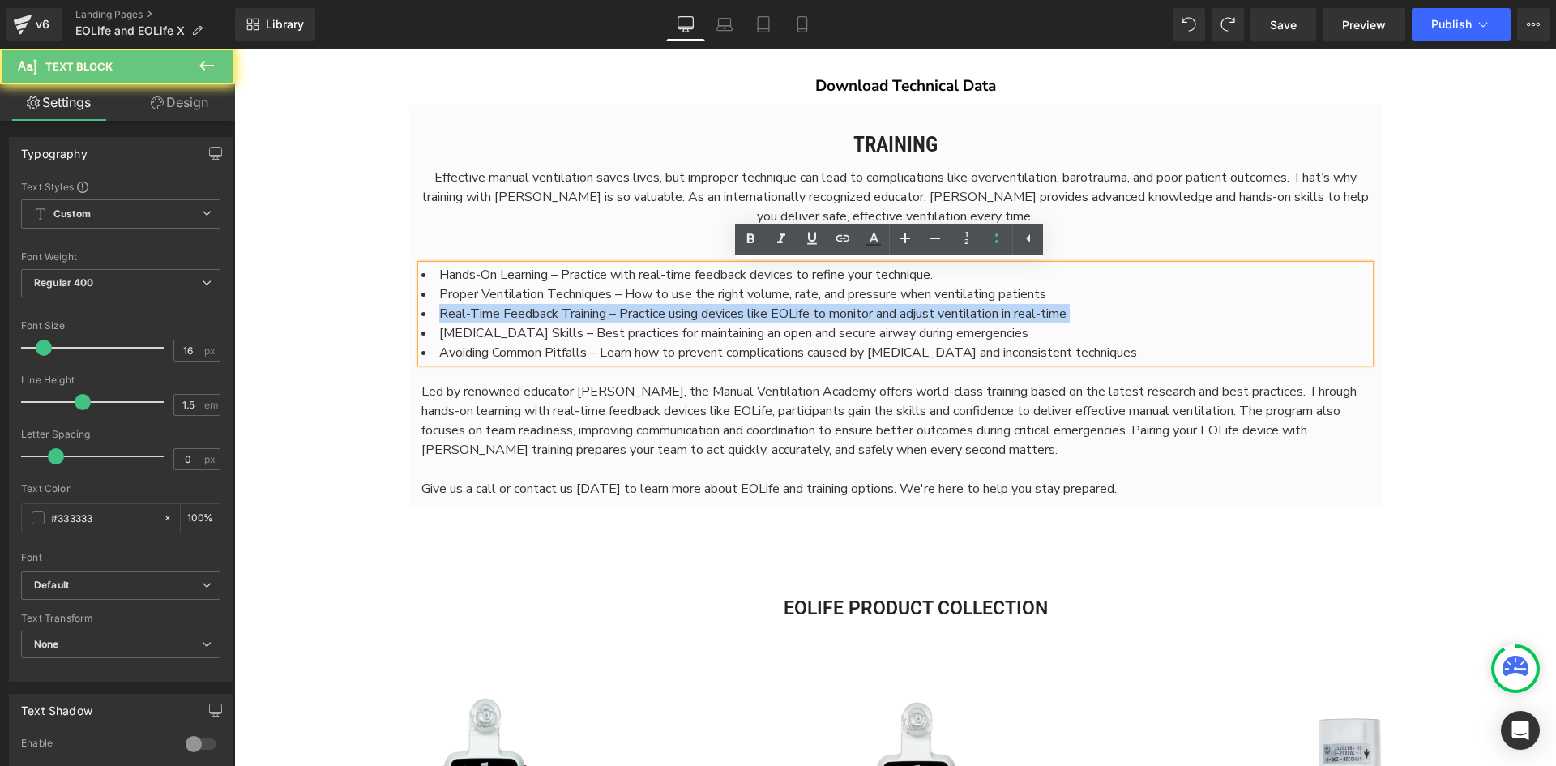
click at [1003, 320] on li "Real-Time Feedback Training – Practice using devices like EOLife to monitor and…" at bounding box center [896, 313] width 948 height 19
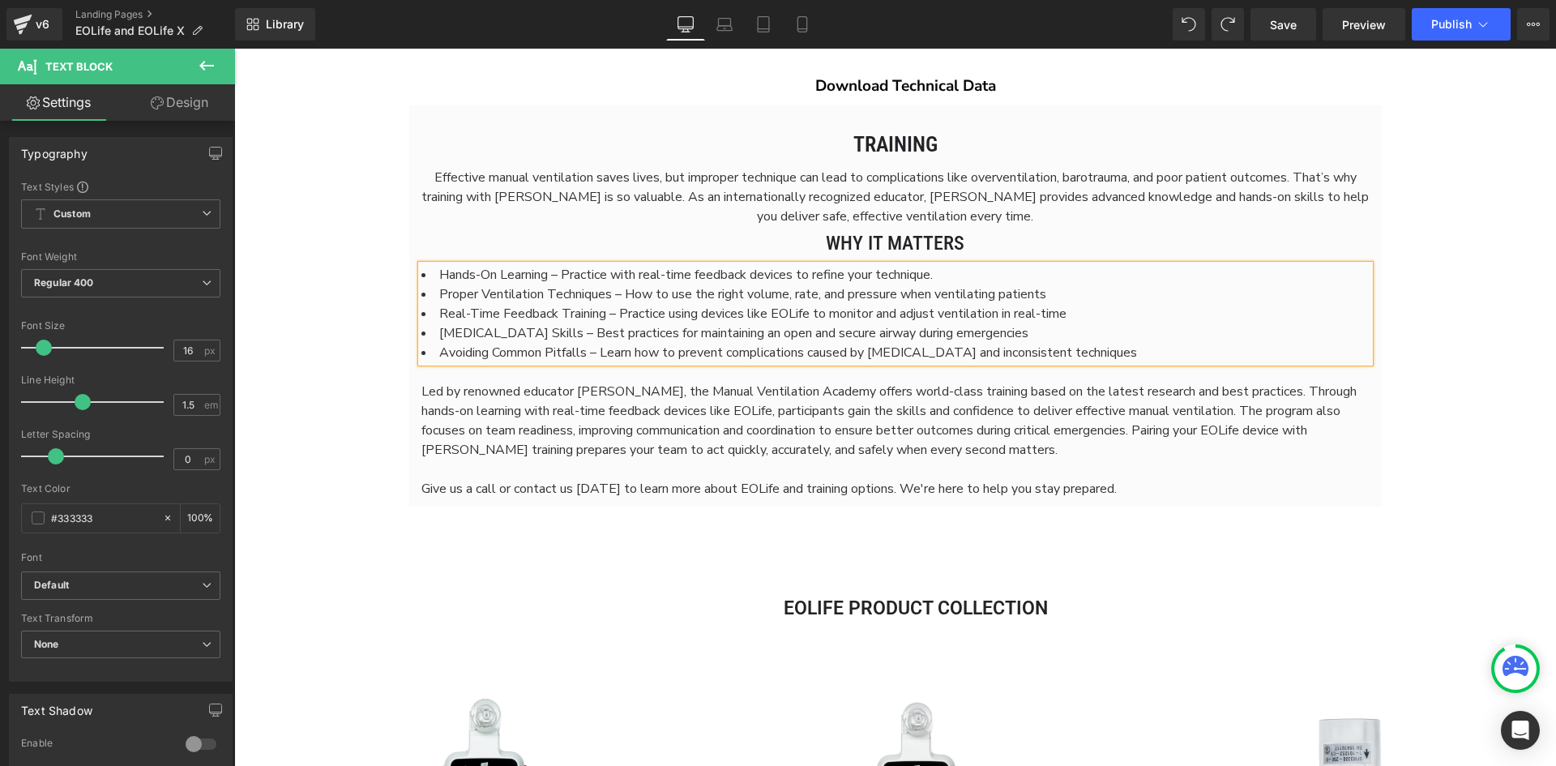
scroll to position [7903, 1310]
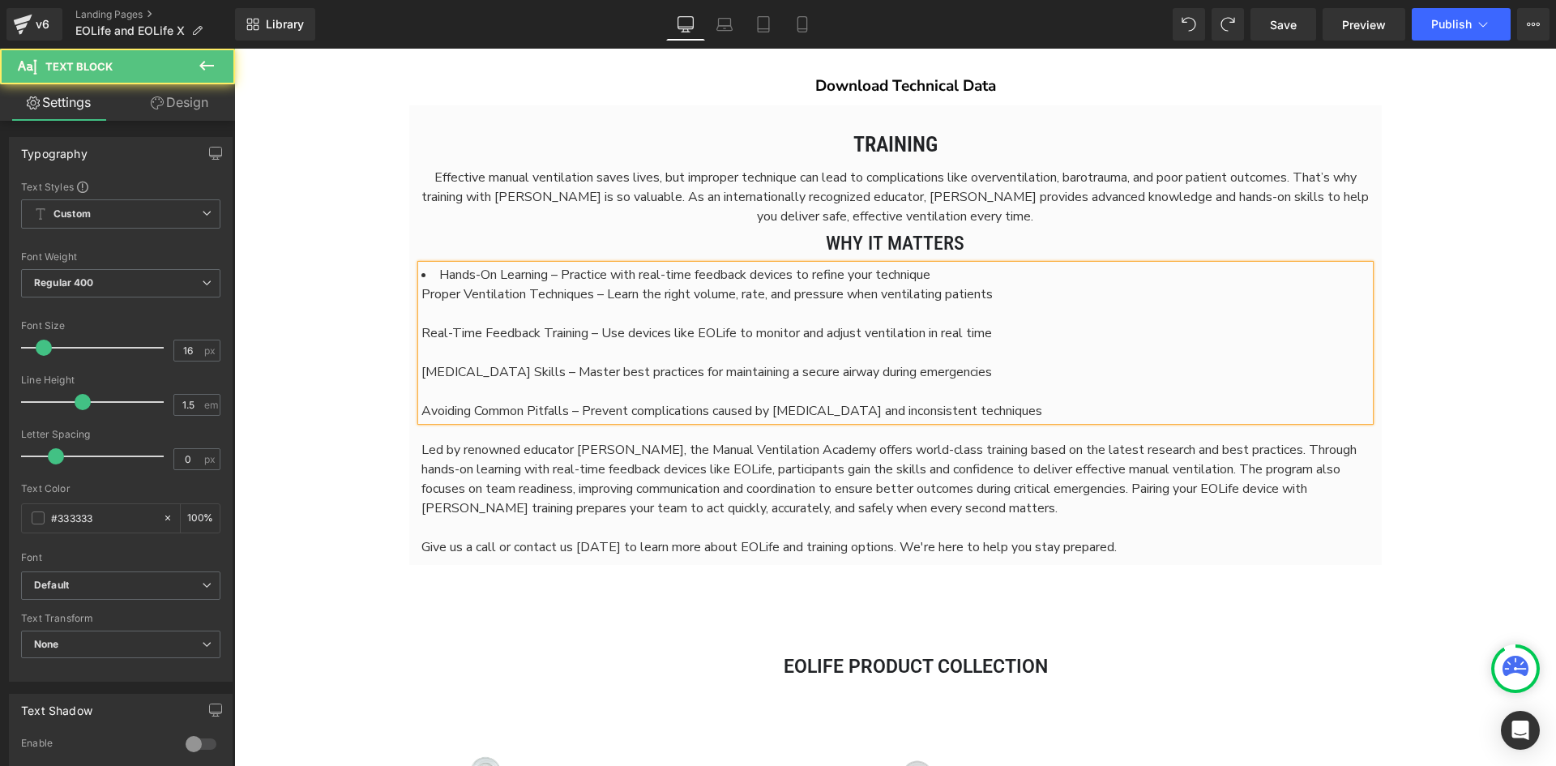
click at [857, 324] on div "Real-Time Feedback Training – Use devices like EOLife to monitor and adjust ven…" at bounding box center [896, 332] width 948 height 19
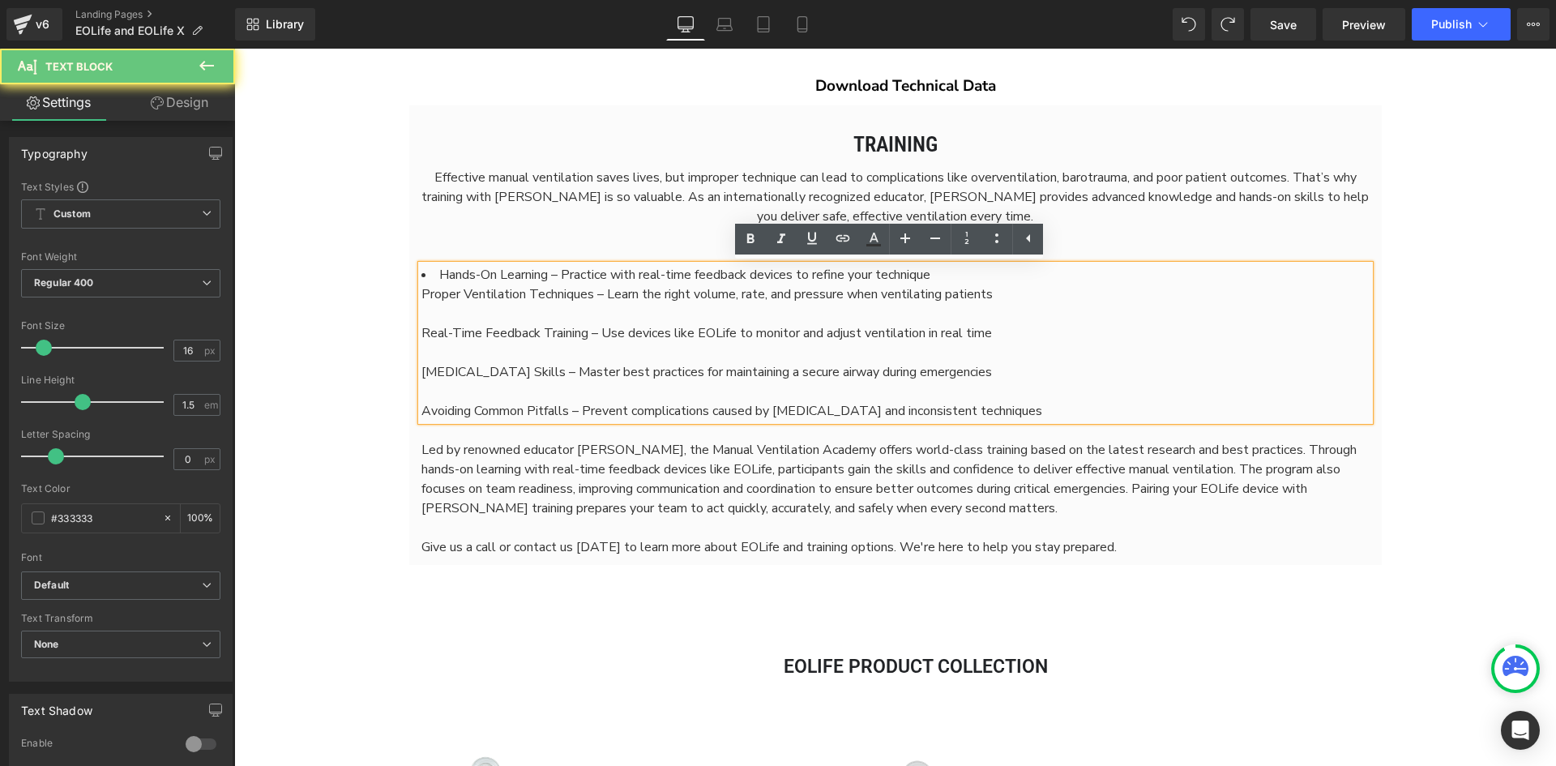
click at [847, 320] on div at bounding box center [896, 313] width 948 height 19
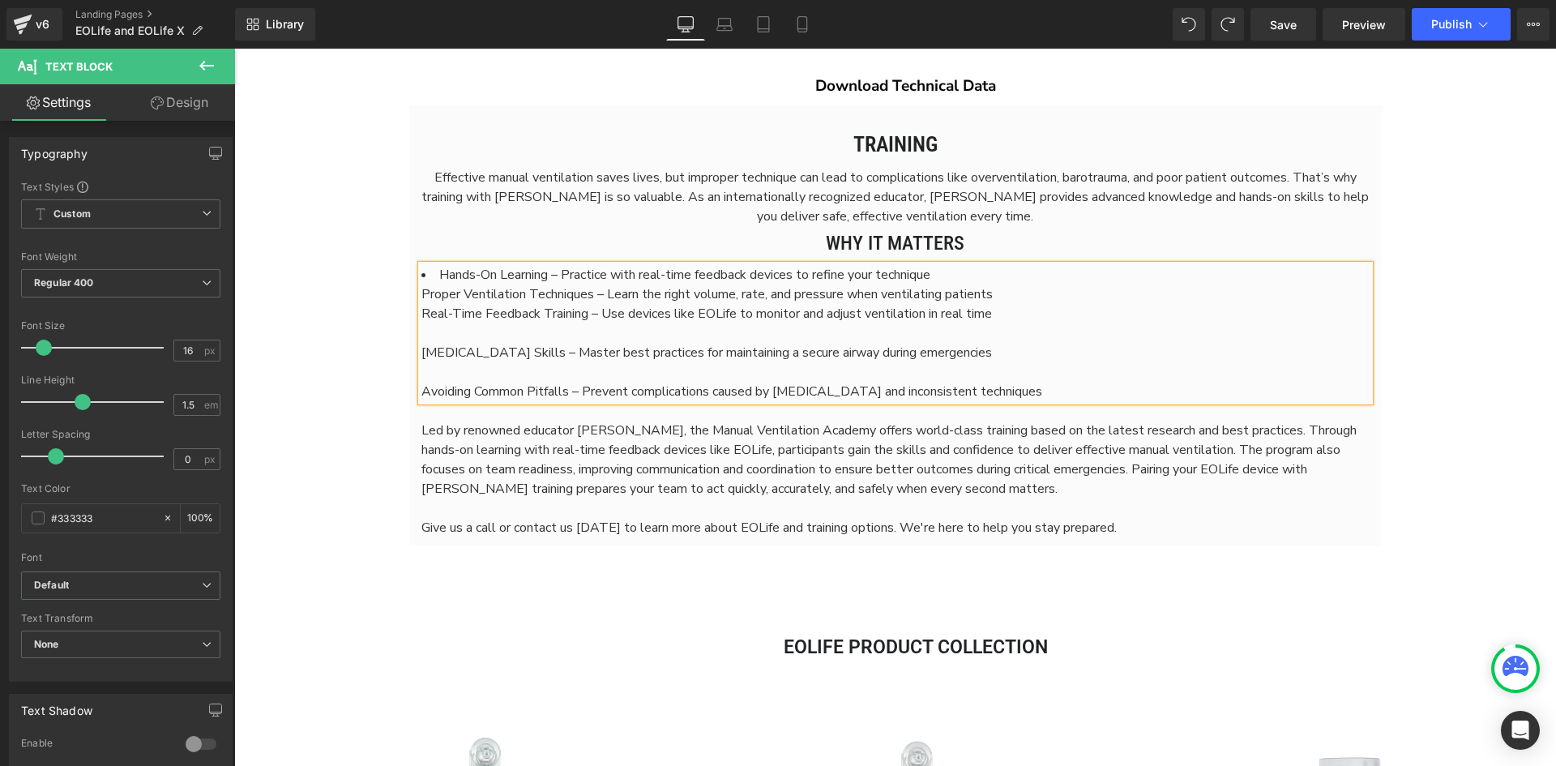
click at [845, 320] on div "Real-Time Feedback Training – Use devices like EOLife to monitor and adjust ven…" at bounding box center [896, 313] width 948 height 19
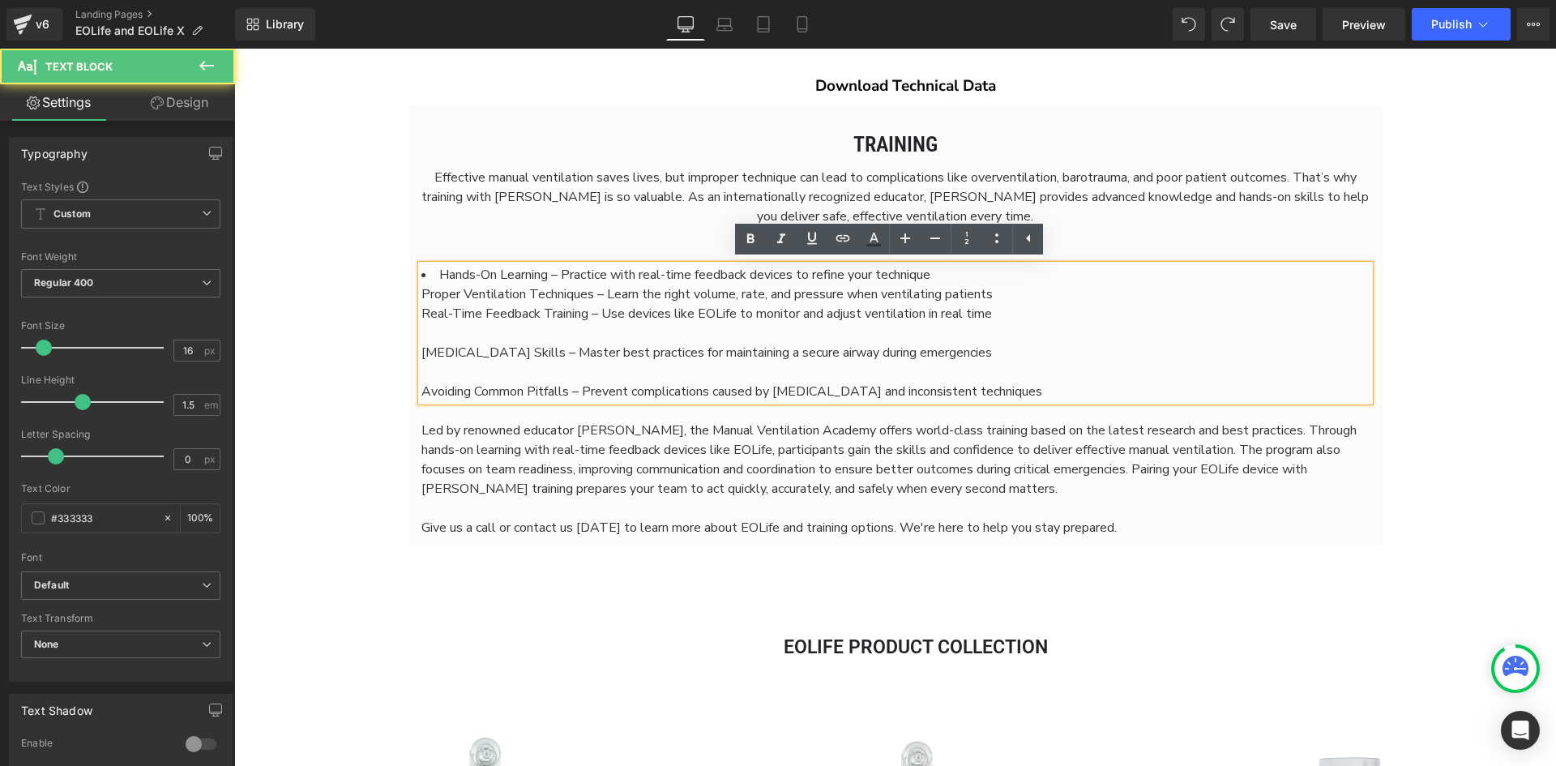
click at [835, 338] on div at bounding box center [896, 332] width 948 height 19
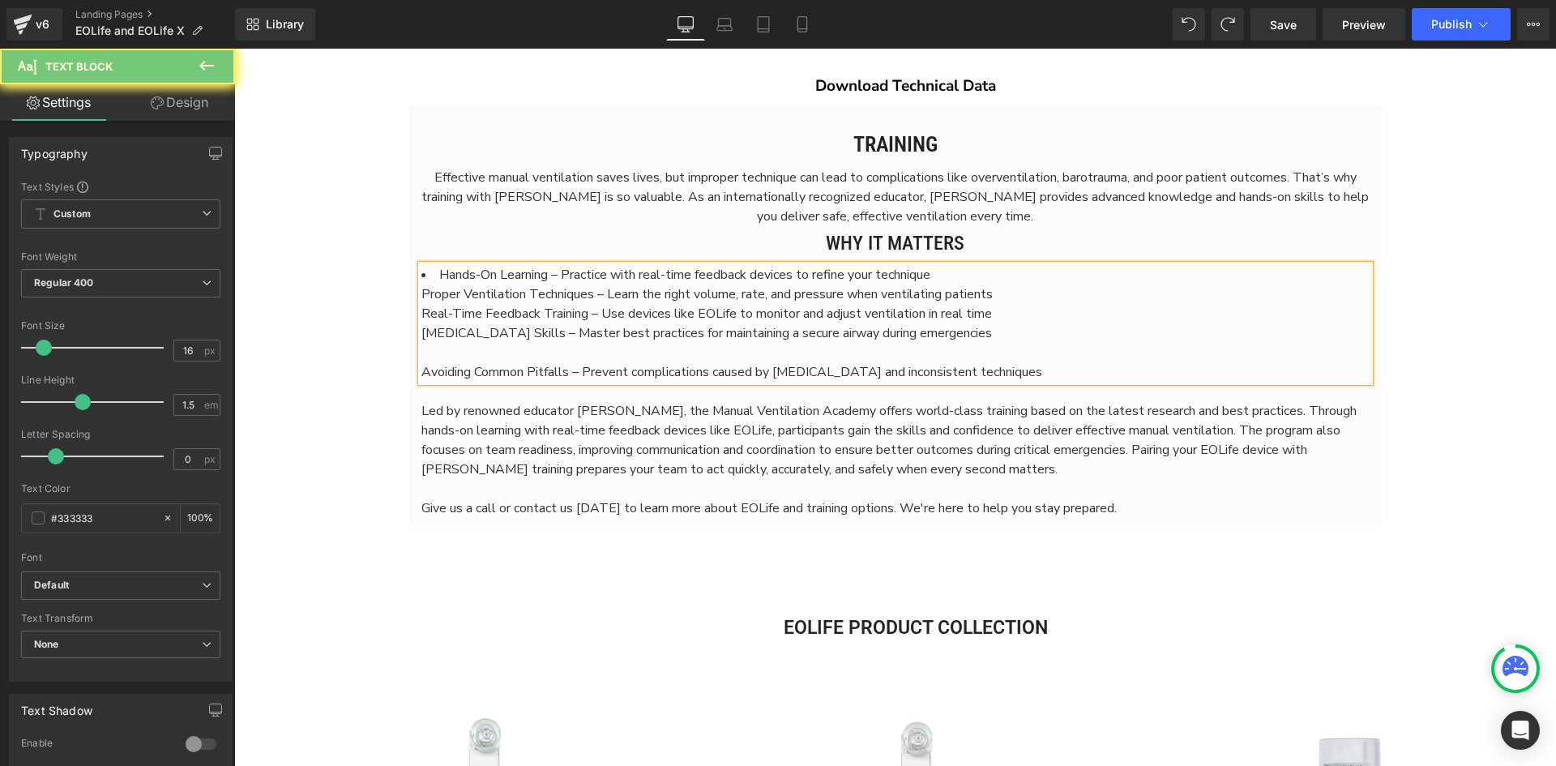
click at [832, 345] on div at bounding box center [896, 352] width 948 height 19
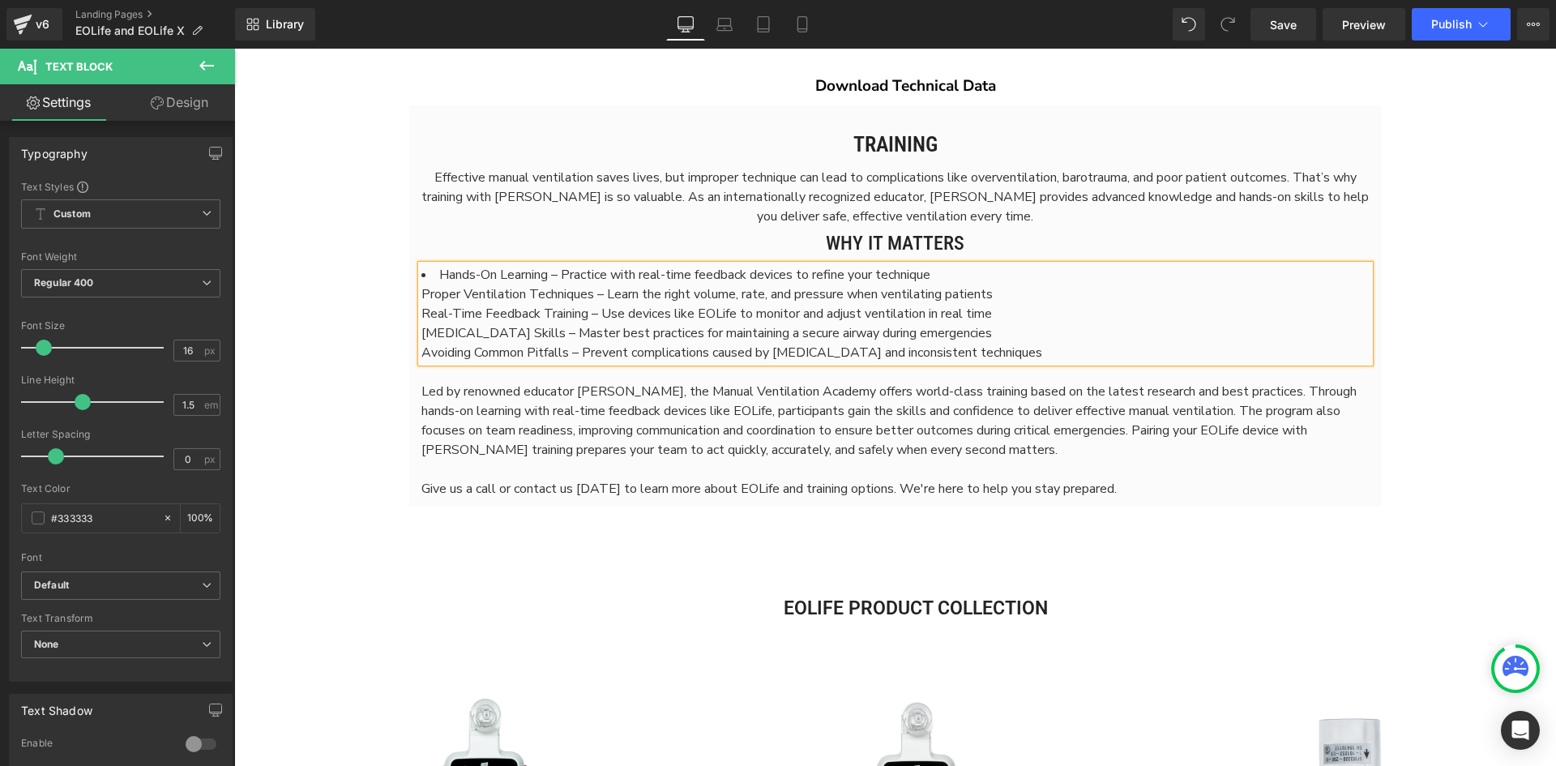
click at [983, 306] on div "Real-Time Feedback Training – Use devices like EOLife to monitor and adjust ven…" at bounding box center [896, 313] width 948 height 19
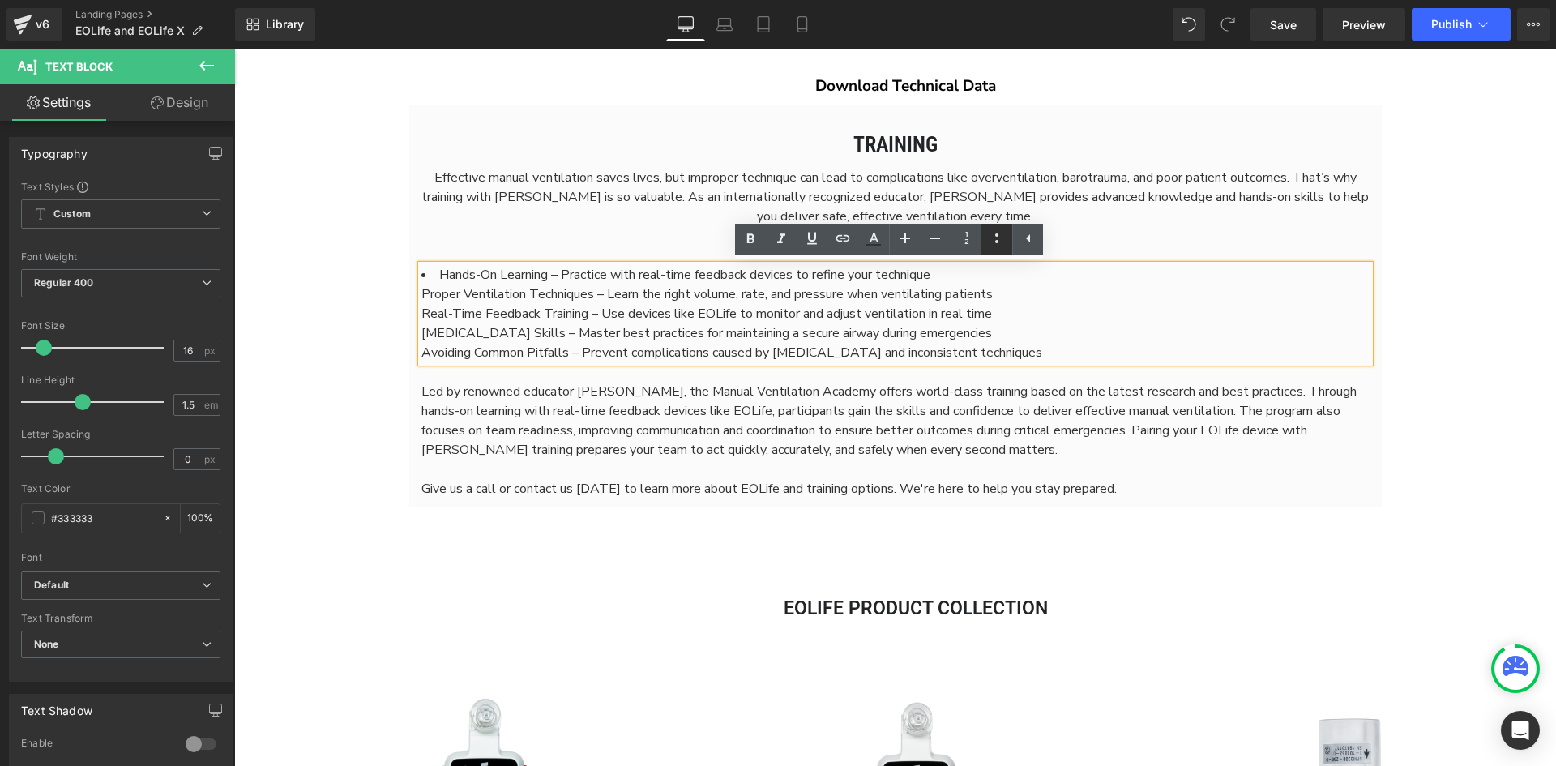
click at [1000, 240] on icon at bounding box center [996, 238] width 19 height 19
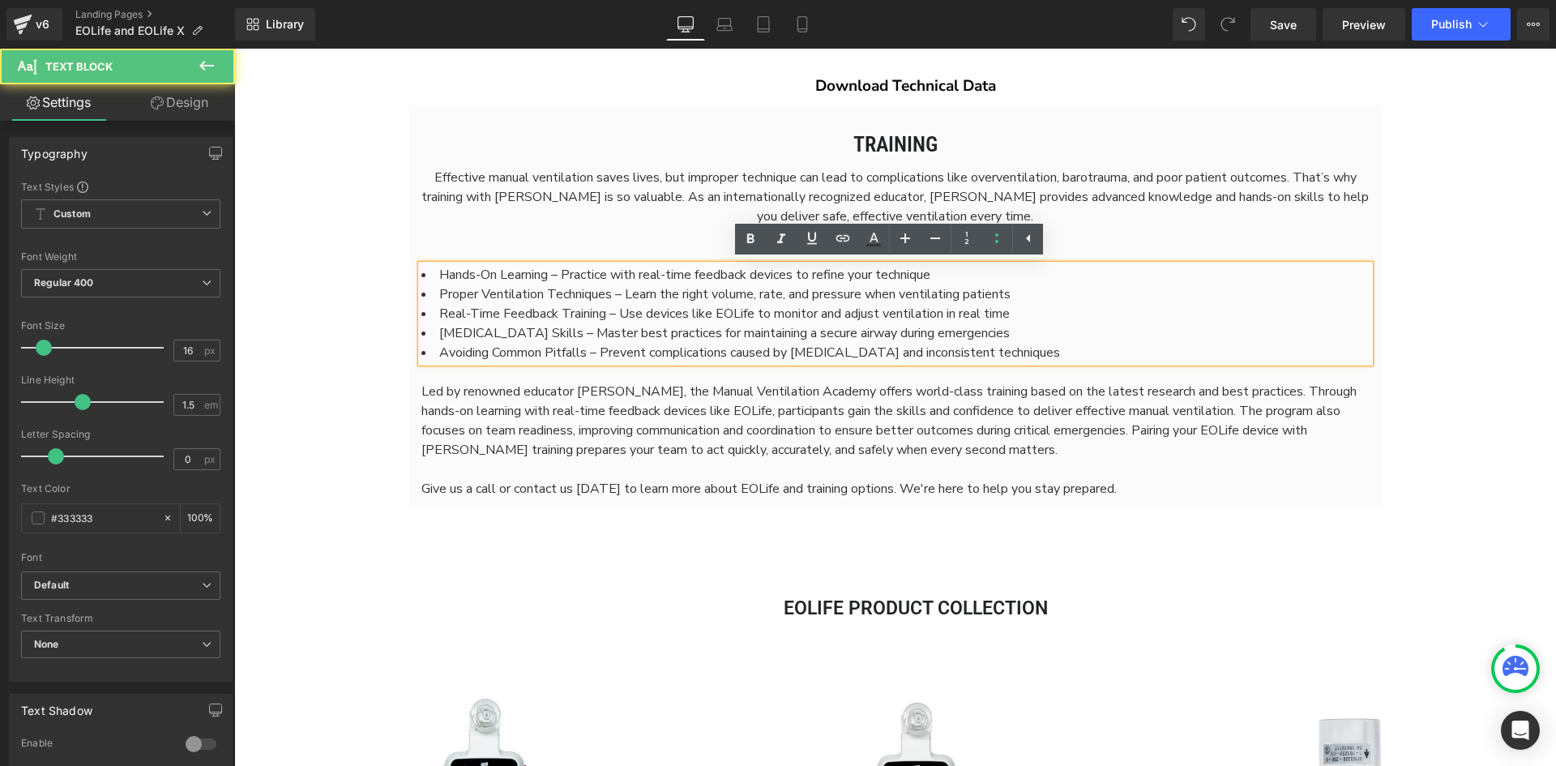
click at [1049, 342] on li "[MEDICAL_DATA] Skills – Master best practices for maintaining a secure airway d…" at bounding box center [896, 332] width 948 height 19
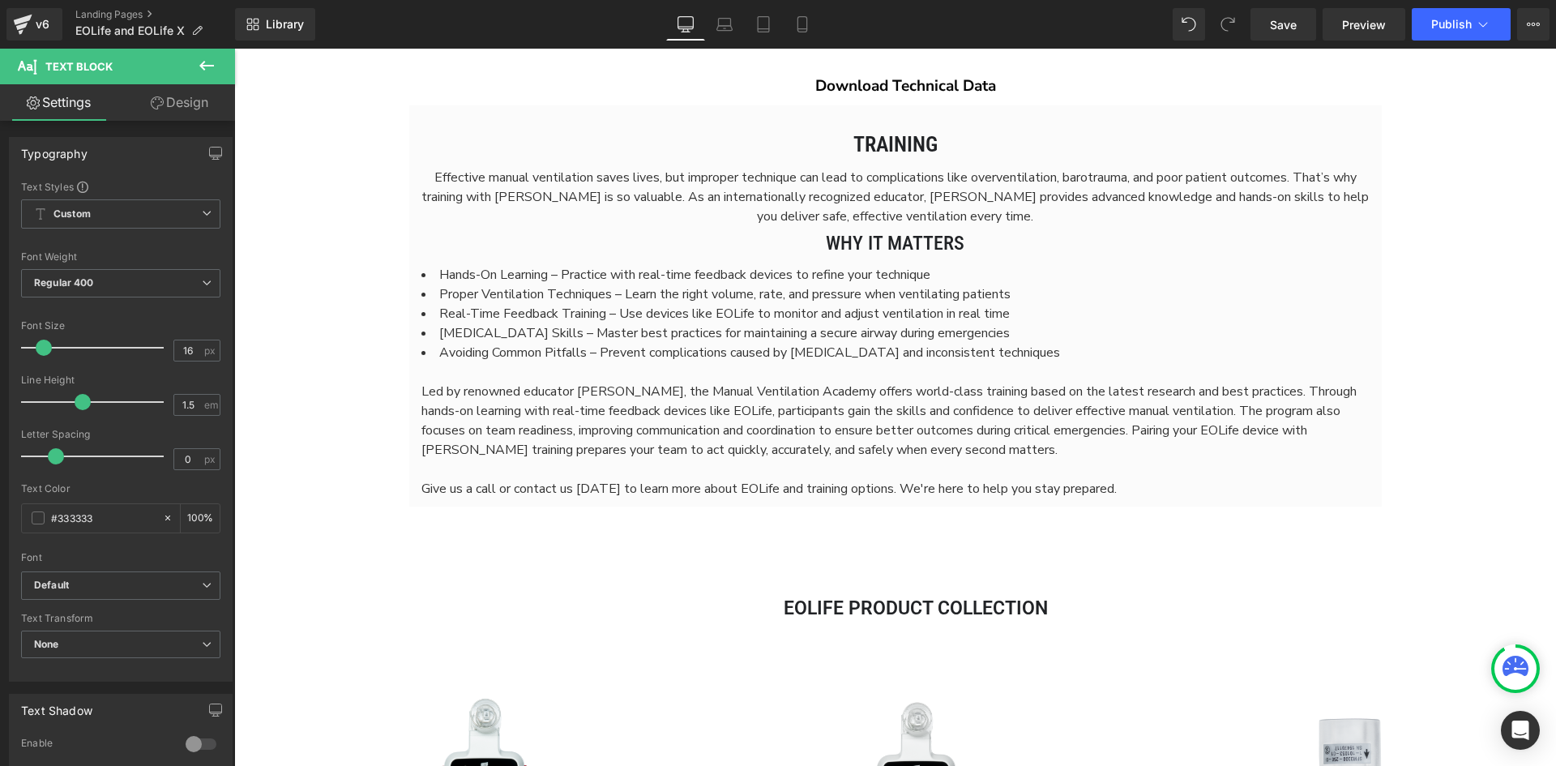
click at [507, 429] on span "Led by renowned educator [PERSON_NAME], the Manual Ventilation Academy offers w…" at bounding box center [889, 421] width 935 height 76
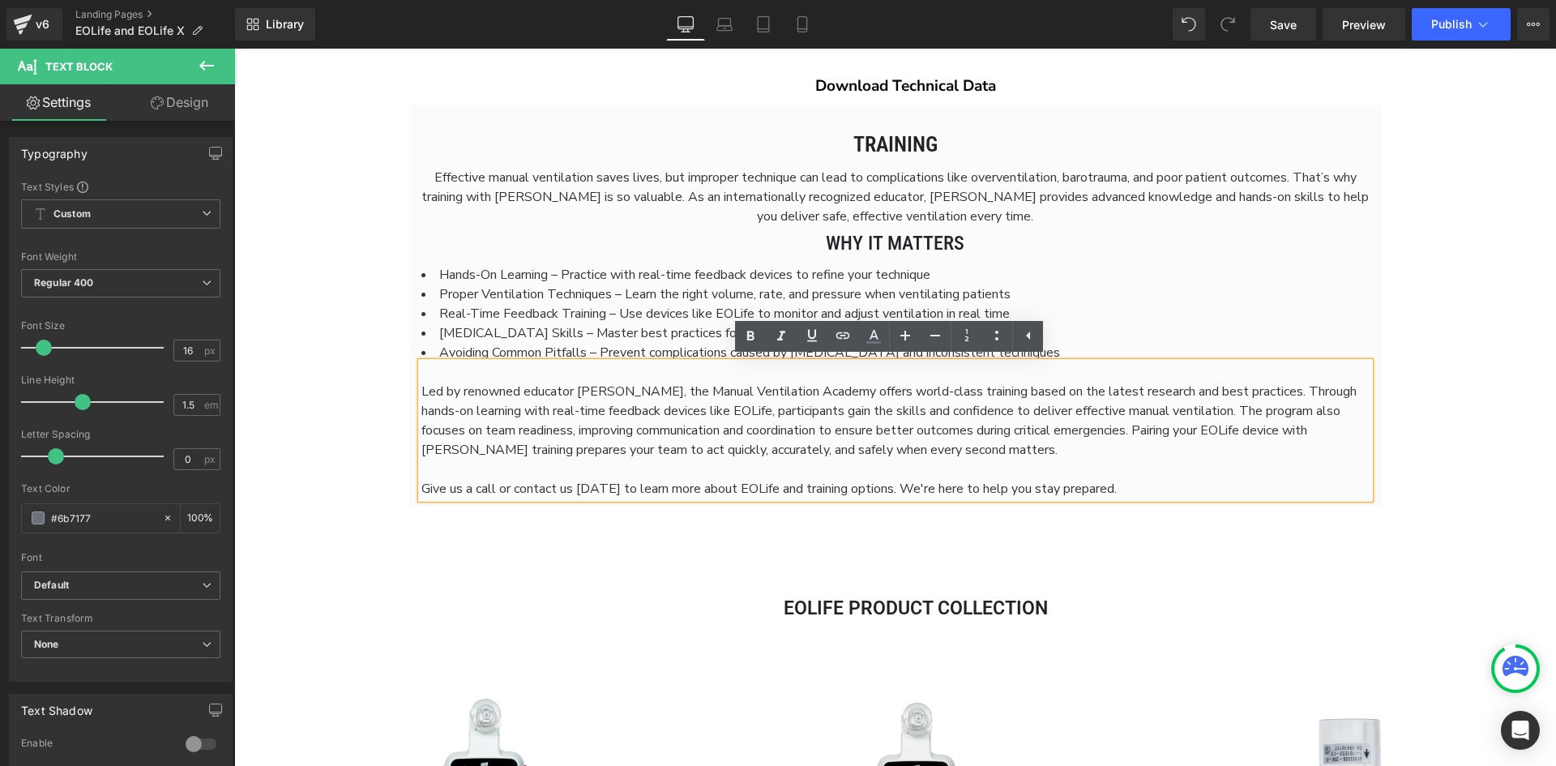
scroll to position [7805, 1310]
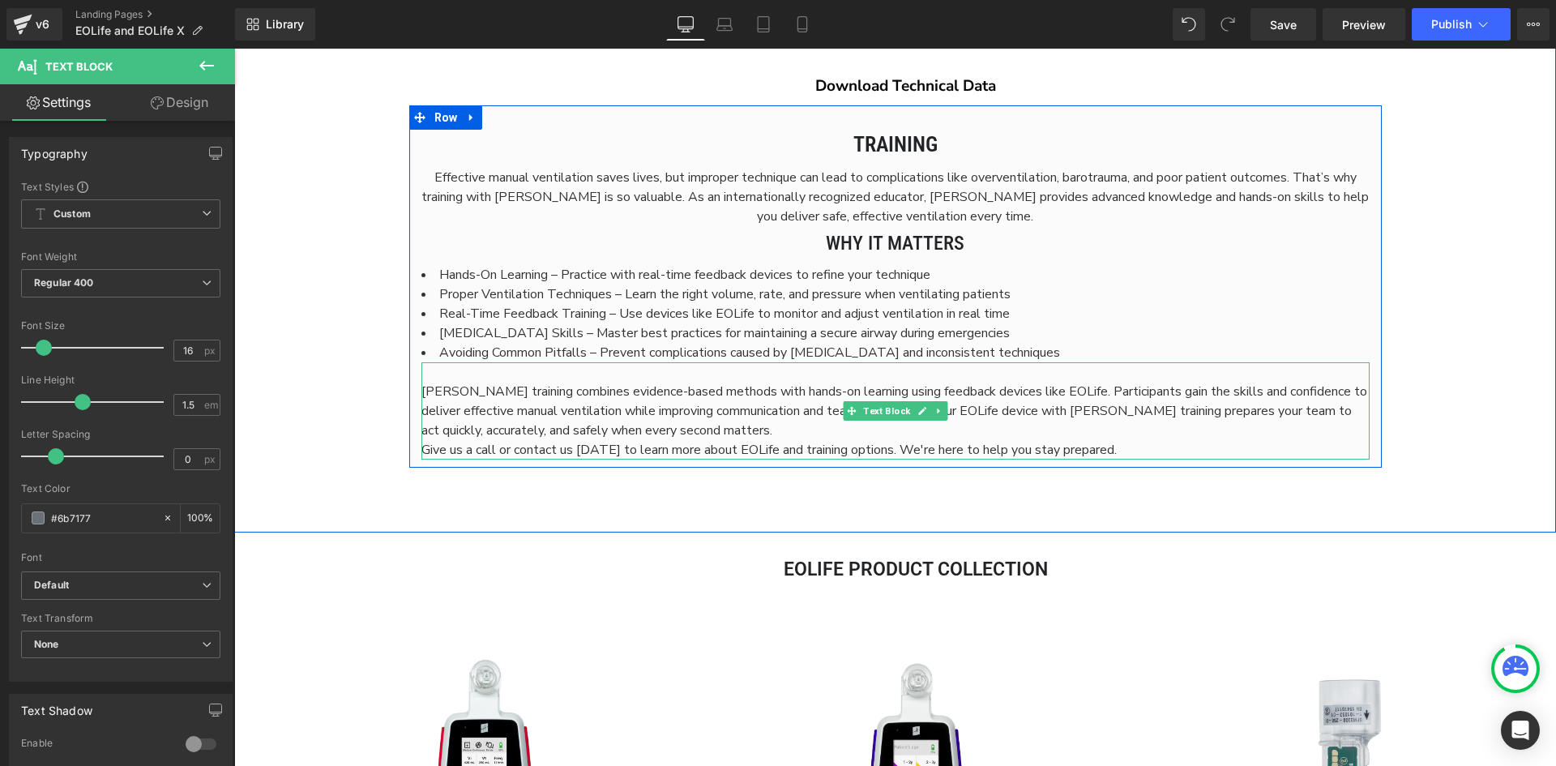
click at [777, 434] on p "[PERSON_NAME] training combines evidence-based methods with hands-on learning u…" at bounding box center [896, 411] width 948 height 58
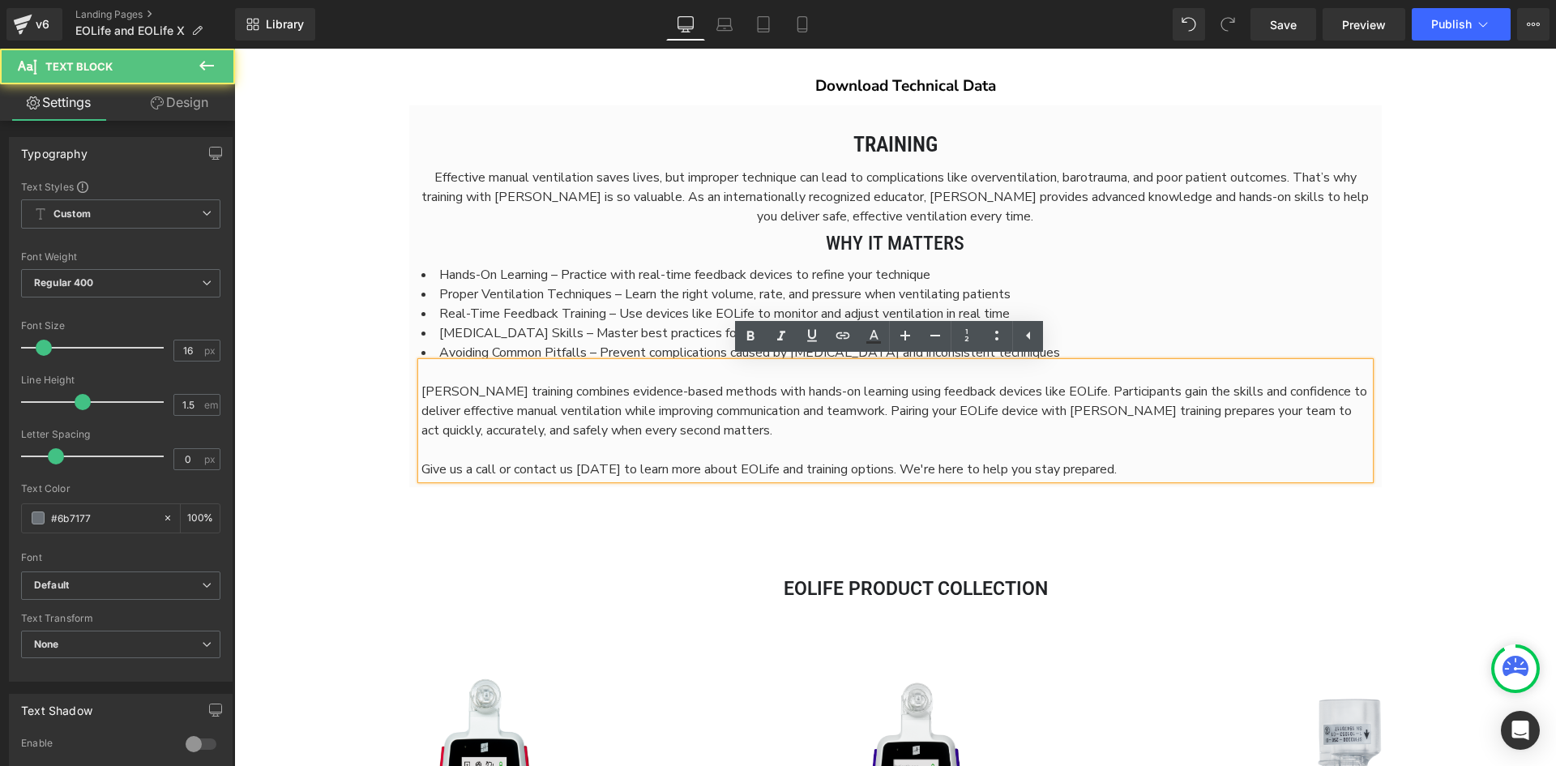
scroll to position [7825, 1310]
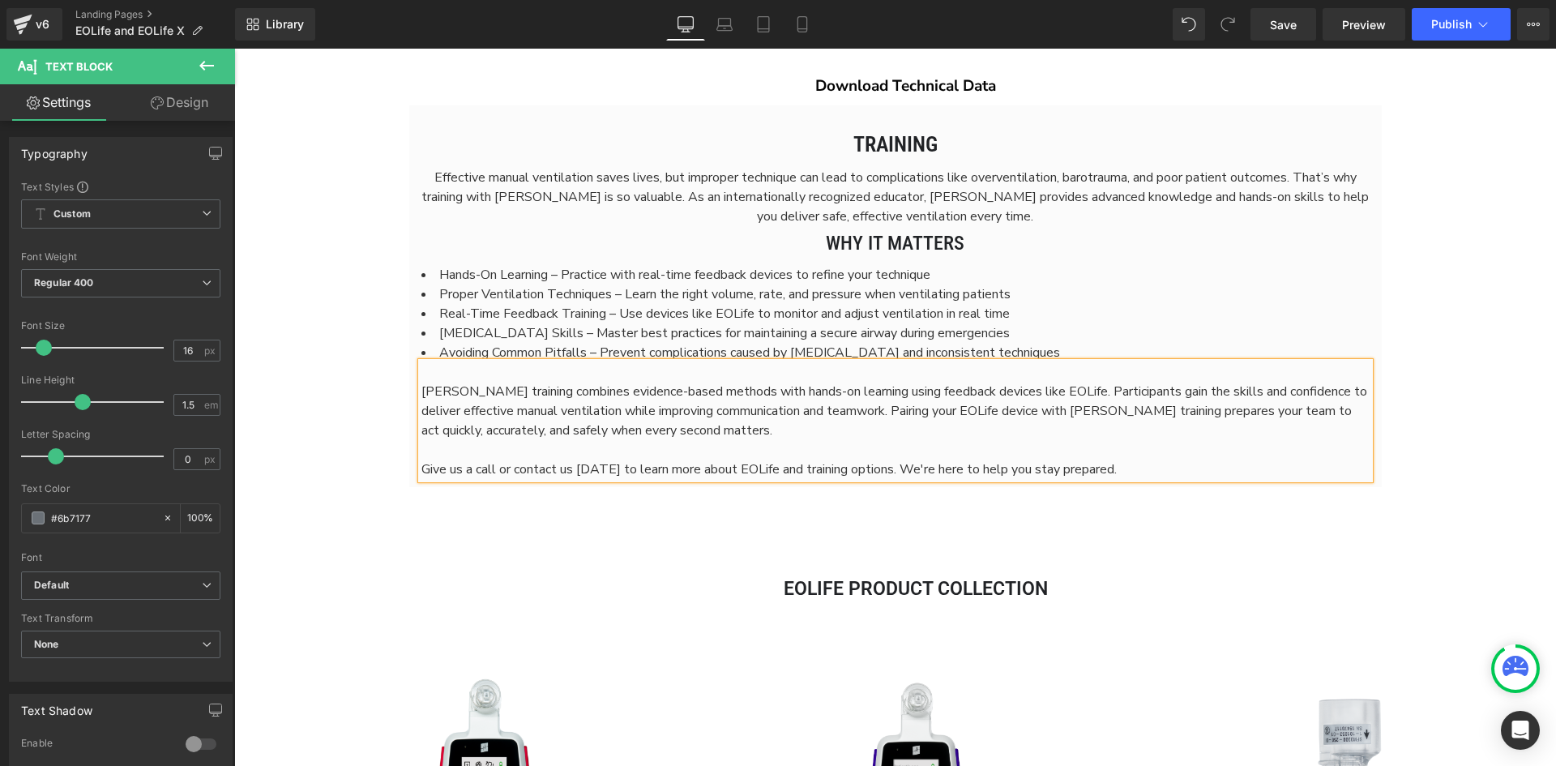
click at [755, 461] on span "Give us a call or contact us [DATE] to learn more about EOLife and training opt…" at bounding box center [770, 469] width 696 height 18
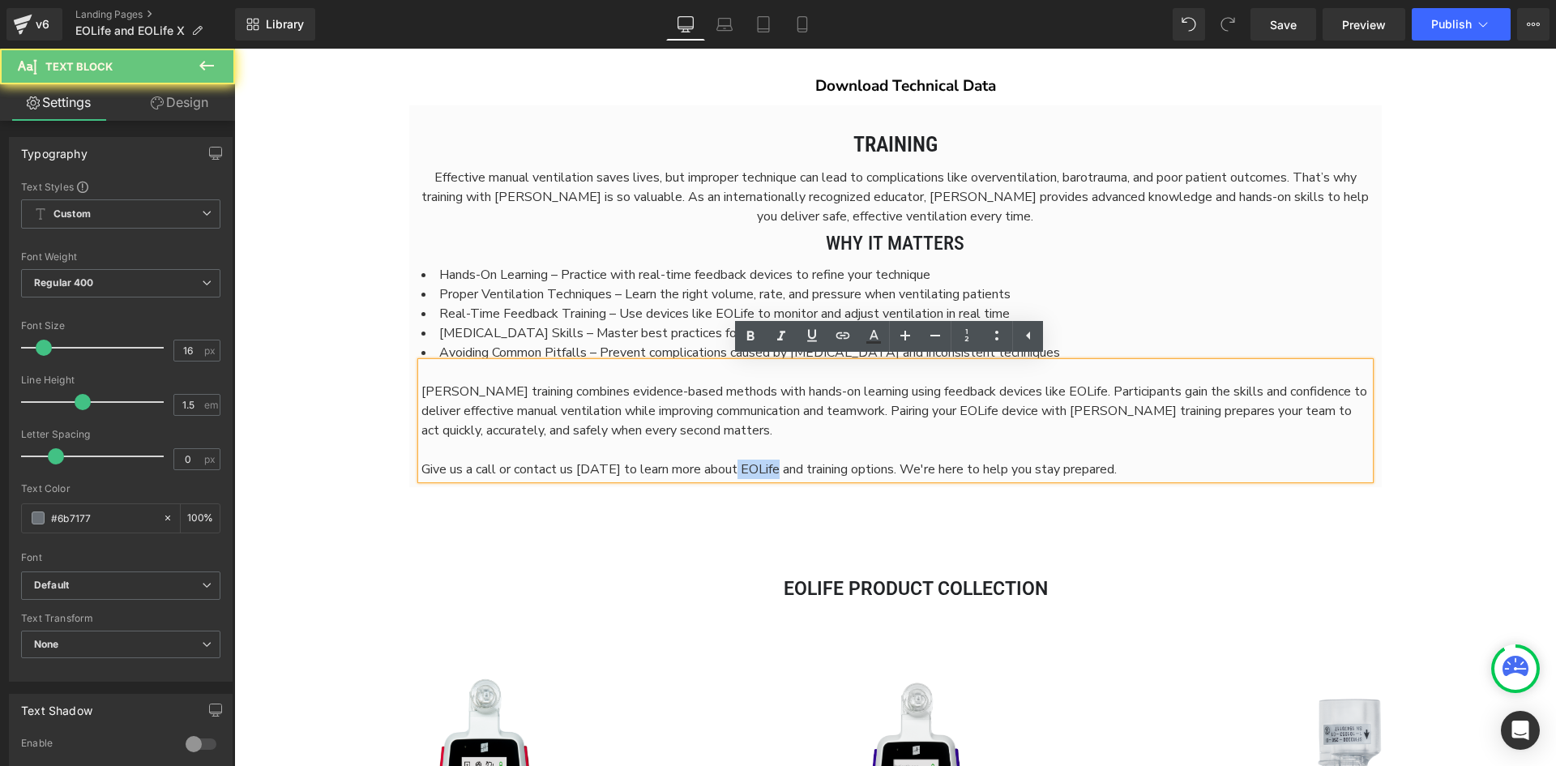
click at [755, 461] on span "Give us a call or contact us [DATE] to learn more about EOLife and training opt…" at bounding box center [770, 469] width 696 height 18
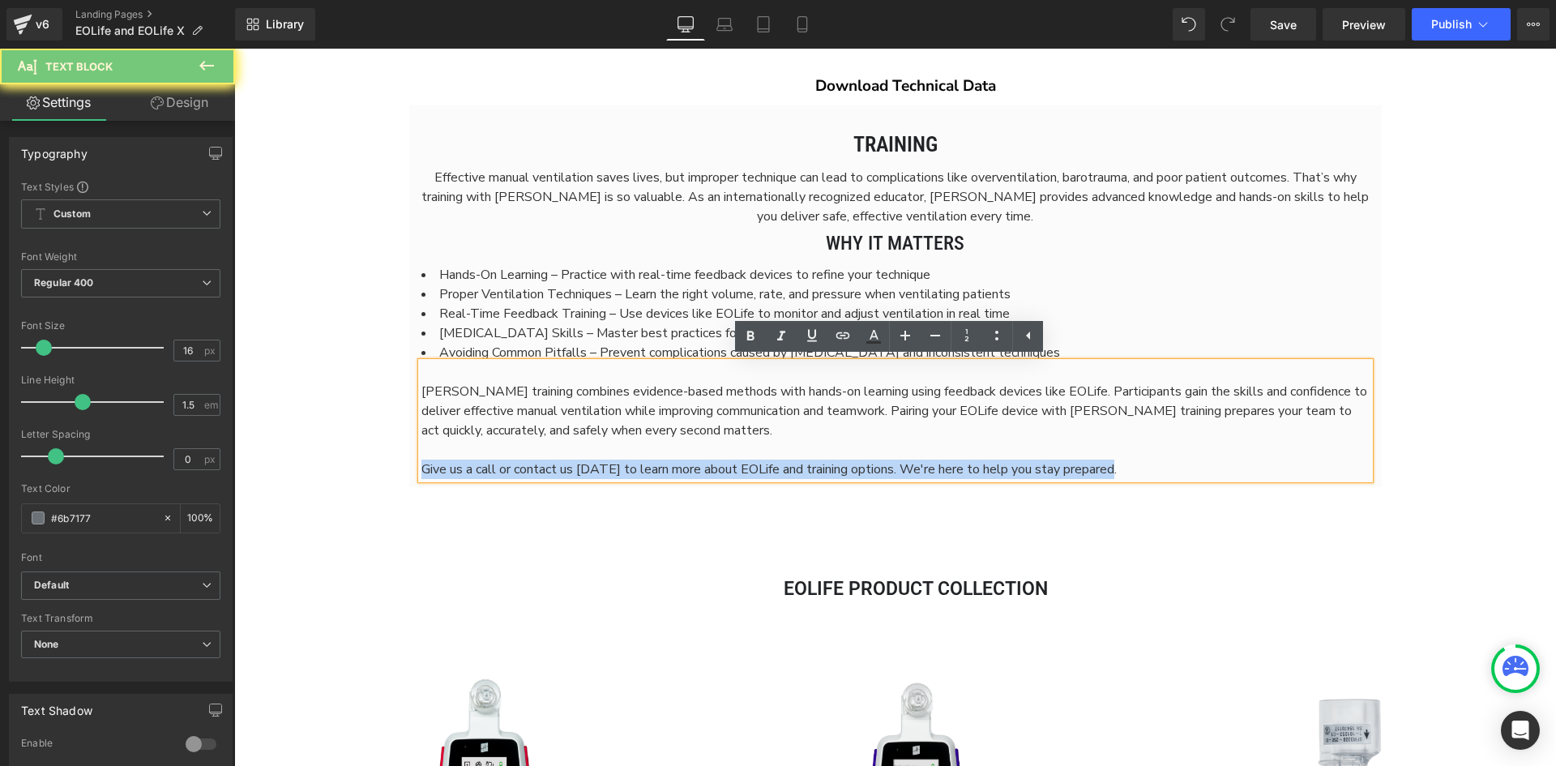
click at [755, 461] on span "Give us a call or contact us [DATE] to learn more about EOLife and training opt…" at bounding box center [770, 469] width 696 height 18
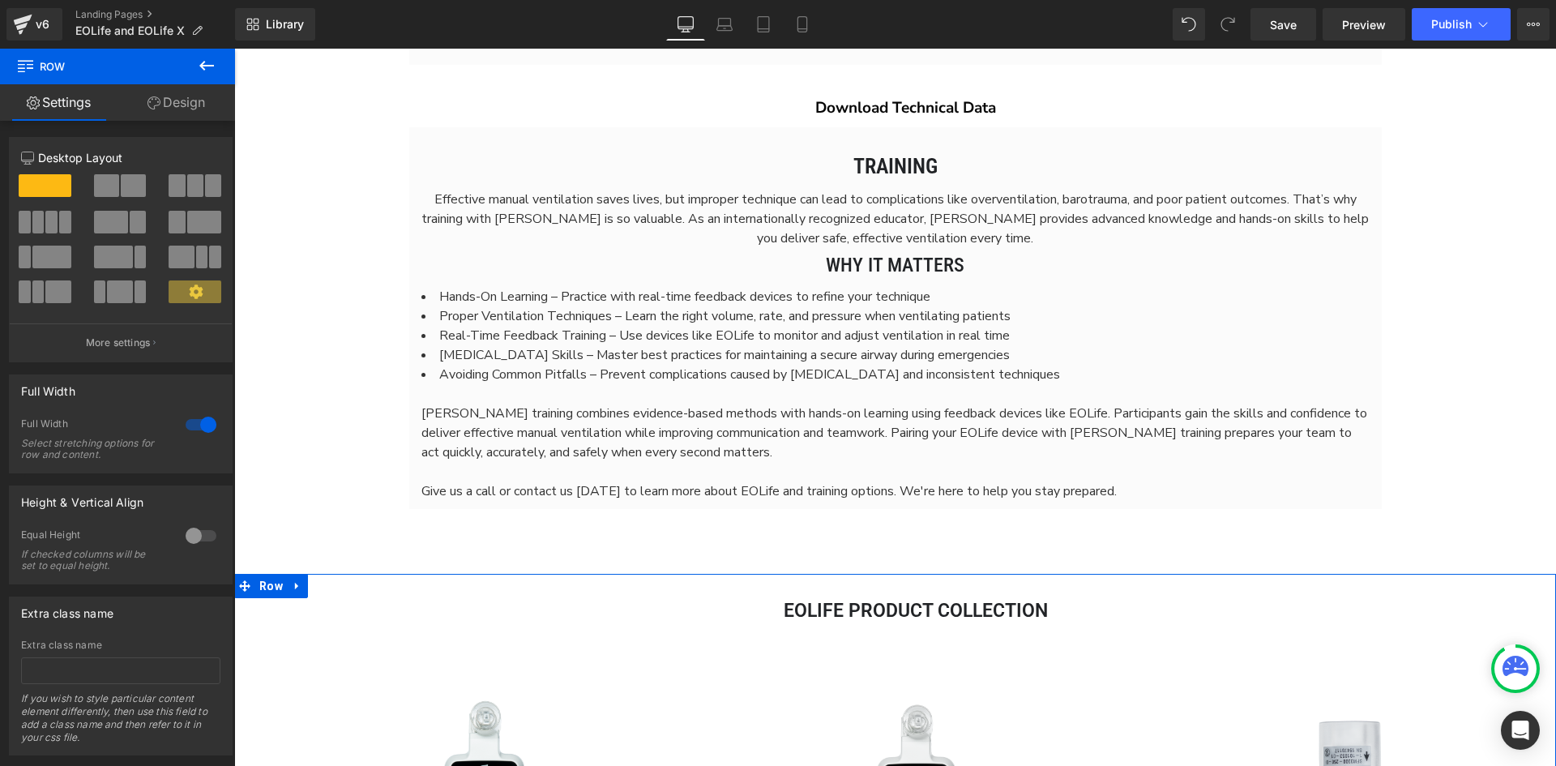
scroll to position [4783, 0]
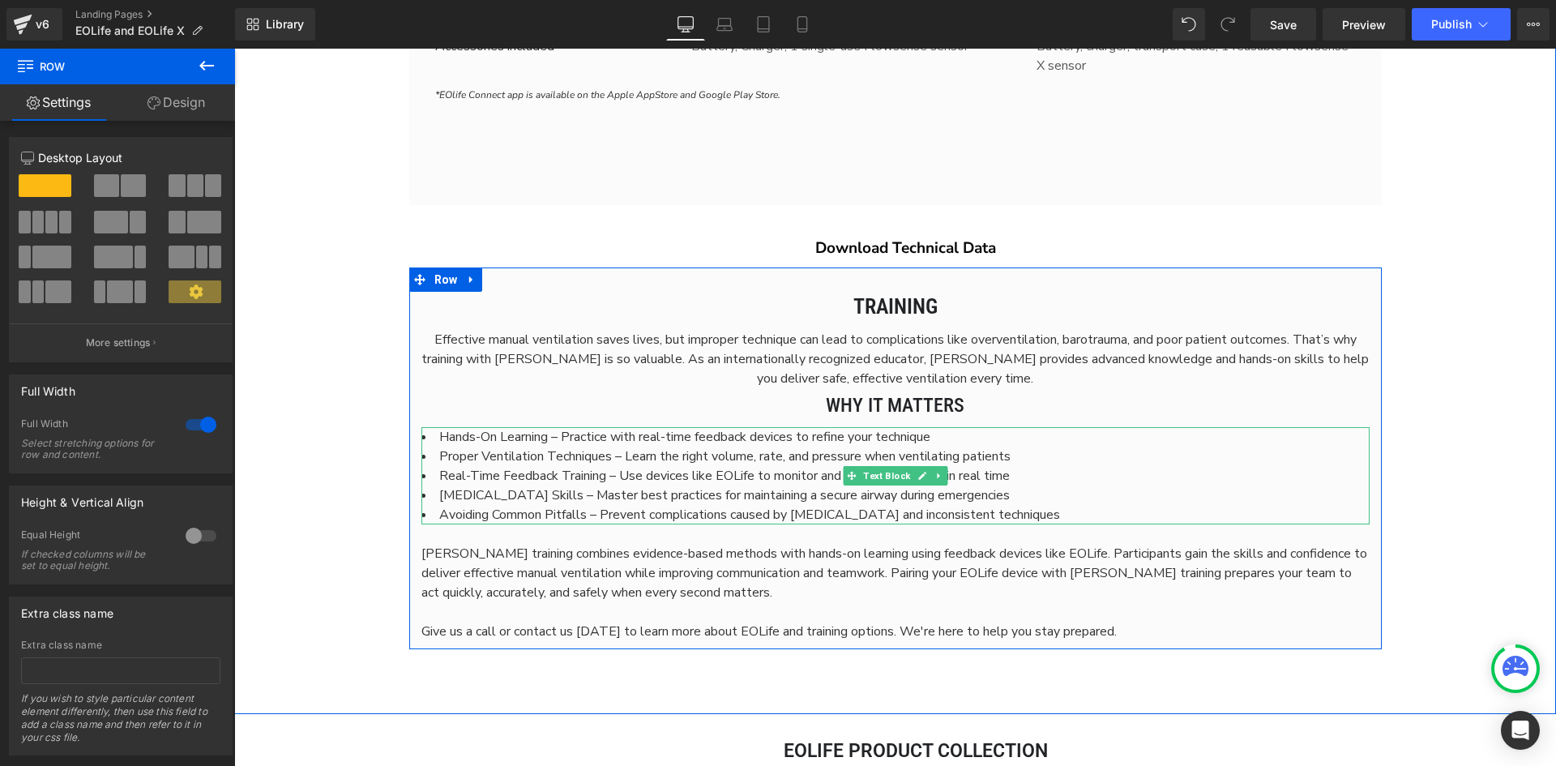
click at [1089, 513] on li "Avoiding Common Pitfalls – Prevent complications caused by [MEDICAL_DATA] and i…" at bounding box center [896, 514] width 948 height 19
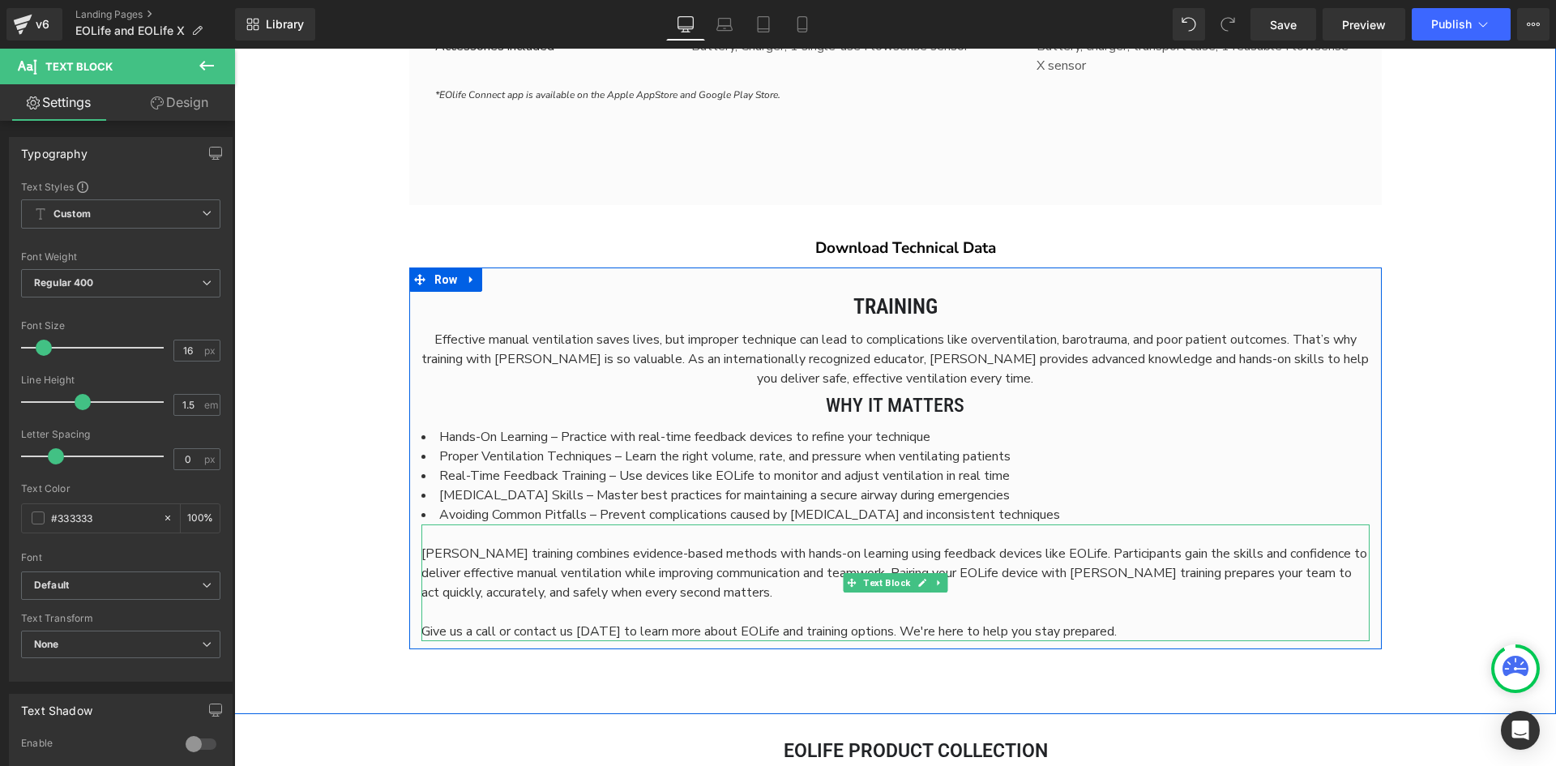
click at [1140, 632] on p "Give us a call or contact us [DATE] to learn more about EOLife and training opt…" at bounding box center [896, 631] width 948 height 19
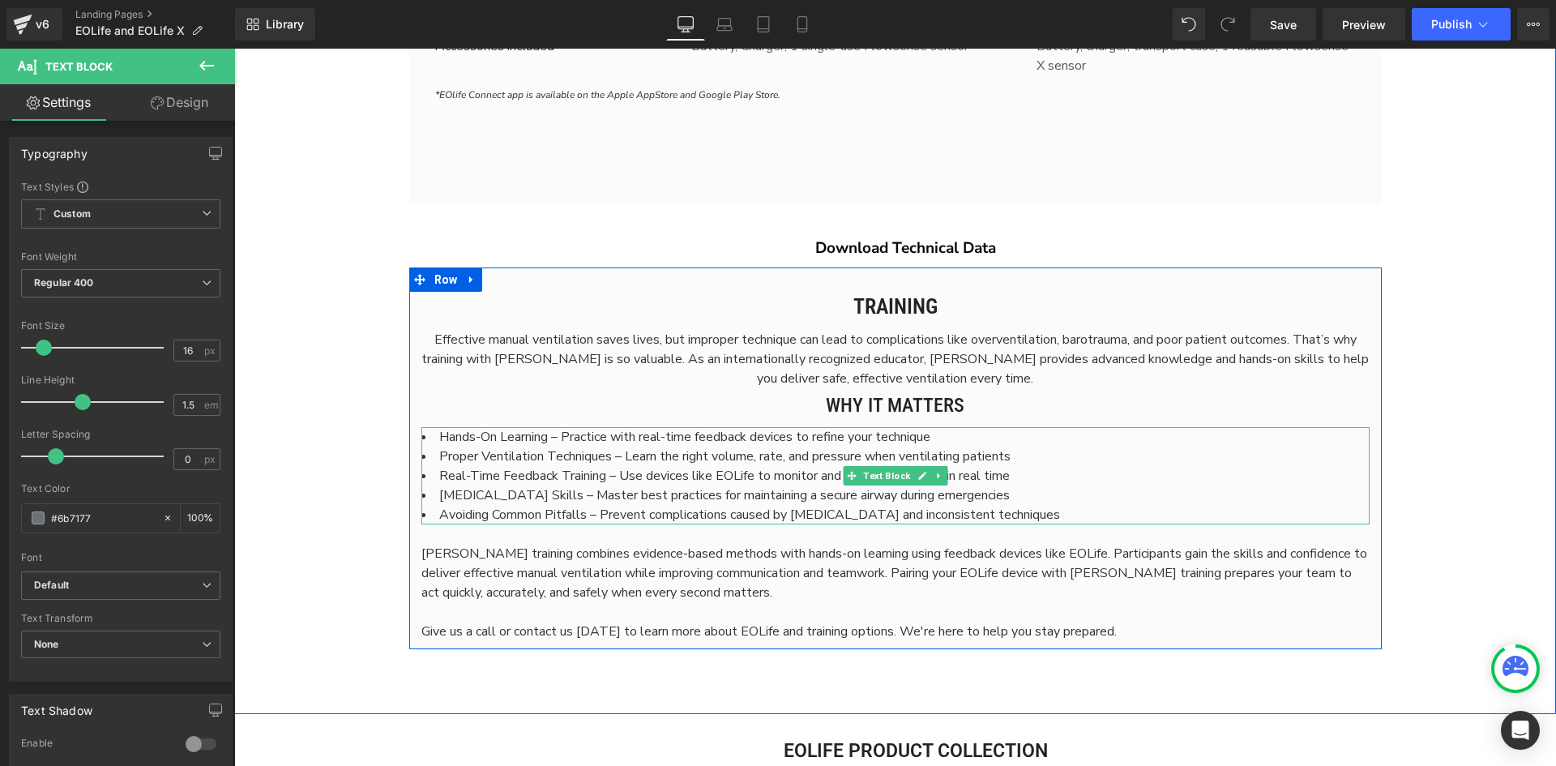
click at [1100, 515] on li "Avoiding Common Pitfalls – Prevent complications caused by [MEDICAL_DATA] and i…" at bounding box center [896, 514] width 948 height 19
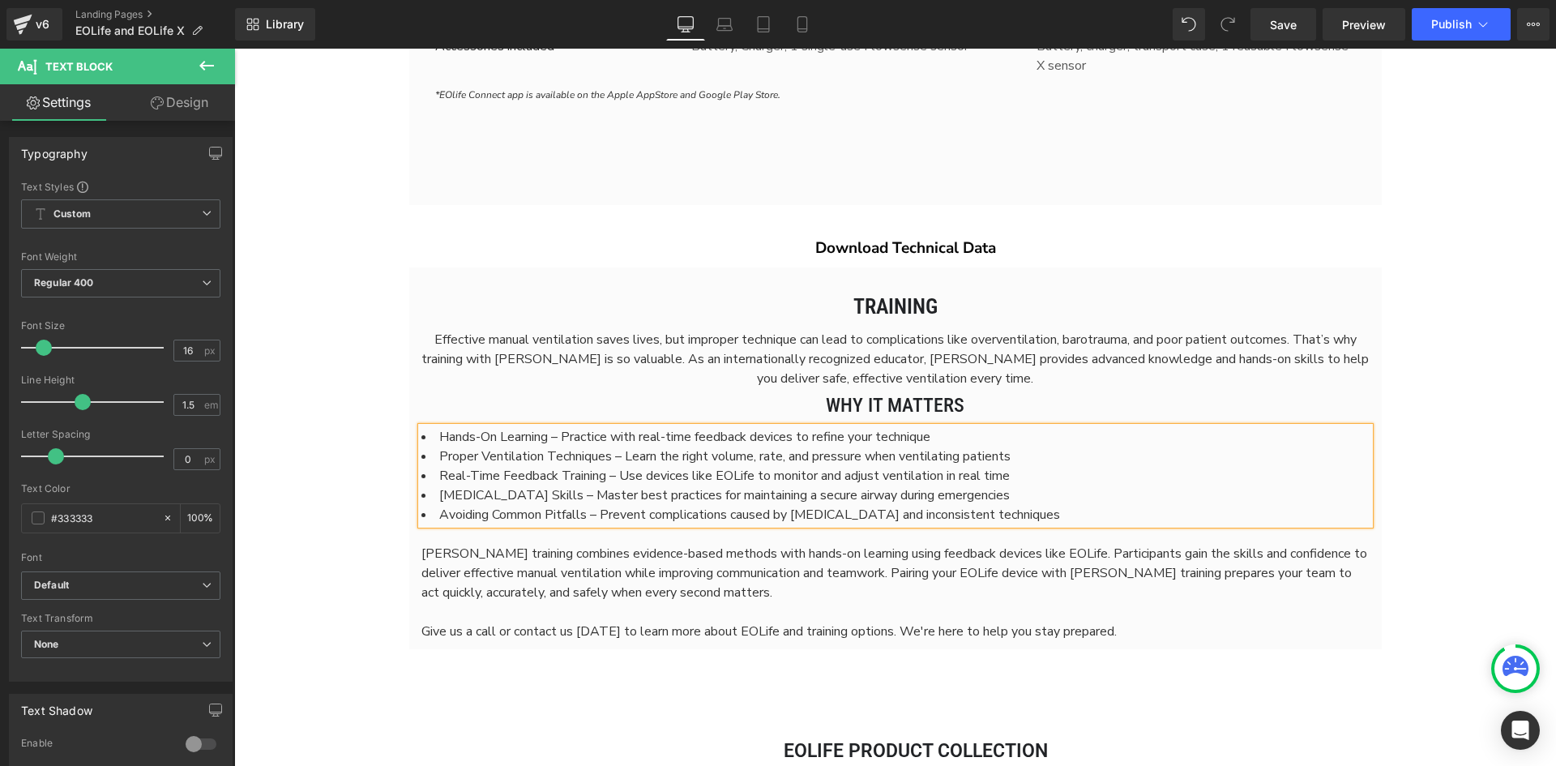
scroll to position [7844, 1310]
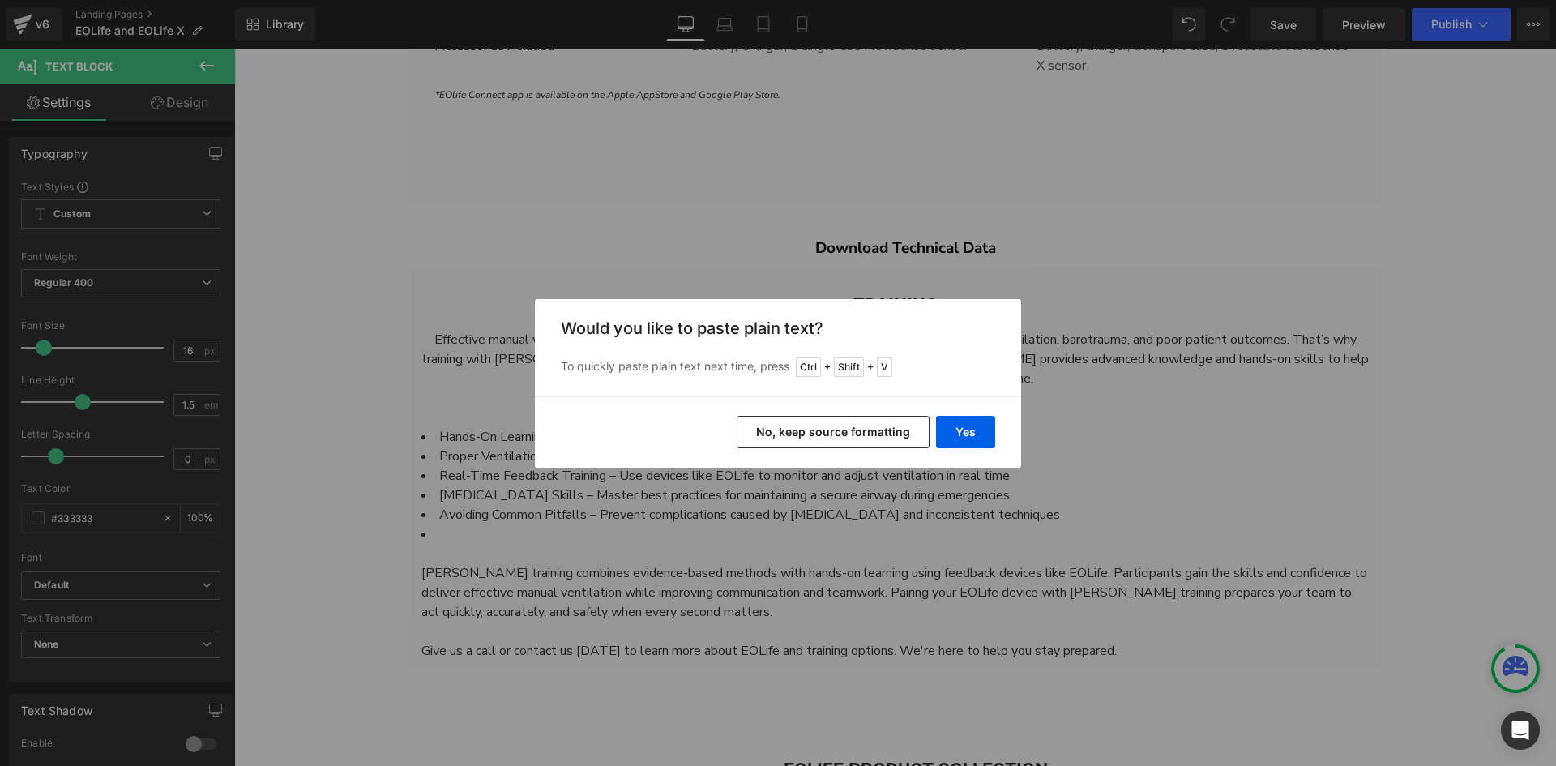
click at [849, 431] on button "No, keep source formatting" at bounding box center [833, 432] width 193 height 32
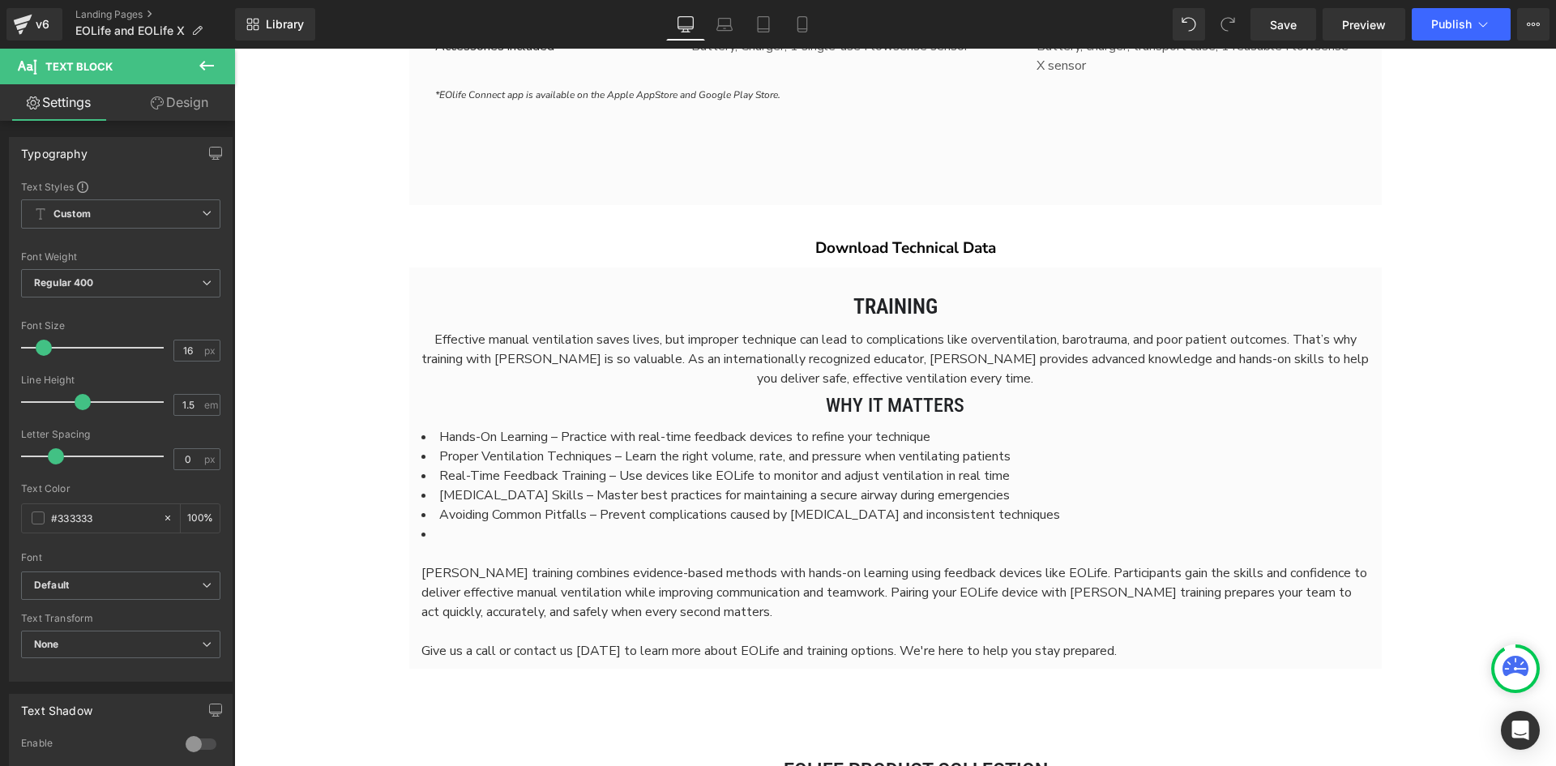
scroll to position [7922, 1310]
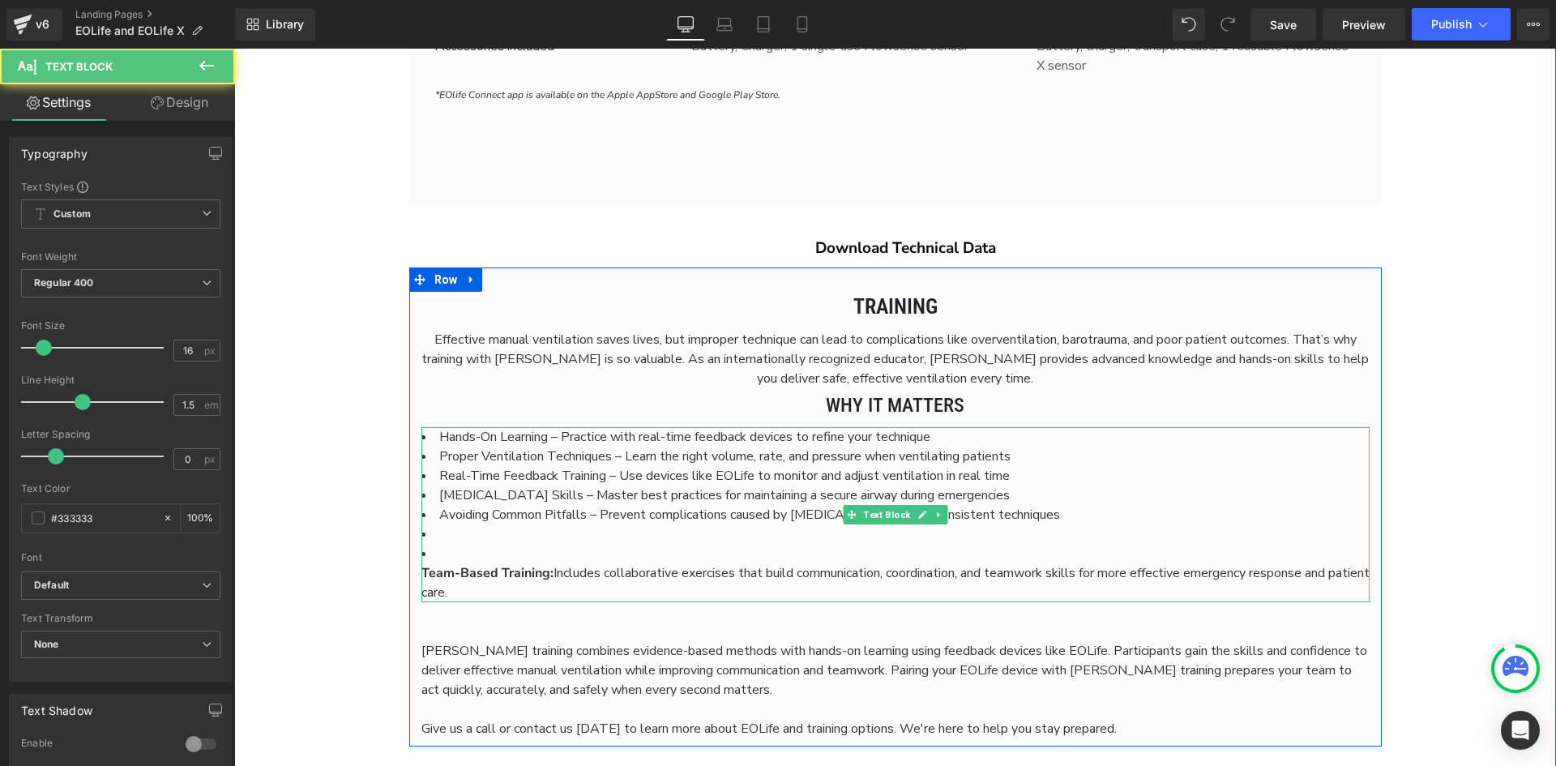
drag, startPoint x: 565, startPoint y: 561, endPoint x: 560, endPoint y: 549, distance: 13.1
click at [560, 549] on li "Team-Based Training: Includes collaborative exercises that build communication,…" at bounding box center [896, 573] width 948 height 58
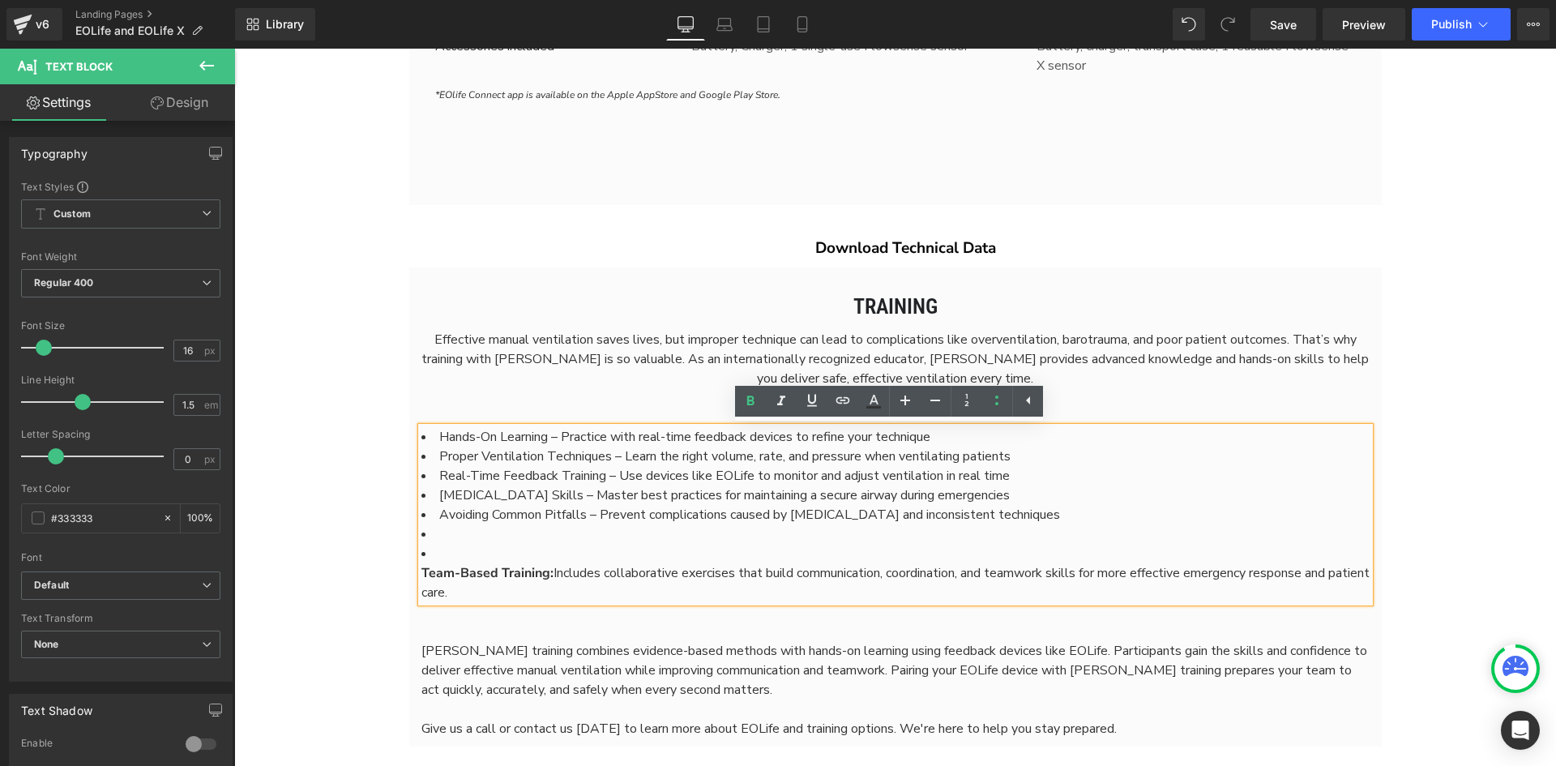
click at [485, 567] on strong "Team-Based Training:" at bounding box center [488, 573] width 132 height 18
click at [443, 557] on li "Team-Based Training: Includes collaborative exercises that build communication,…" at bounding box center [896, 573] width 948 height 58
click at [423, 567] on strong "Team-Based Training:" at bounding box center [488, 573] width 132 height 18
click at [422, 568] on strong "Team-Based Training:" at bounding box center [488, 573] width 132 height 18
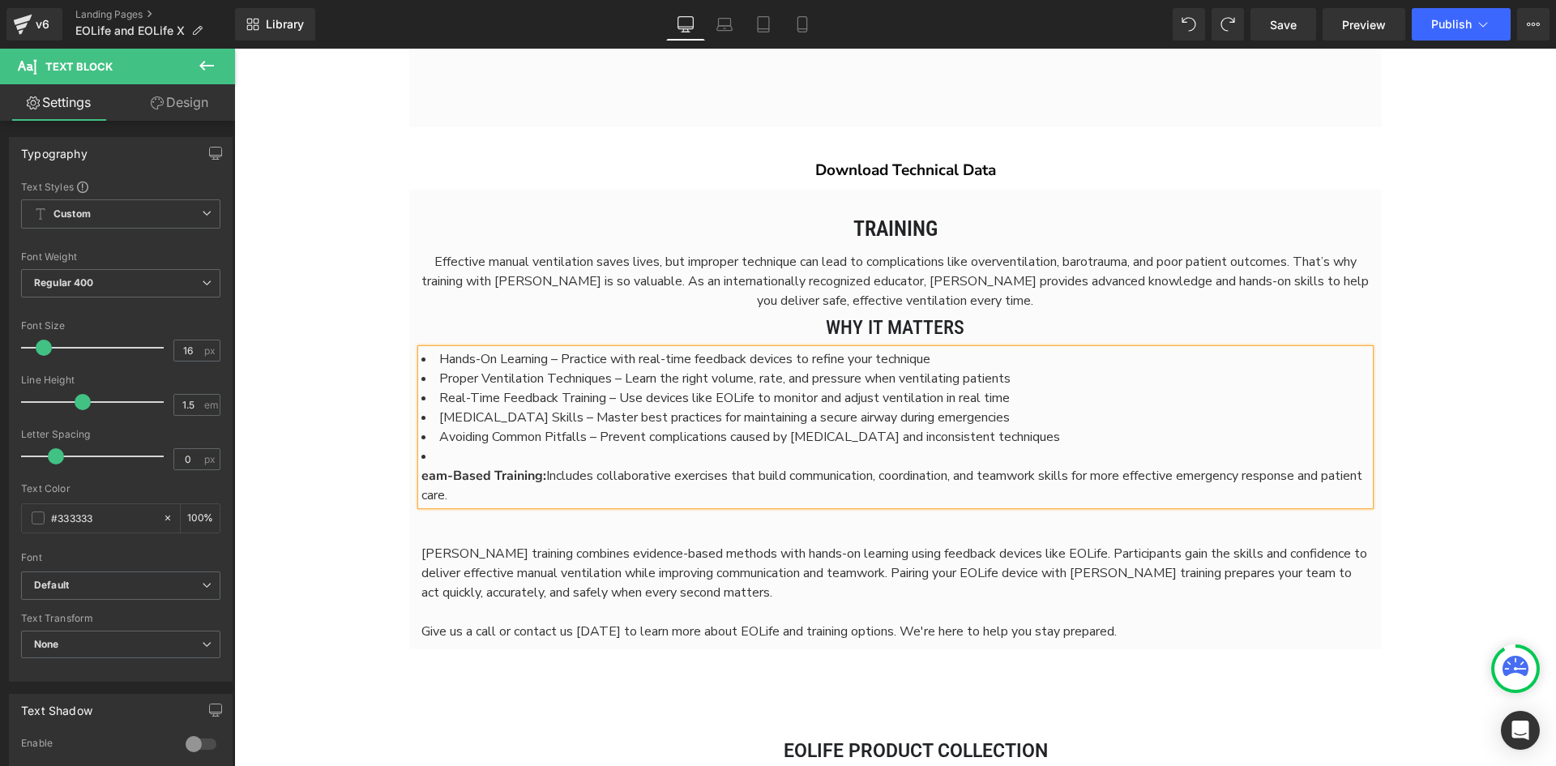
scroll to position [7903, 1310]
click at [422, 469] on strong "eam-Based Training:" at bounding box center [484, 476] width 125 height 18
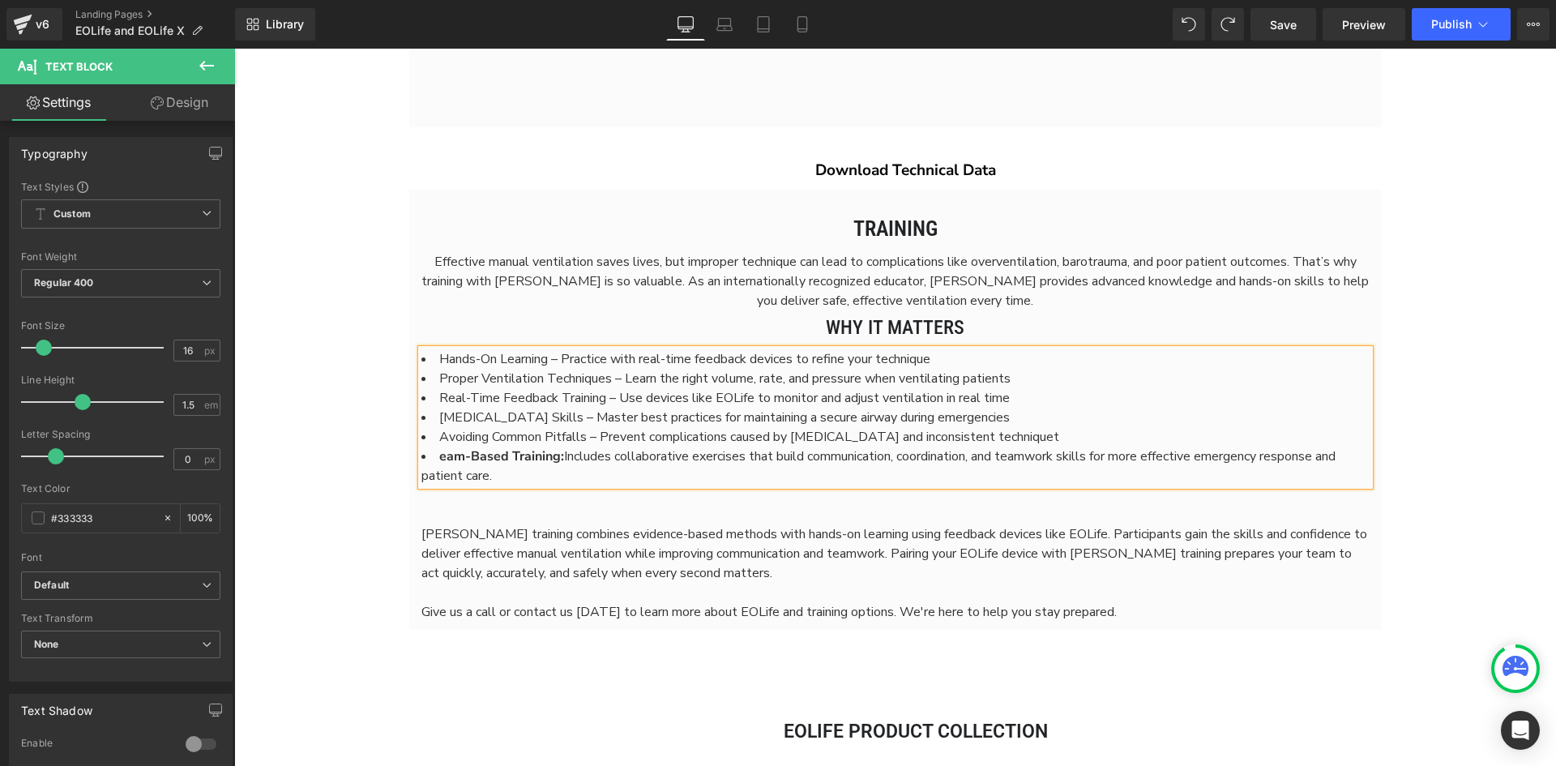
scroll to position [7883, 1310]
click at [1055, 430] on li "Avoiding Common Pitfalls – Prevent complications caused by [MEDICAL_DATA] and i…" at bounding box center [896, 436] width 948 height 19
drag, startPoint x: 564, startPoint y: 461, endPoint x: 433, endPoint y: 464, distance: 131.4
click at [433, 464] on li "Team-Based Training: Includes collaborative exercises that build communication,…" at bounding box center [896, 466] width 948 height 39
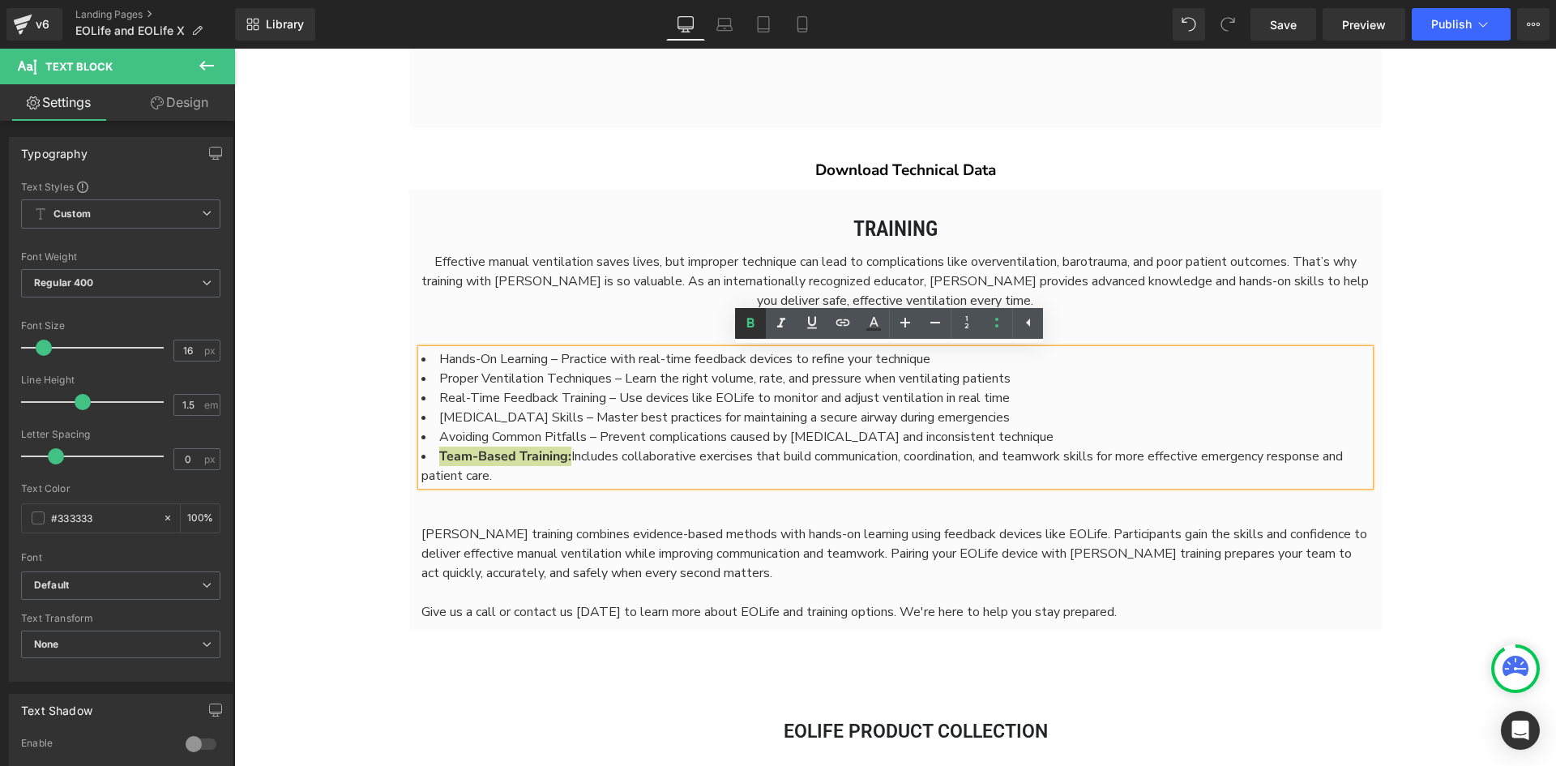
click at [755, 327] on icon at bounding box center [750, 323] width 19 height 19
click at [665, 474] on li "Team-Based Training: Includes collaborative exercises that build communication,…" at bounding box center [896, 466] width 948 height 39
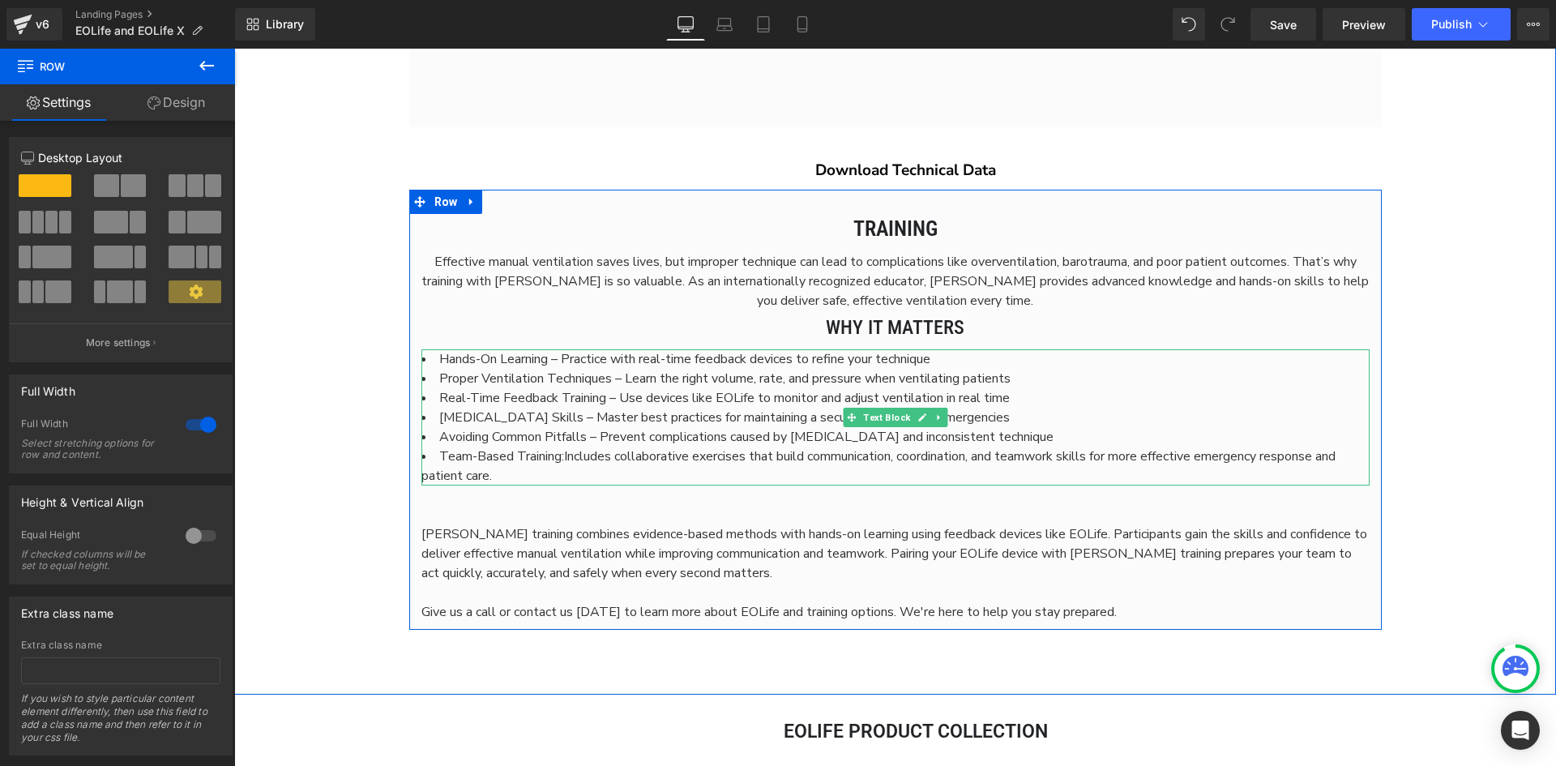
click at [558, 462] on span "Team-Based Training:" at bounding box center [501, 456] width 125 height 18
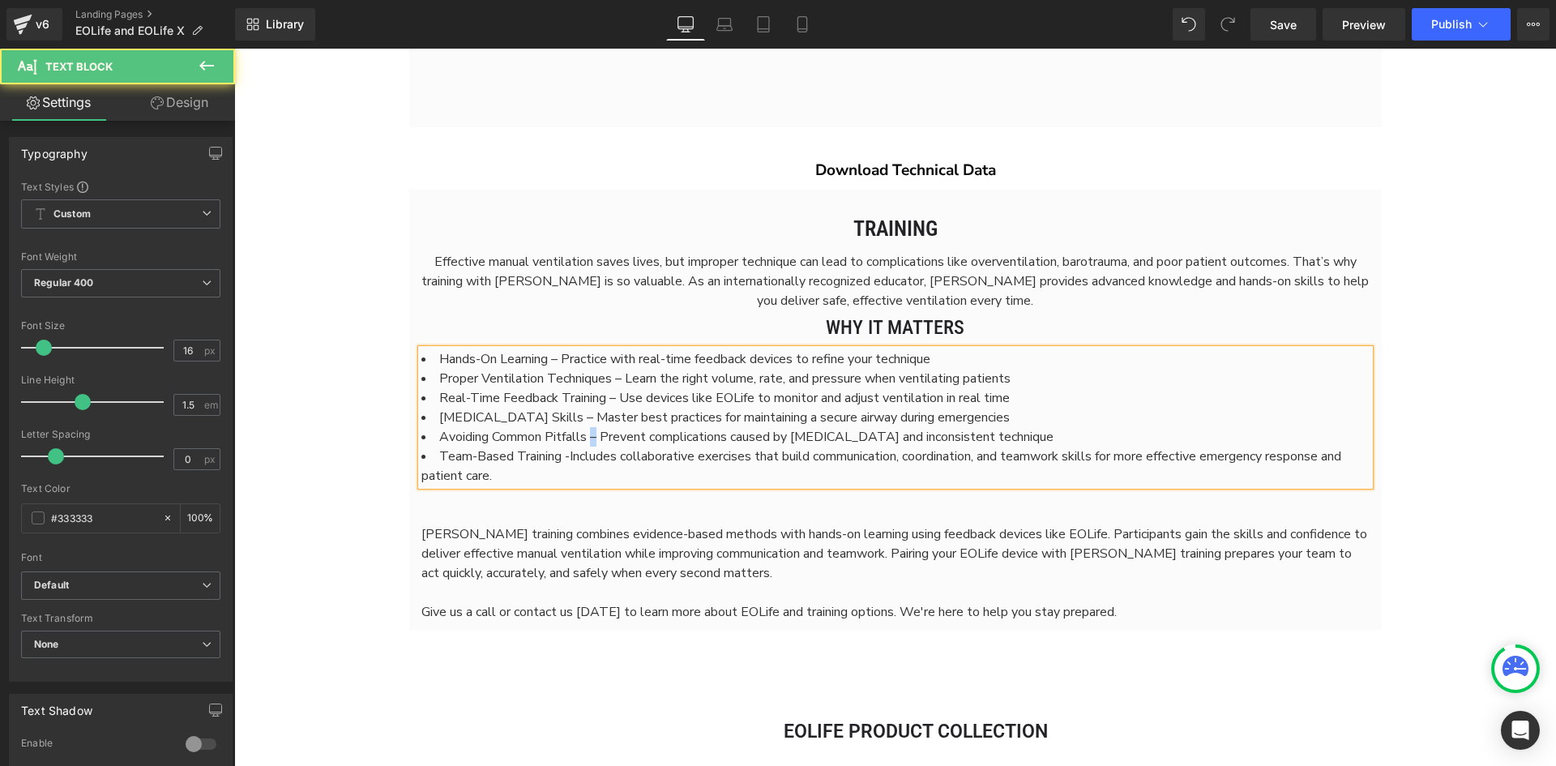
click at [589, 443] on li "Avoiding Common Pitfalls – Prevent complications caused by [MEDICAL_DATA] and i…" at bounding box center [896, 436] width 948 height 19
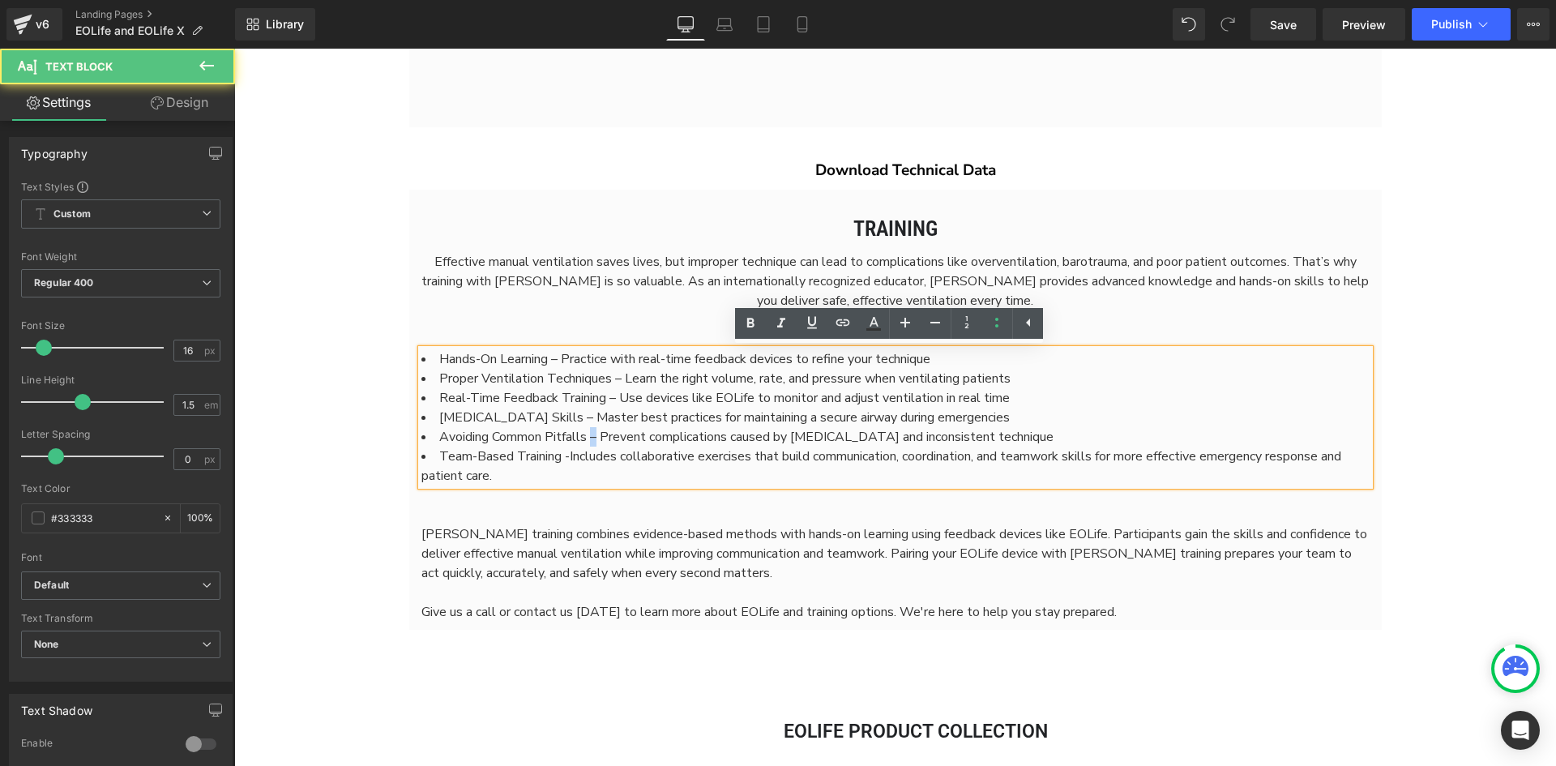
copy li "–"
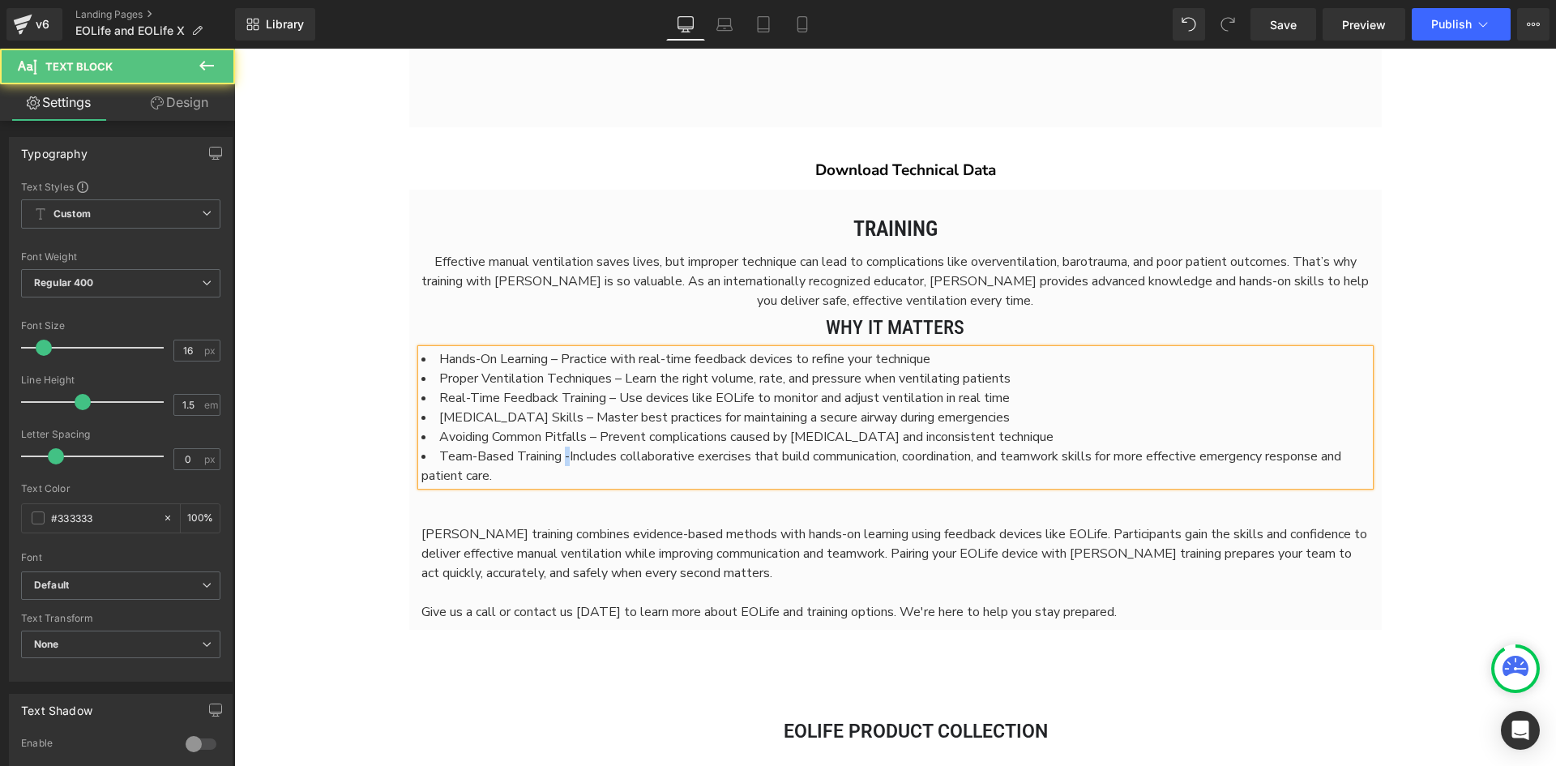
click at [560, 458] on li "Team-Based Training - Includes collaborative exercises that build communication…" at bounding box center [896, 466] width 948 height 39
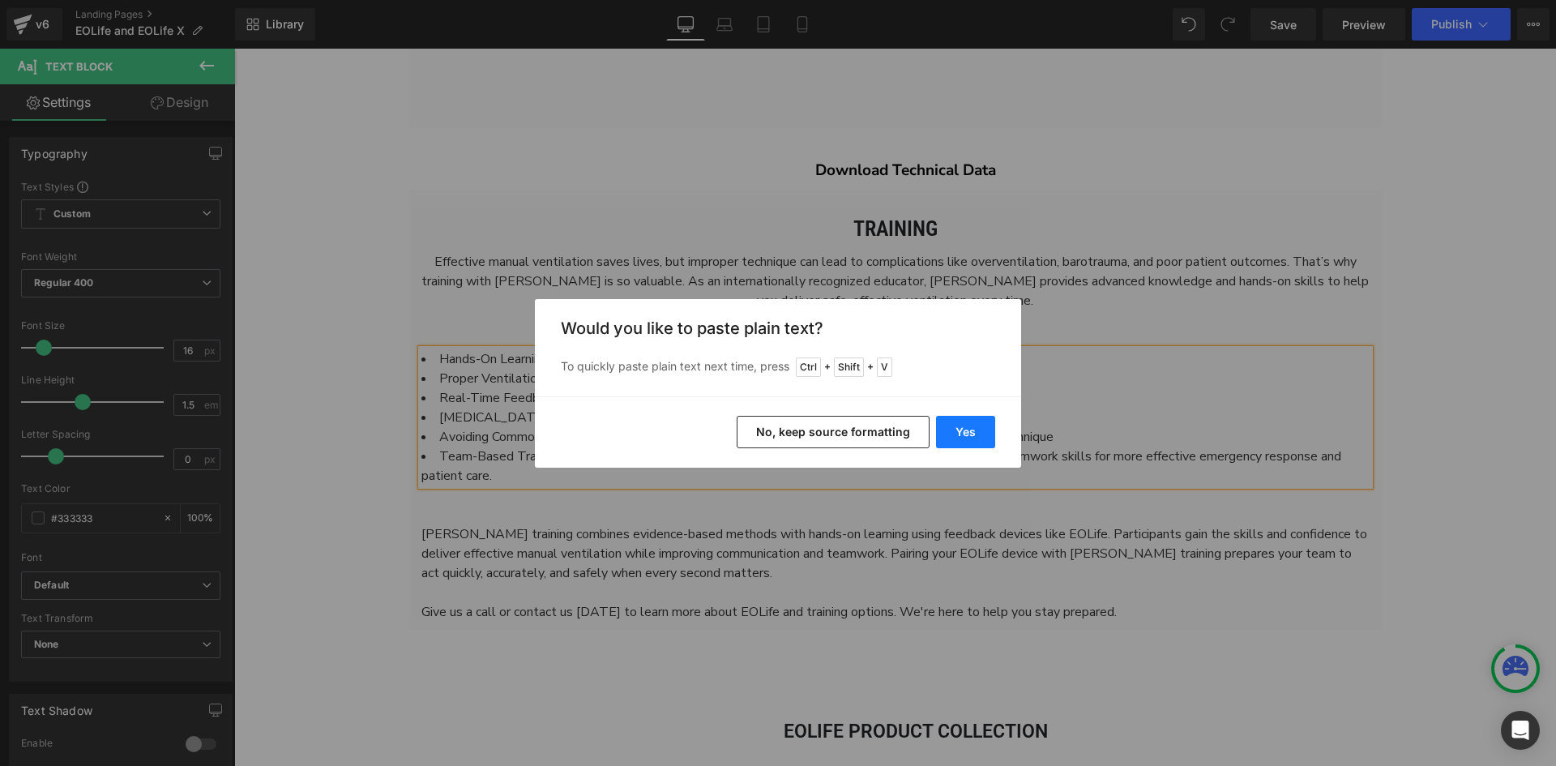
click at [960, 434] on button "Yes" at bounding box center [965, 432] width 59 height 32
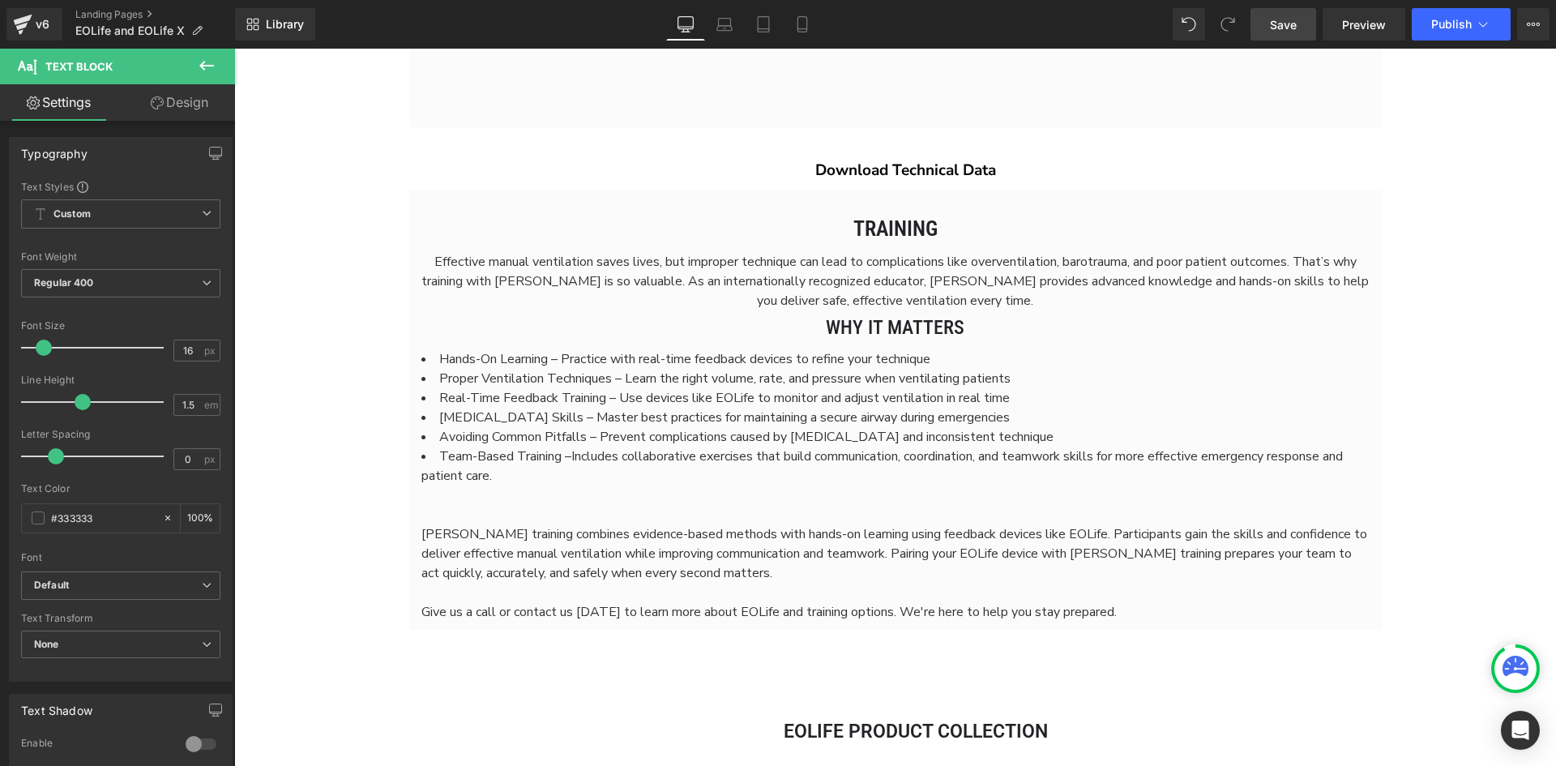
click at [1280, 34] on link "Save" at bounding box center [1284, 24] width 66 height 32
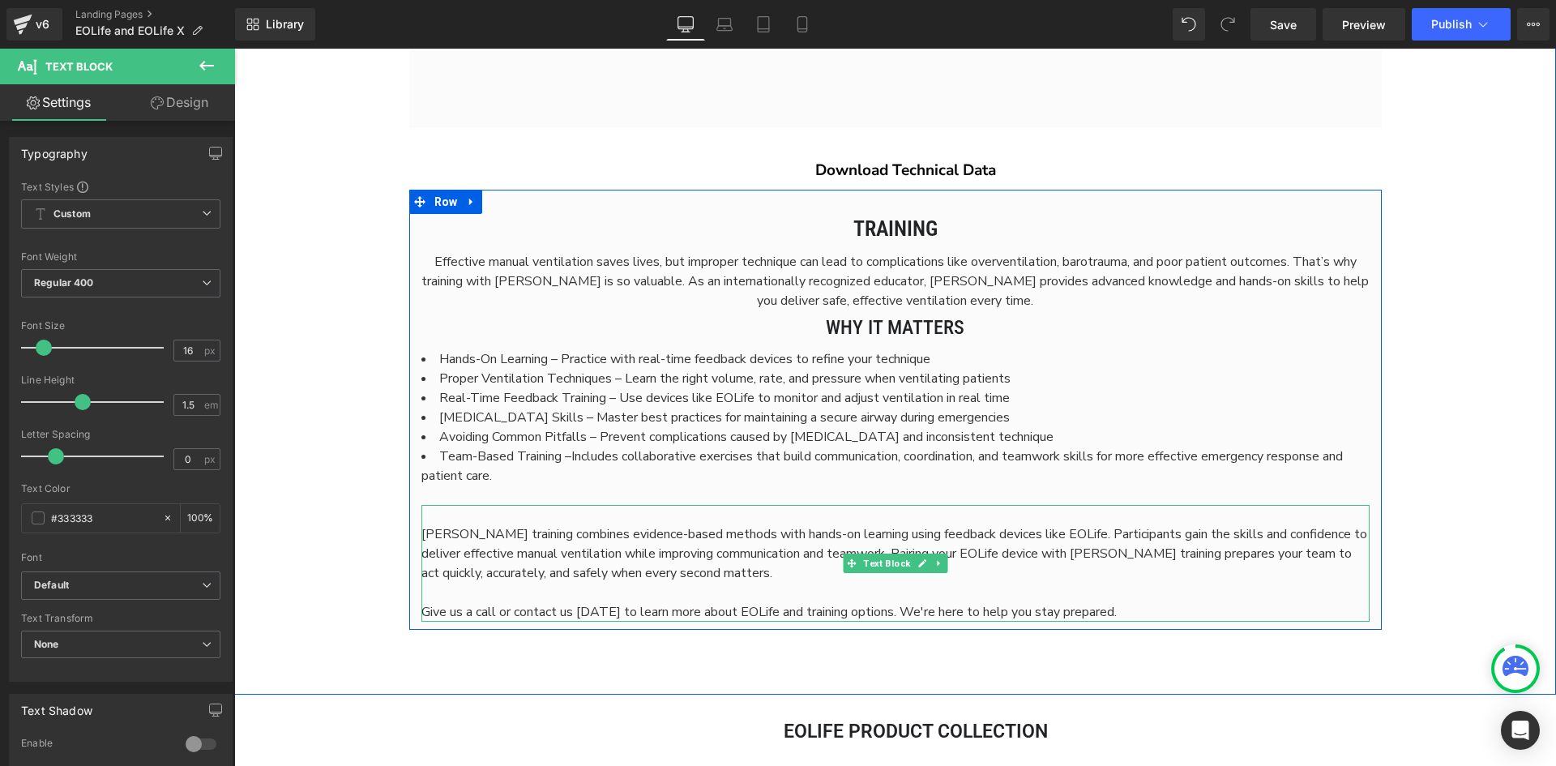
click at [497, 508] on div "[PERSON_NAME] training combines evidence-based methods with hands-on learning u…" at bounding box center [896, 563] width 948 height 117
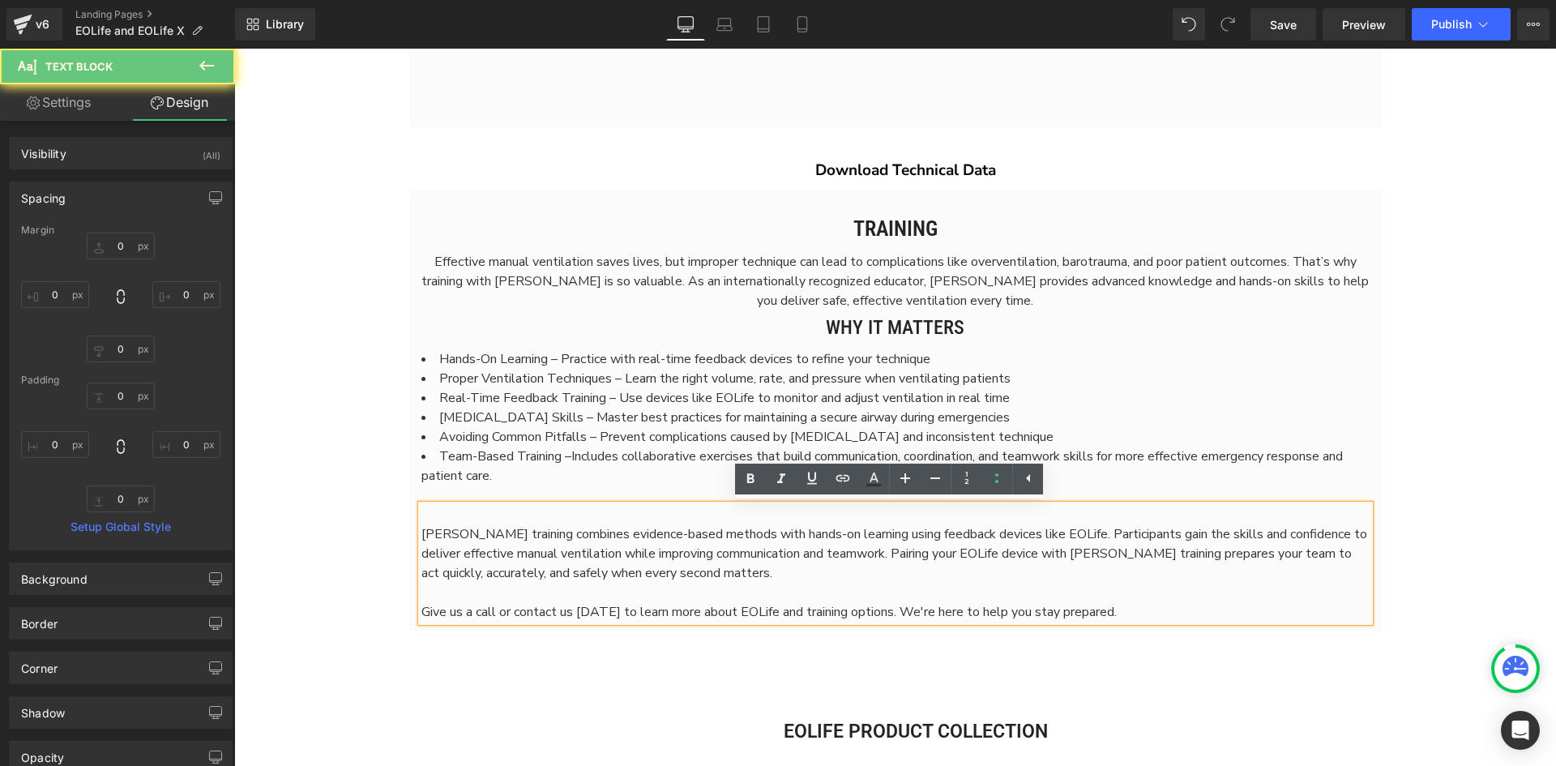
click at [494, 514] on p at bounding box center [896, 514] width 948 height 19
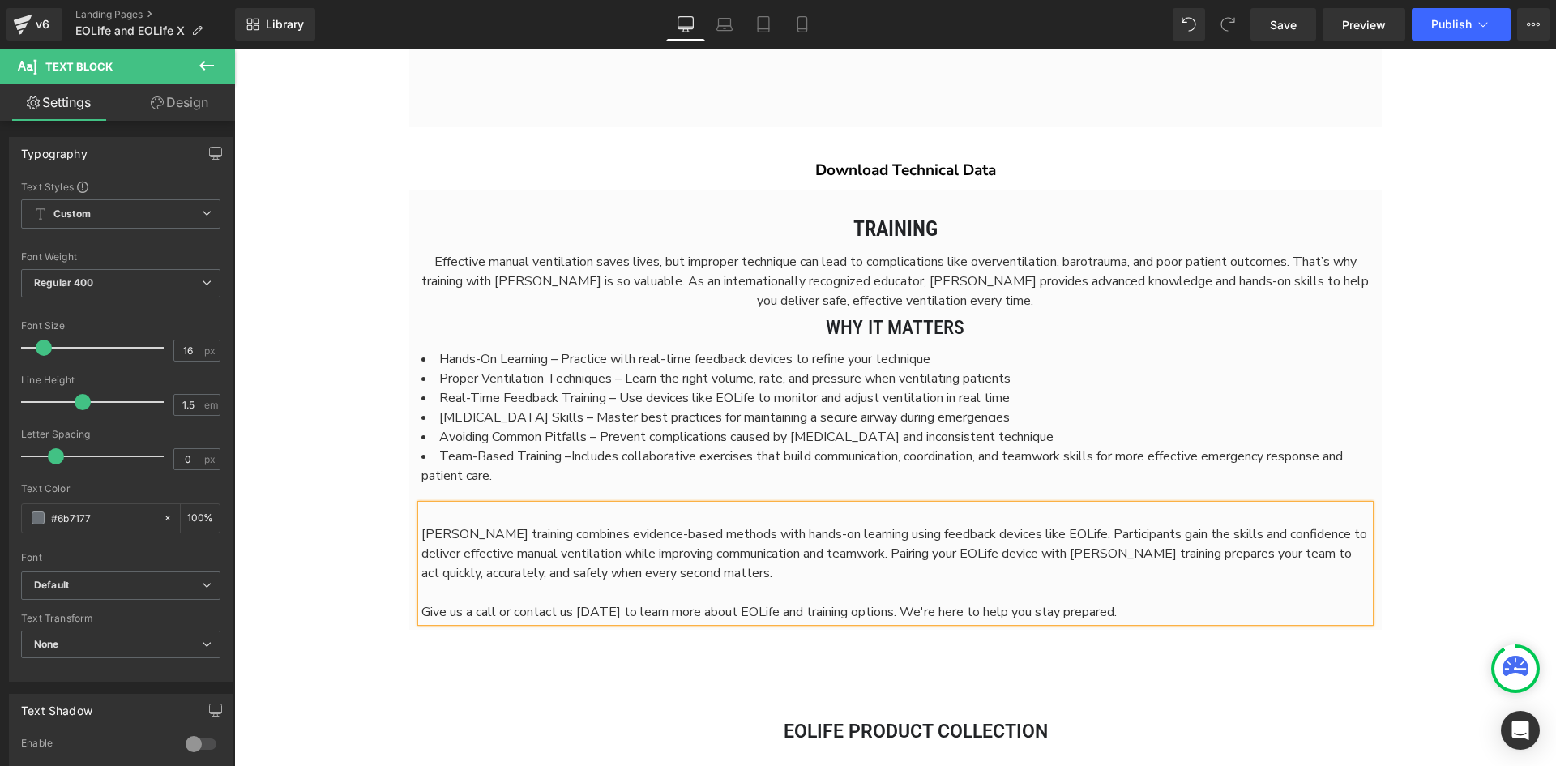
click at [422, 530] on span "[PERSON_NAME] training combines evidence-based methods with hands-on learning u…" at bounding box center [895, 553] width 946 height 57
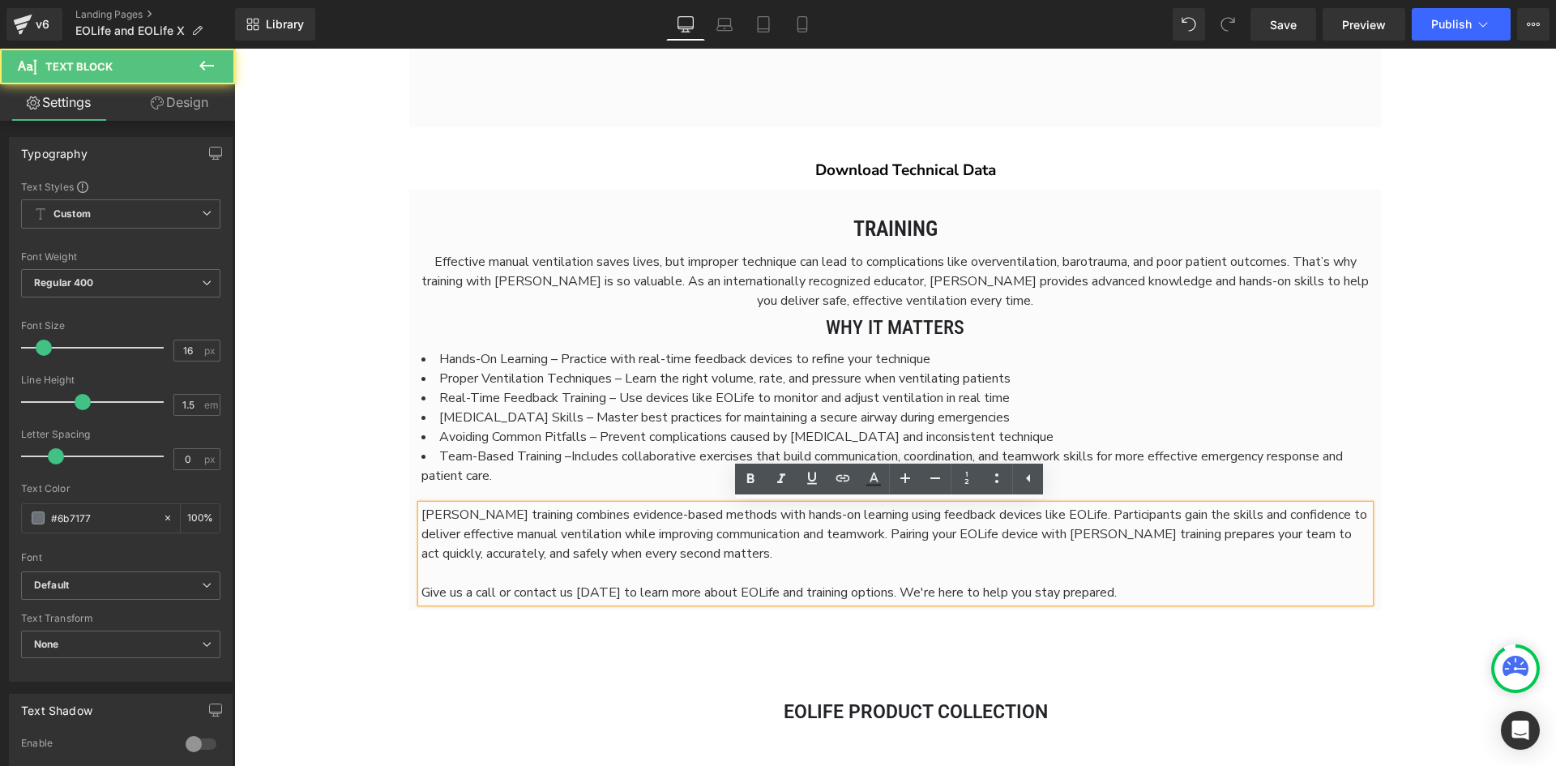
scroll to position [7864, 1310]
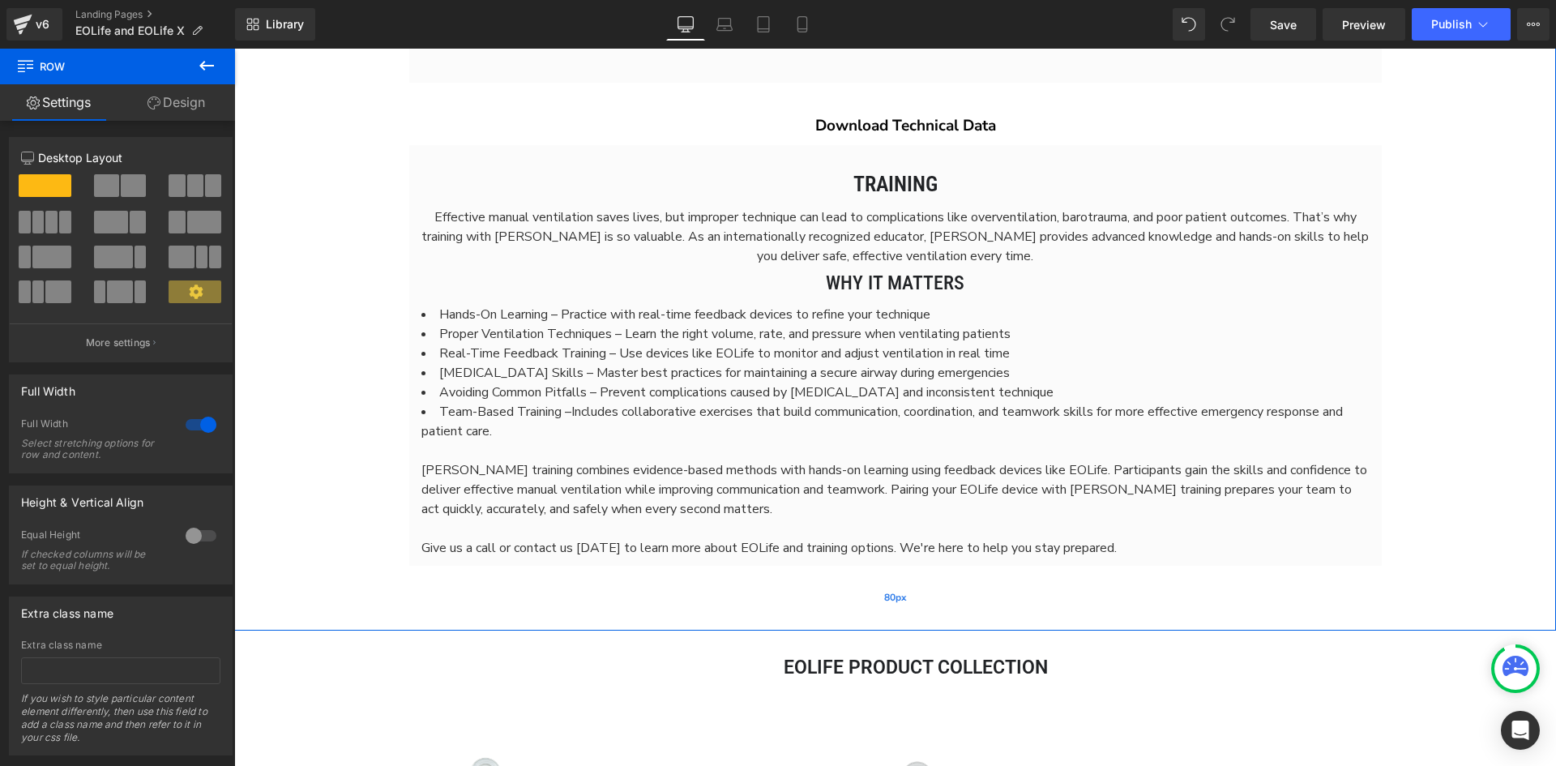
scroll to position [4942, 0]
